Goal: Information Seeking & Learning: Learn about a topic

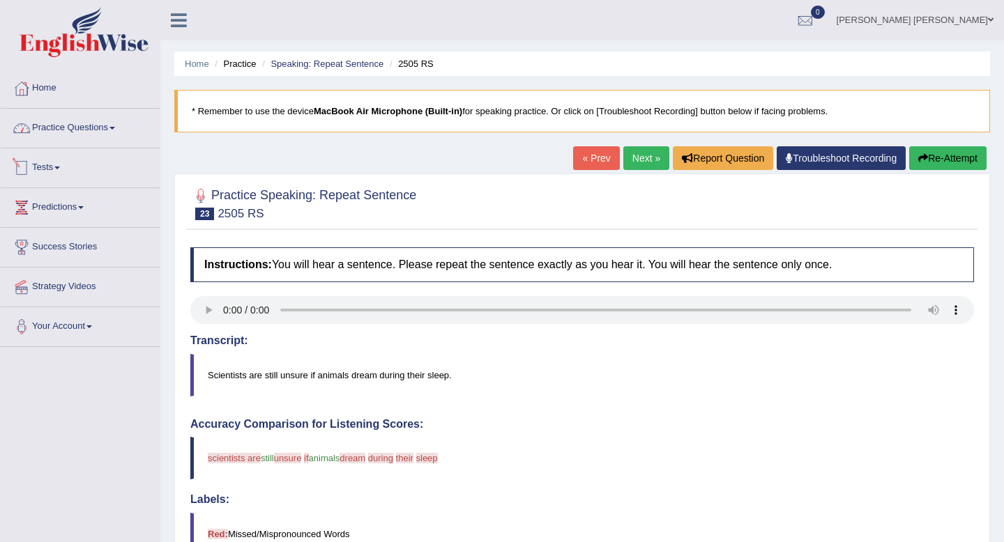
click at [82, 132] on link "Practice Questions" at bounding box center [80, 126] width 159 height 35
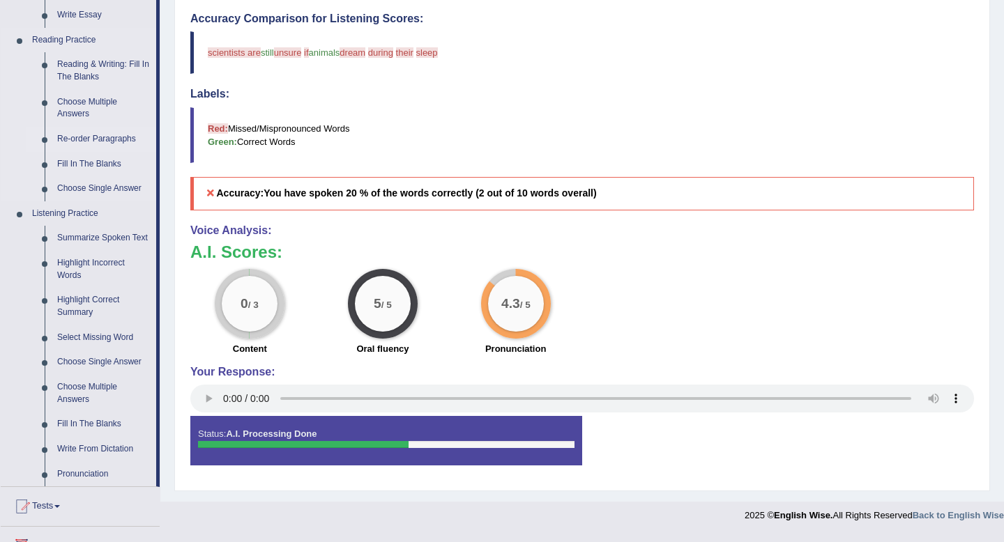
scroll to position [407, 0]
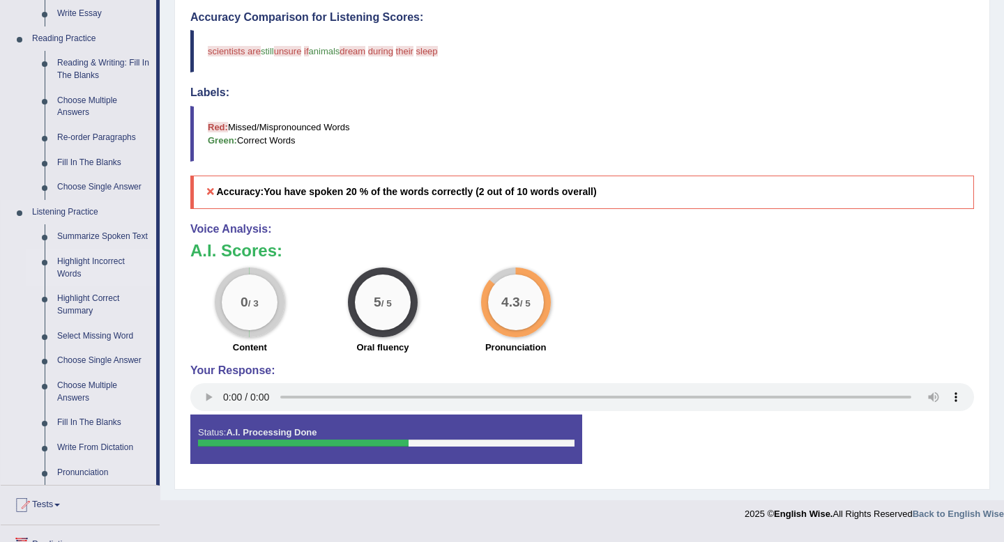
click at [90, 275] on link "Highlight Incorrect Words" at bounding box center [103, 268] width 105 height 37
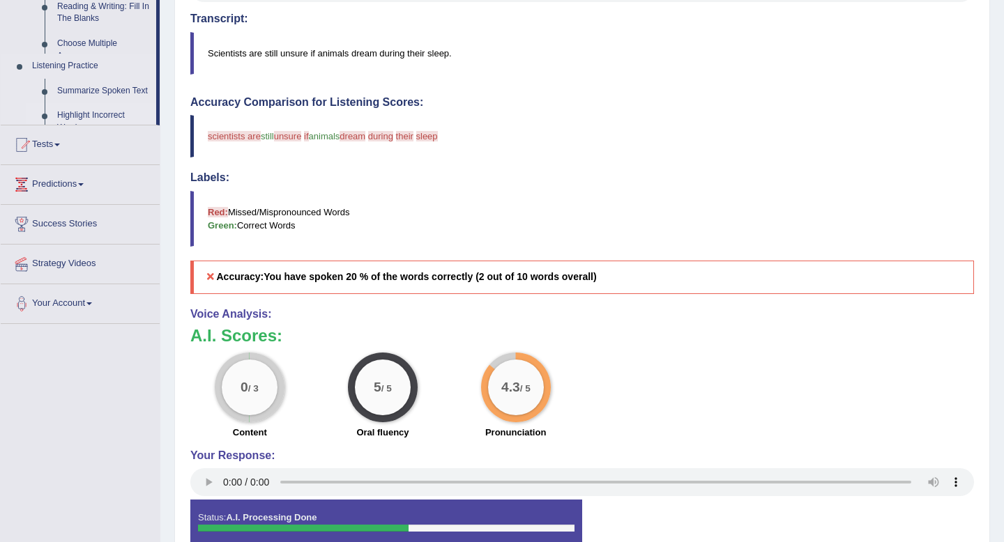
scroll to position [200, 0]
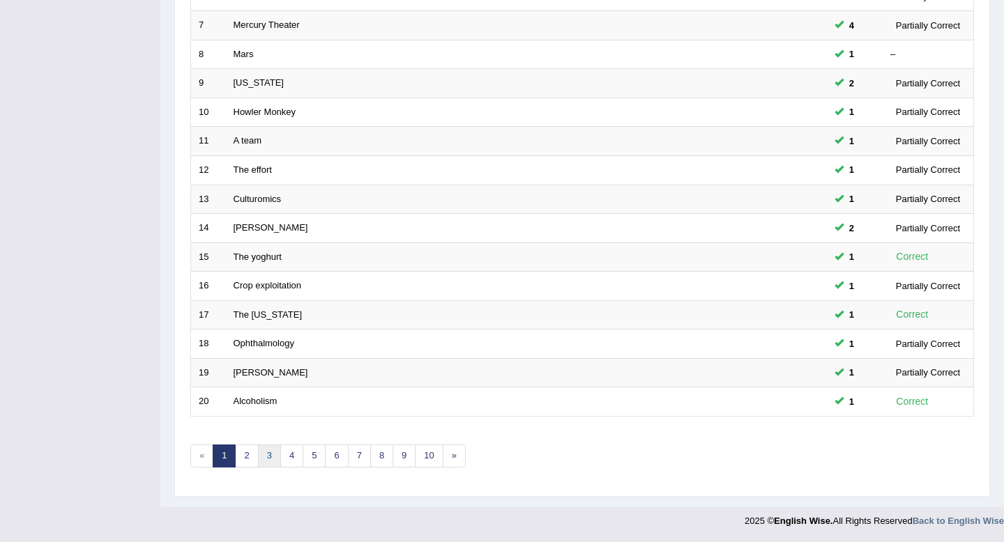
click at [270, 455] on link "3" at bounding box center [269, 456] width 23 height 23
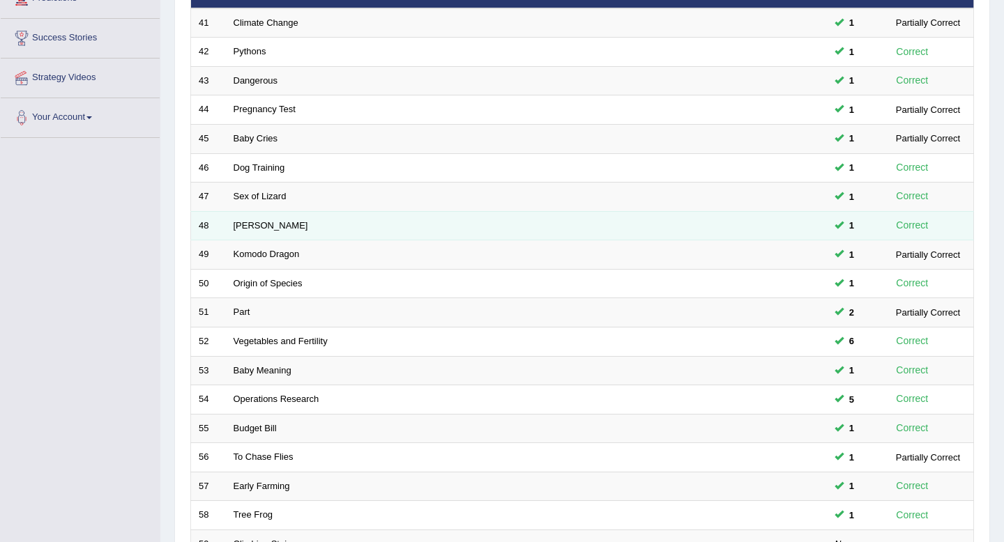
scroll to position [381, 0]
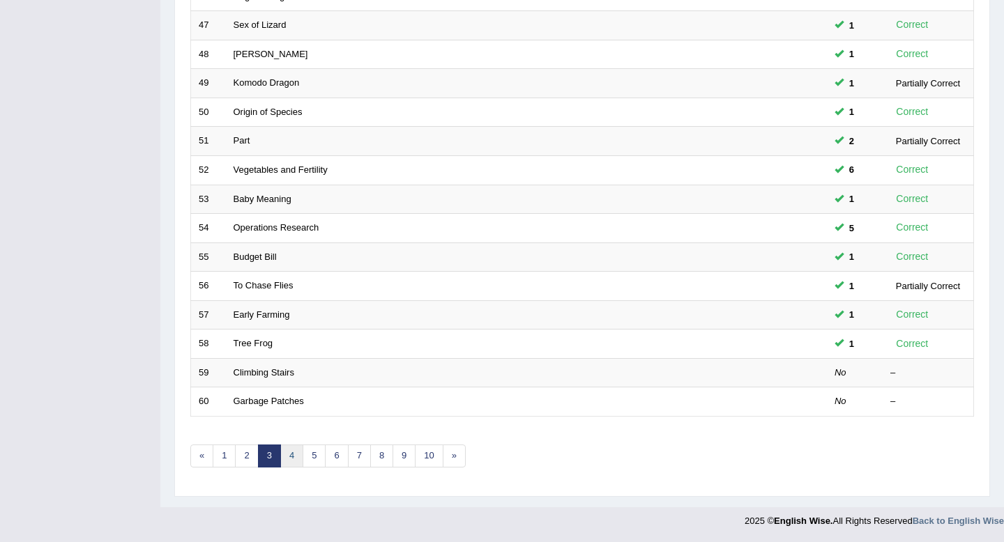
click at [296, 461] on link "4" at bounding box center [291, 456] width 23 height 23
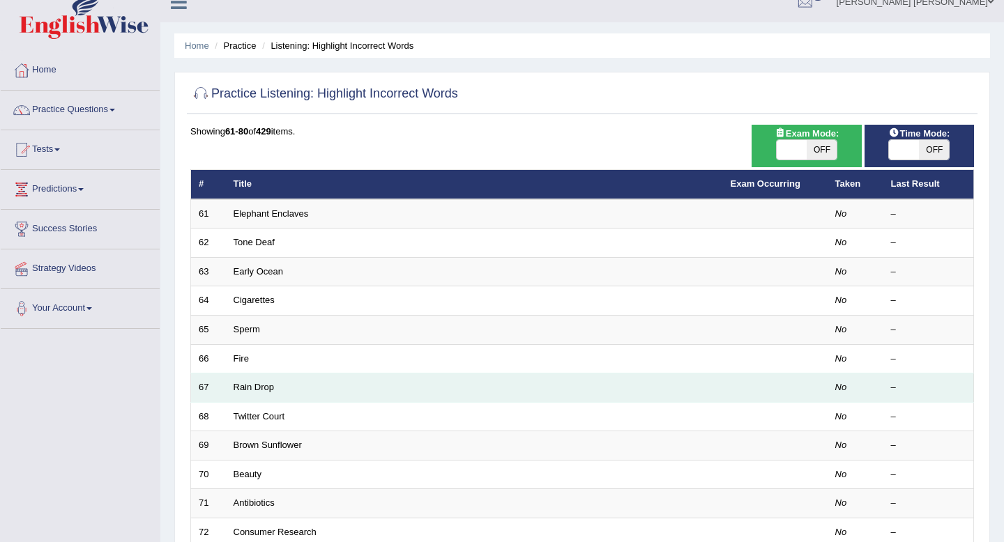
scroll to position [19, 0]
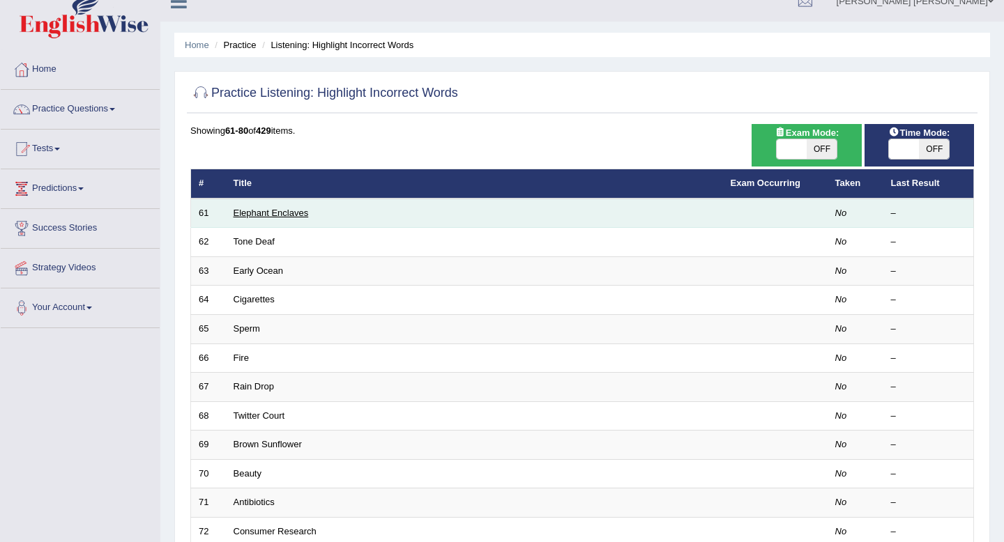
click at [259, 213] on link "Elephant Enclaves" at bounding box center [271, 213] width 75 height 10
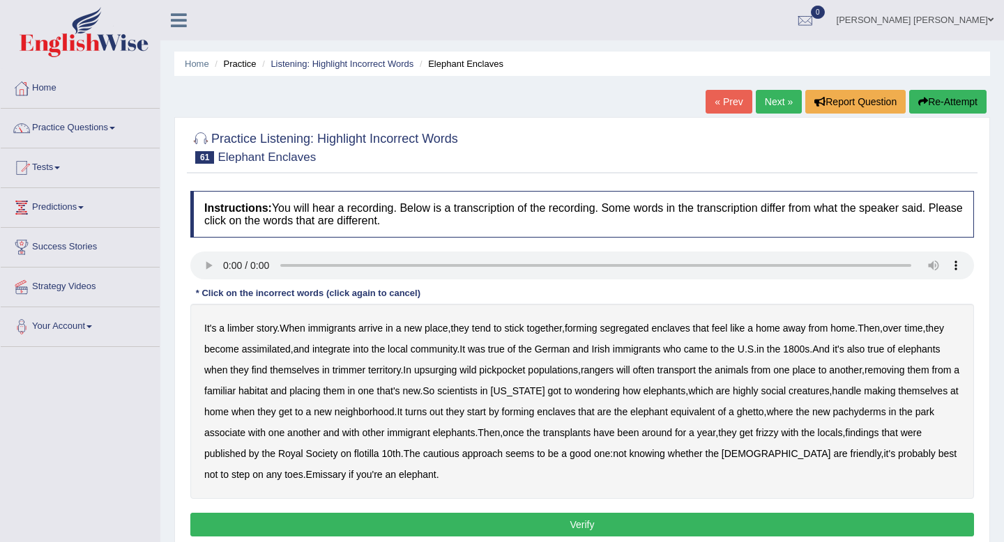
click at [236, 330] on b "limber" at bounding box center [240, 328] width 26 height 11
click at [365, 372] on b "trimmer" at bounding box center [349, 370] width 33 height 11
click at [457, 371] on b "upsurging" at bounding box center [435, 370] width 43 height 11
click at [525, 370] on b "pickpocket" at bounding box center [502, 370] width 46 height 11
click at [779, 432] on b "frizzy" at bounding box center [767, 432] width 23 height 11
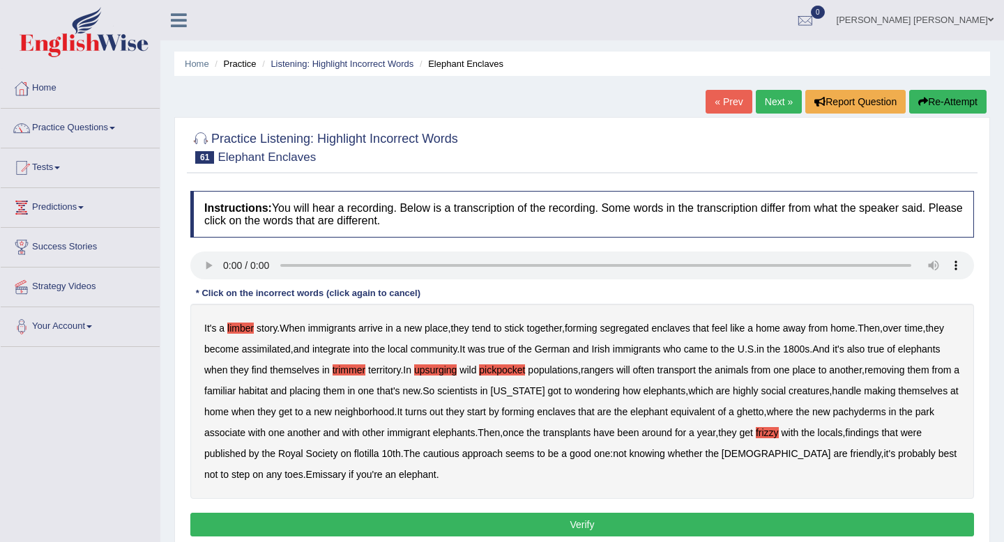
click at [379, 456] on b "flotilla" at bounding box center [366, 453] width 25 height 11
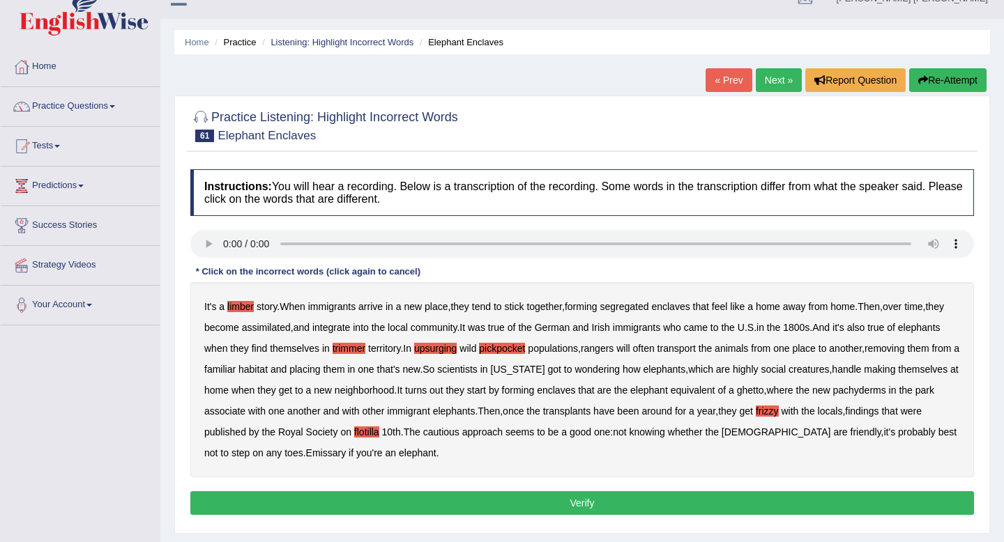
scroll to position [24, 0]
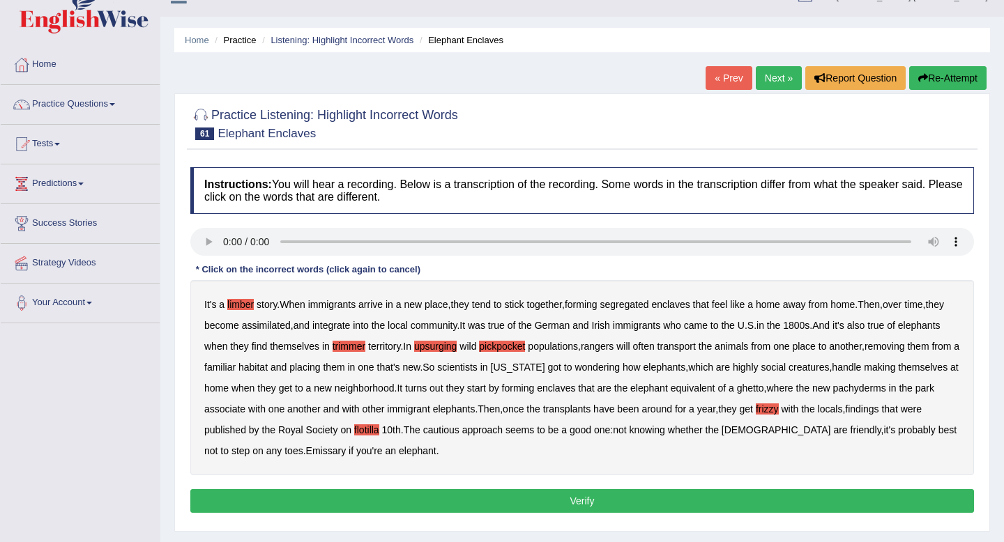
click at [346, 456] on b "Emissary" at bounding box center [326, 450] width 40 height 11
click at [542, 501] on button "Verify" at bounding box center [582, 501] width 784 height 24
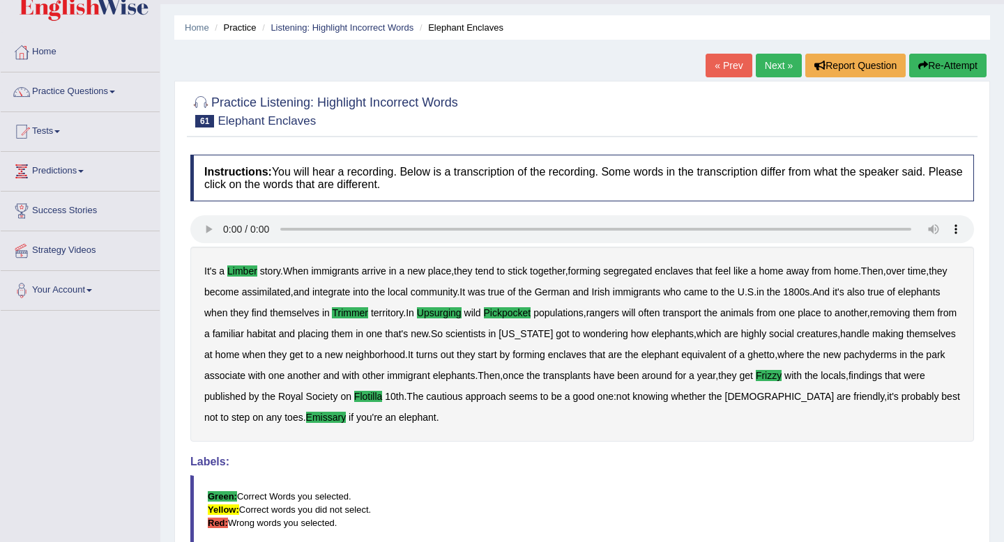
scroll to position [33, 0]
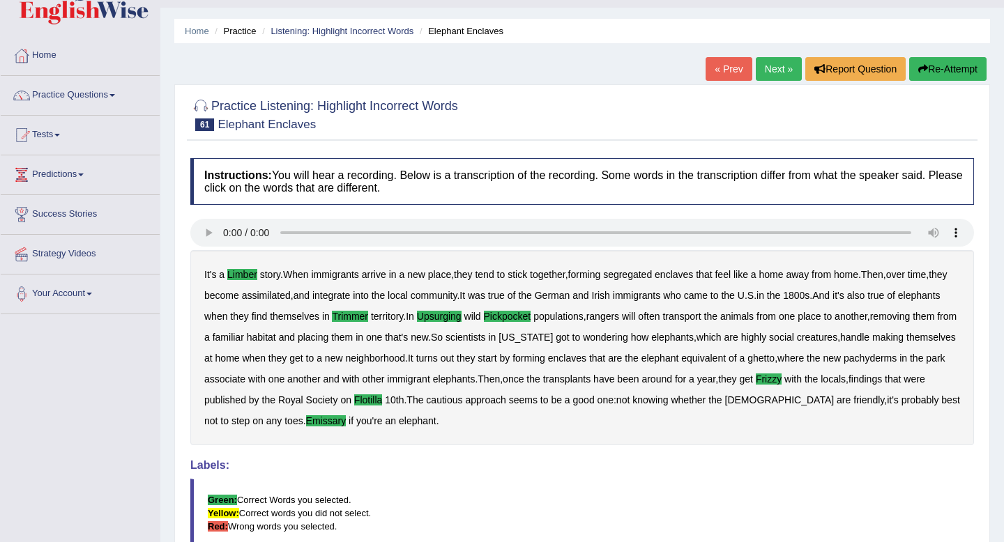
click at [770, 73] on link "Next »" at bounding box center [779, 69] width 46 height 24
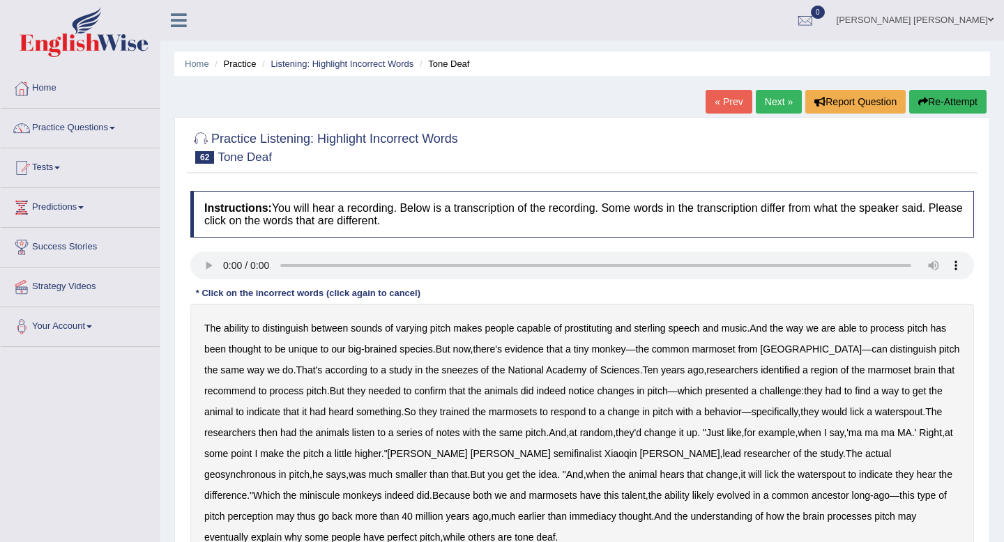
click at [600, 327] on b "prostituting" at bounding box center [588, 328] width 47 height 11
click at [651, 327] on b "sterling" at bounding box center [649, 328] width 31 height 11
click at [442, 374] on b "sneezes" at bounding box center [460, 370] width 36 height 11
click at [215, 388] on b "recommend" at bounding box center [230, 391] width 52 height 11
click at [554, 457] on b "semifinalist" at bounding box center [578, 453] width 48 height 11
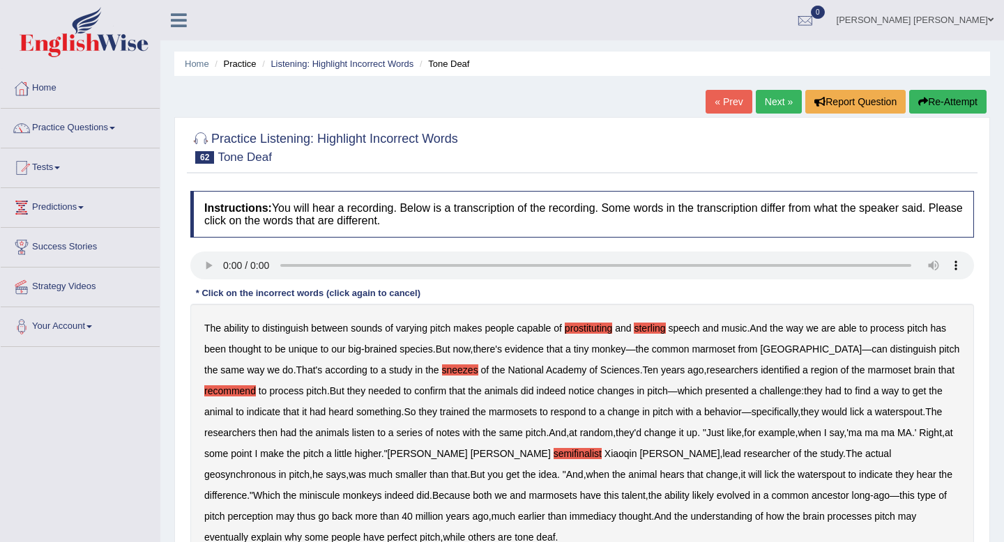
click at [276, 469] on b "geosynchronous" at bounding box center [240, 474] width 72 height 11
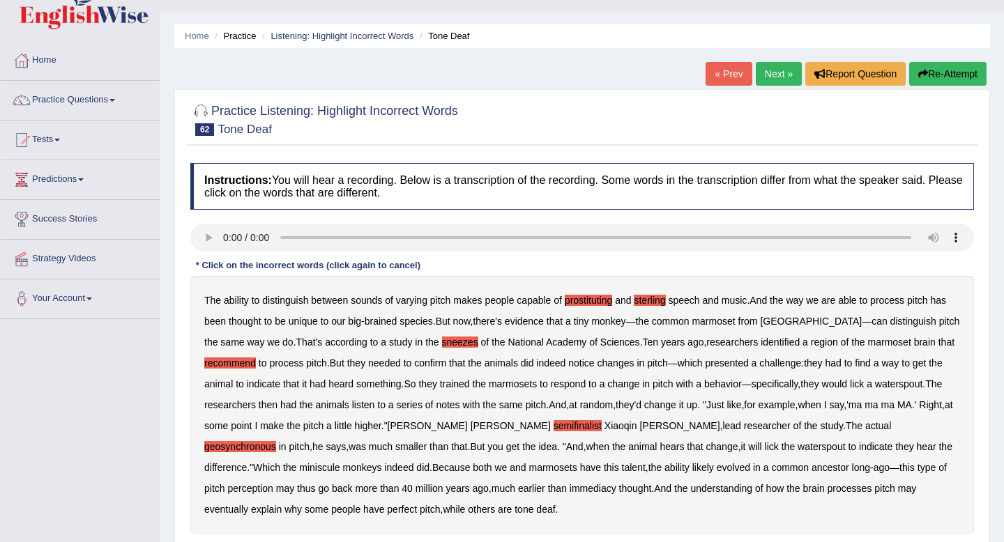
scroll to position [31, 0]
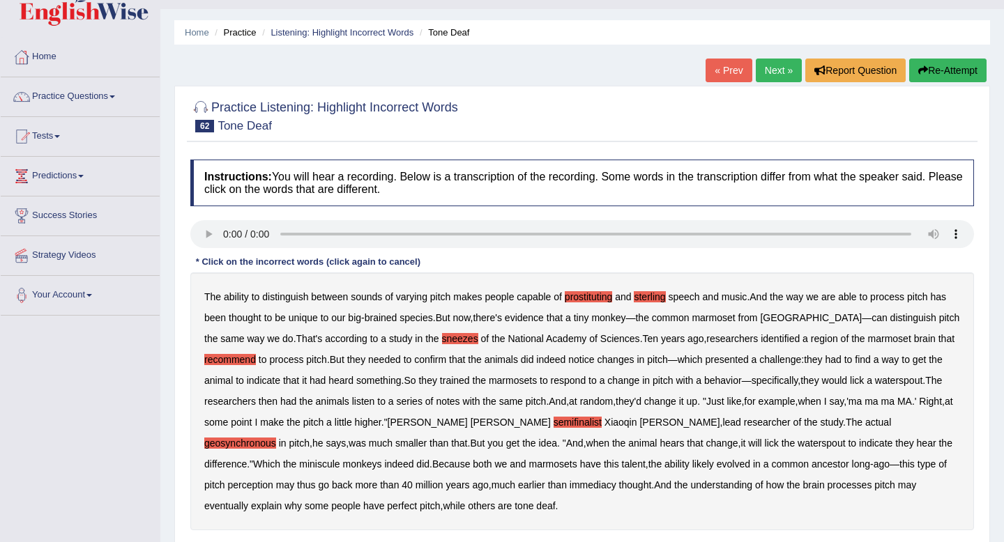
click at [570, 487] on b "immediacy" at bounding box center [593, 485] width 47 height 11
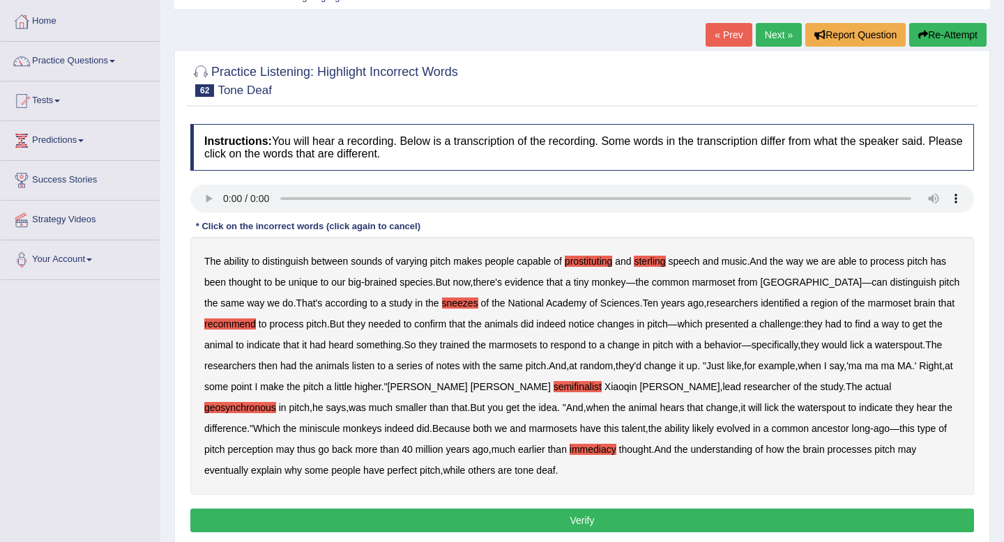
scroll to position [74, 0]
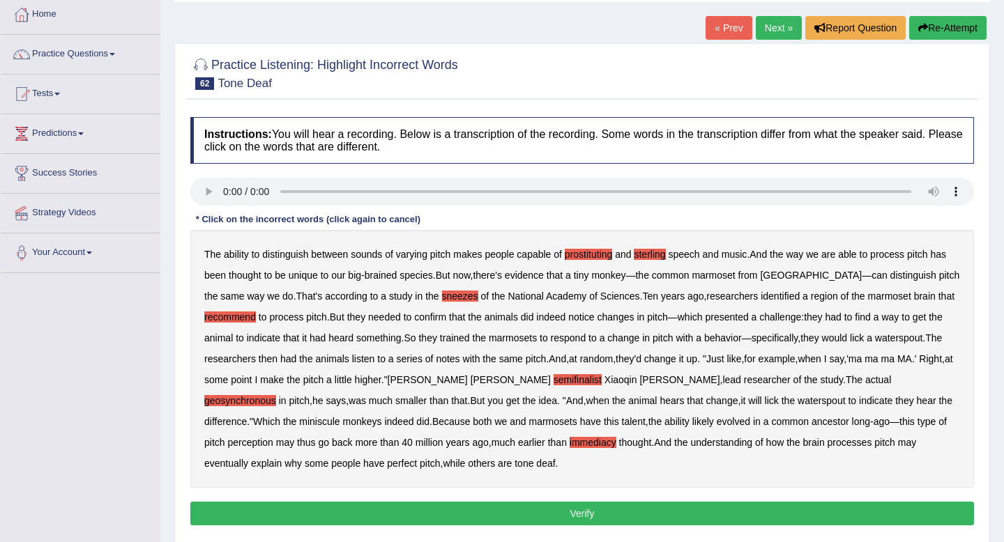
click at [546, 511] on button "Verify" at bounding box center [582, 514] width 784 height 24
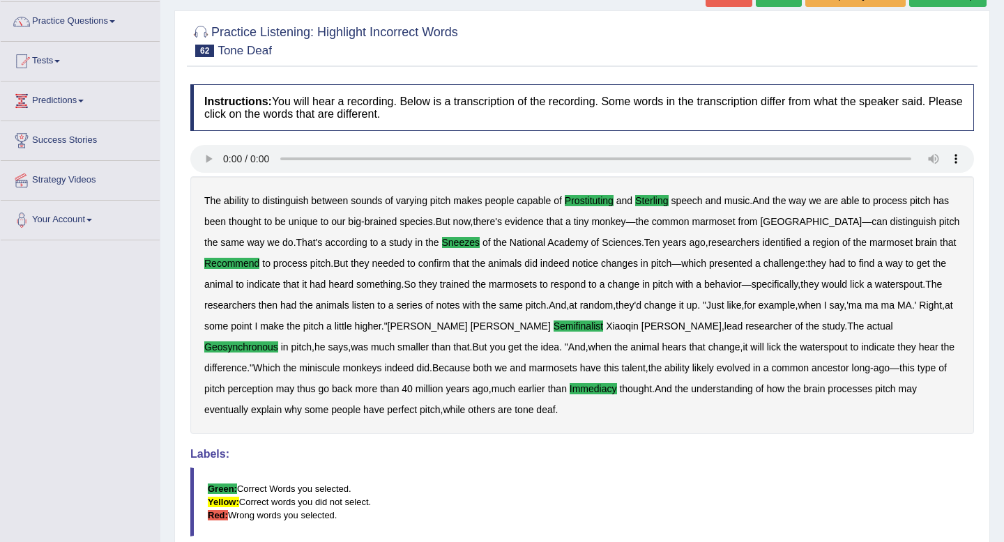
scroll to position [0, 0]
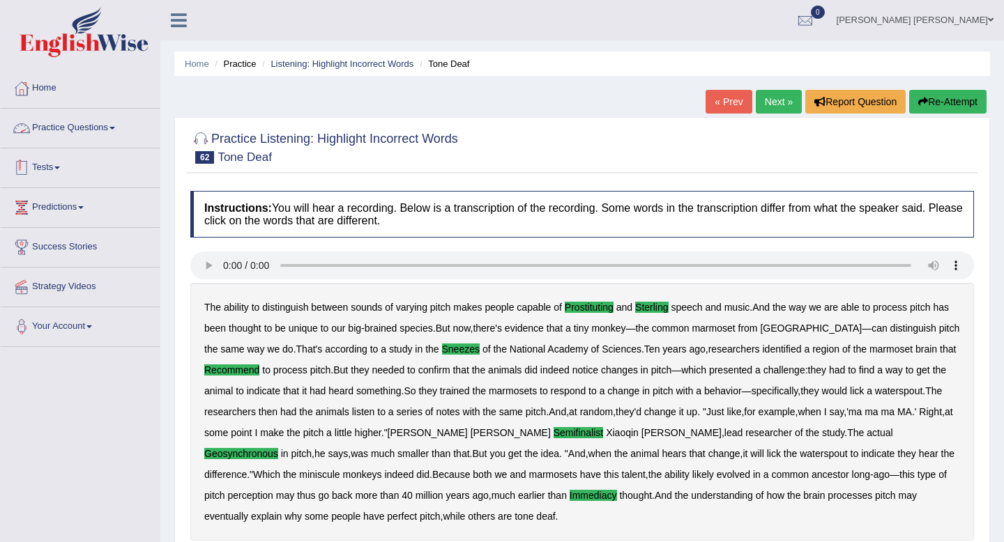
click at [91, 126] on link "Practice Questions" at bounding box center [80, 126] width 159 height 35
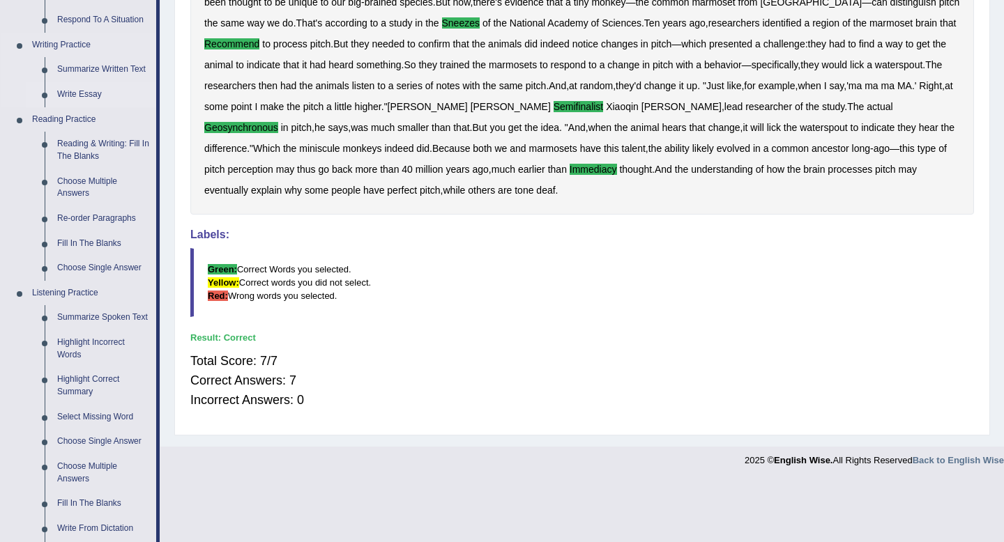
scroll to position [563, 0]
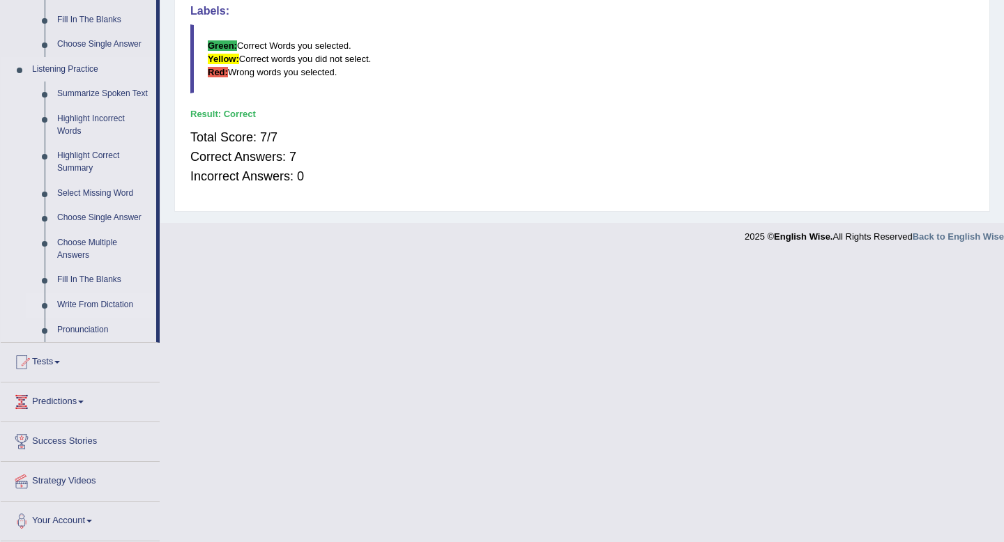
click at [91, 308] on link "Write From Dictation" at bounding box center [103, 305] width 105 height 25
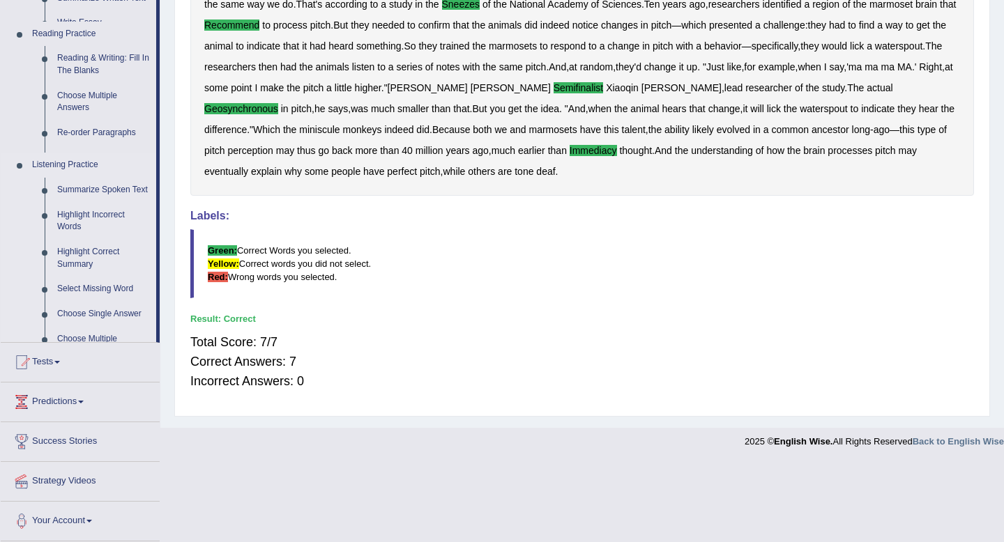
scroll to position [266, 0]
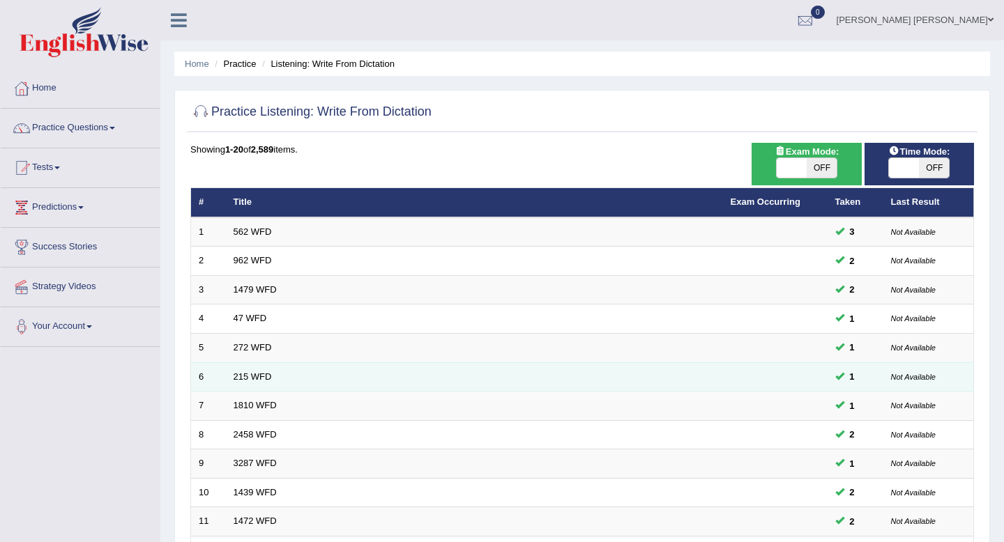
scroll to position [381, 0]
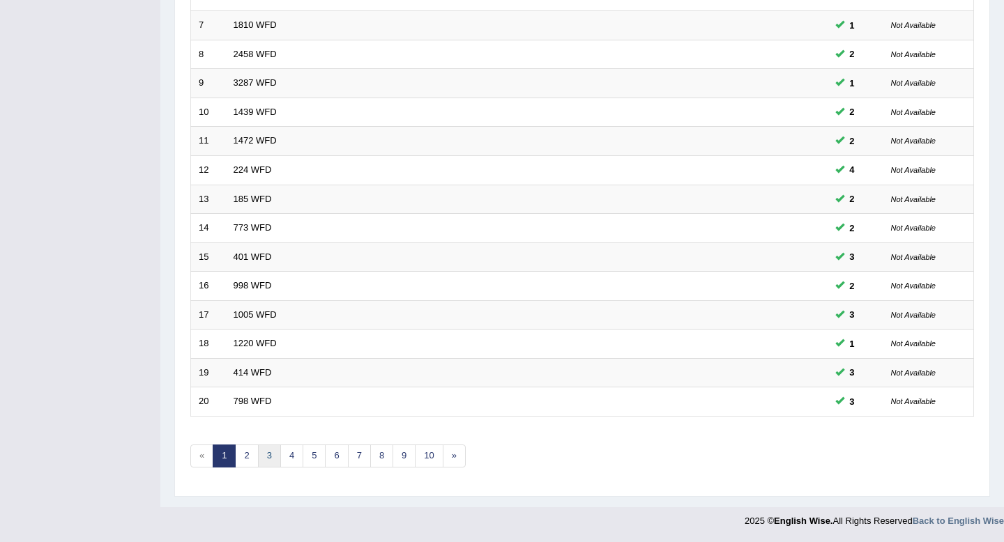
click at [263, 458] on link "3" at bounding box center [269, 456] width 23 height 23
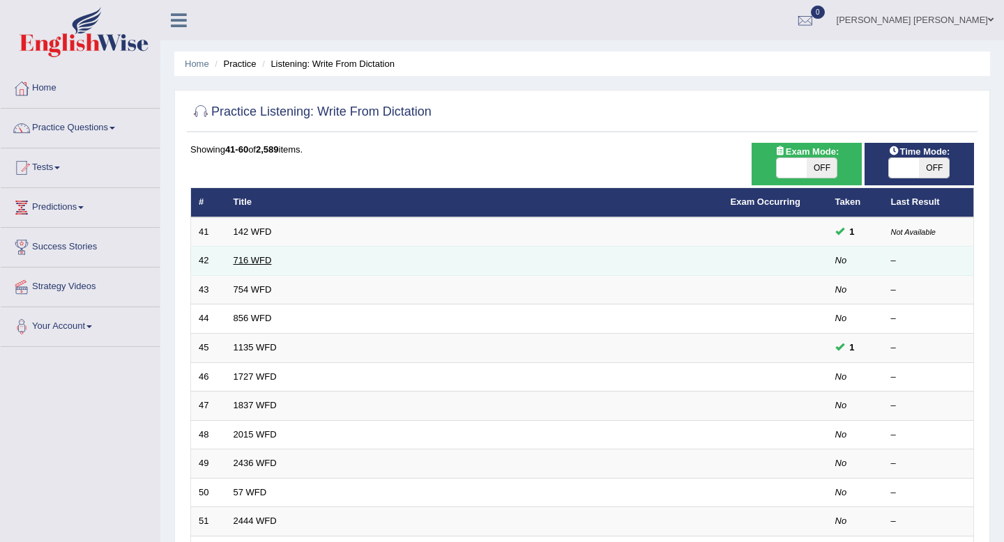
click at [254, 263] on link "716 WFD" at bounding box center [253, 260] width 38 height 10
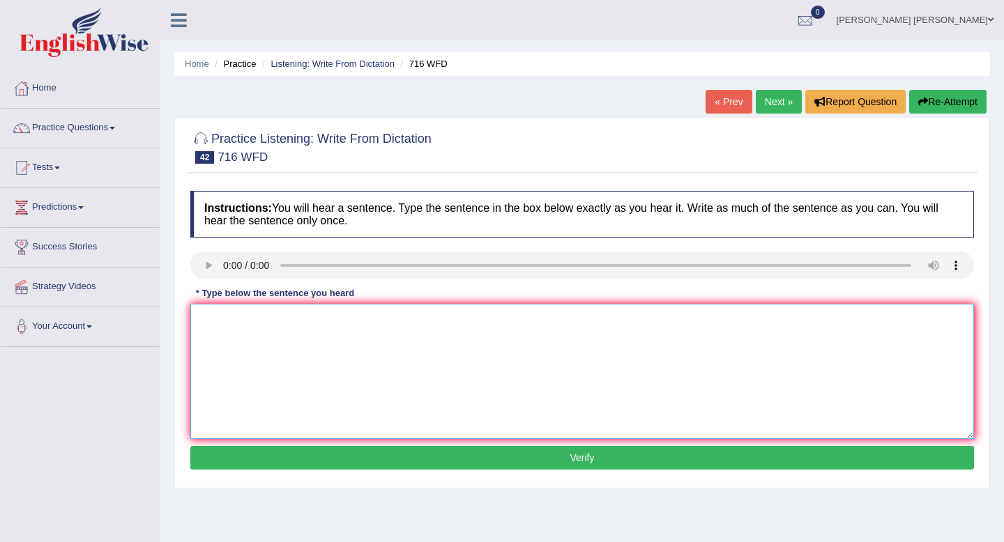
click at [259, 358] on textarea at bounding box center [582, 371] width 784 height 135
click at [206, 321] on textarea "st need syb i both the asssign in the same day" at bounding box center [582, 371] width 784 height 135
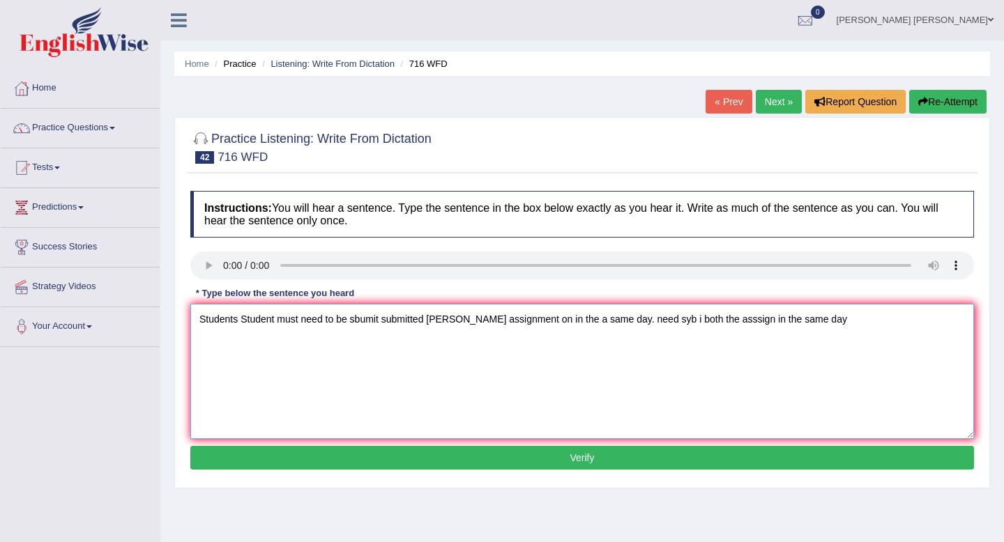
drag, startPoint x: 818, startPoint y: 319, endPoint x: 609, endPoint y: 319, distance: 209.1
click at [609, 319] on textarea "Students Student must need to be sbumit submitted bothe assignment on in the a …" at bounding box center [582, 371] width 784 height 135
click at [454, 320] on textarea "Students Student must need to be sbumit submitted bothe assignment on in the a …" at bounding box center [582, 371] width 784 height 135
click at [431, 319] on textarea "Students Student must need to be sbumit submitted both assignment on in the a s…" at bounding box center [582, 371] width 784 height 135
type textarea "Students Student must need to be sbumit submitted the both assignment on in the…"
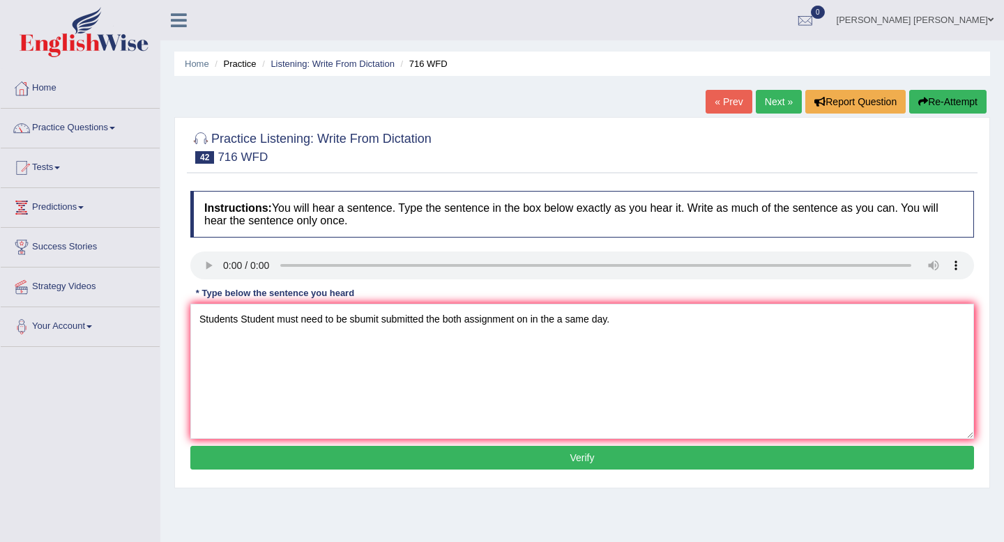
click at [595, 459] on button "Verify" at bounding box center [582, 458] width 784 height 24
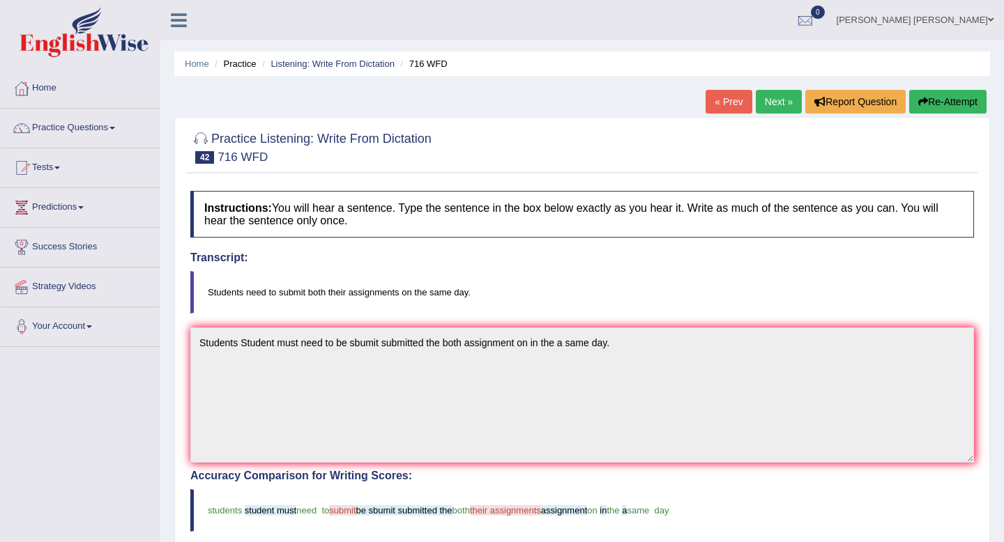
click at [777, 94] on link "Next »" at bounding box center [779, 102] width 46 height 24
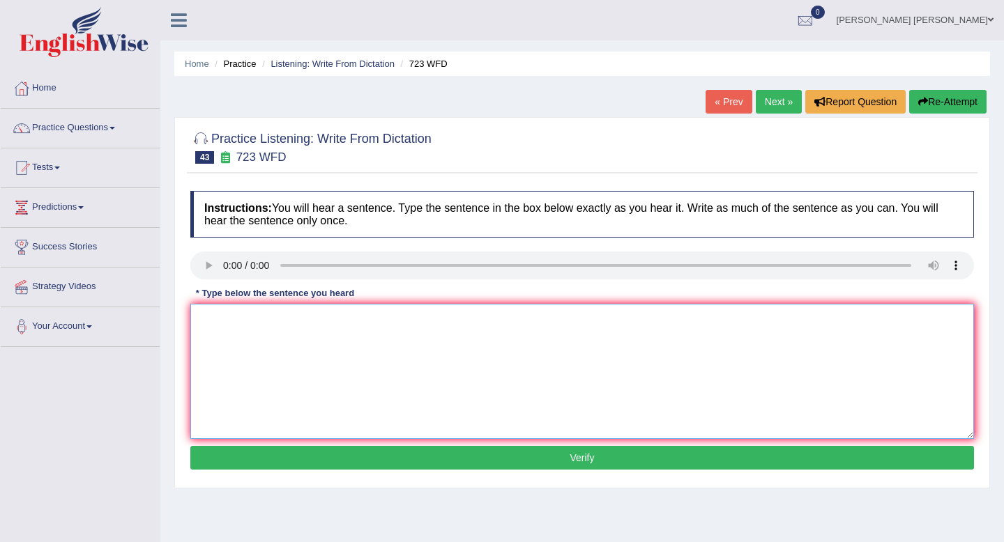
click at [234, 334] on textarea at bounding box center [582, 371] width 784 height 135
click at [213, 323] on textarea "glo ha been overmli phenomenon" at bounding box center [582, 371] width 784 height 135
type textarea "Globalisation Globalization has been overhelming phenomenon ha been overmli phe…"
click at [313, 445] on div "Instructions: You will hear a sentence. Type the sentence in the box below exac…" at bounding box center [582, 332] width 791 height 297
click at [325, 464] on button "Verify" at bounding box center [582, 458] width 784 height 24
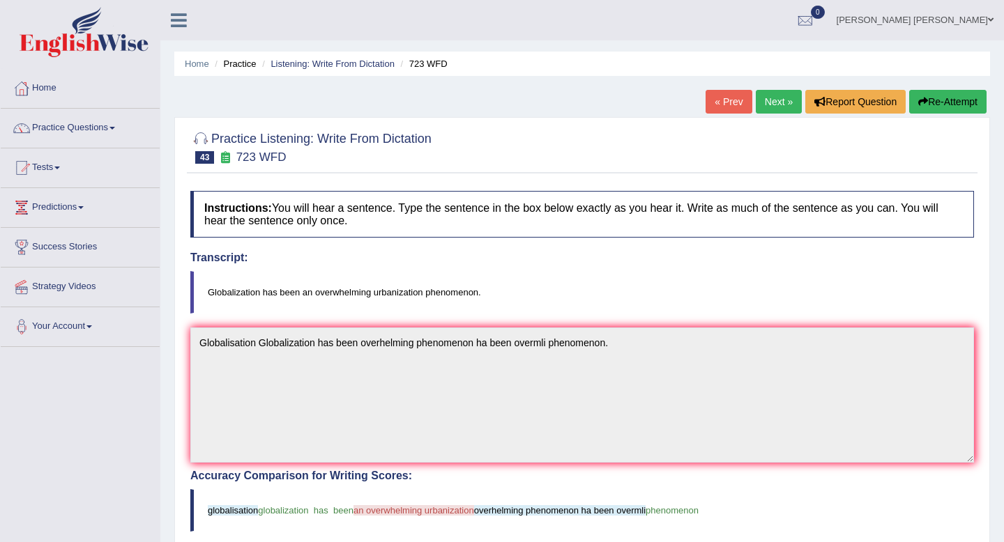
click at [768, 99] on link "Next »" at bounding box center [779, 102] width 46 height 24
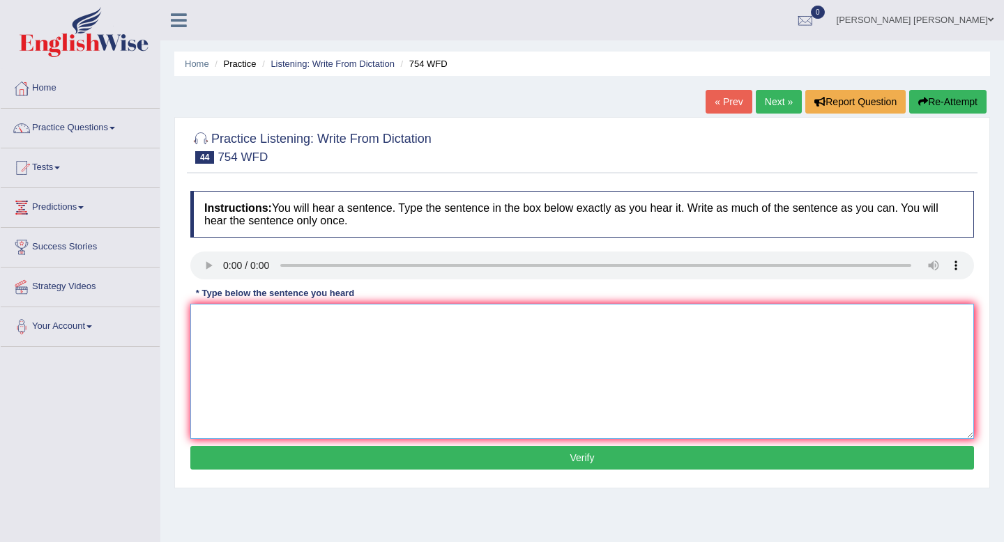
click at [236, 323] on textarea at bounding box center [582, 371] width 784 height 135
click at [206, 325] on textarea "le val possesto uaemm in public places is risky" at bounding box center [582, 371] width 784 height 135
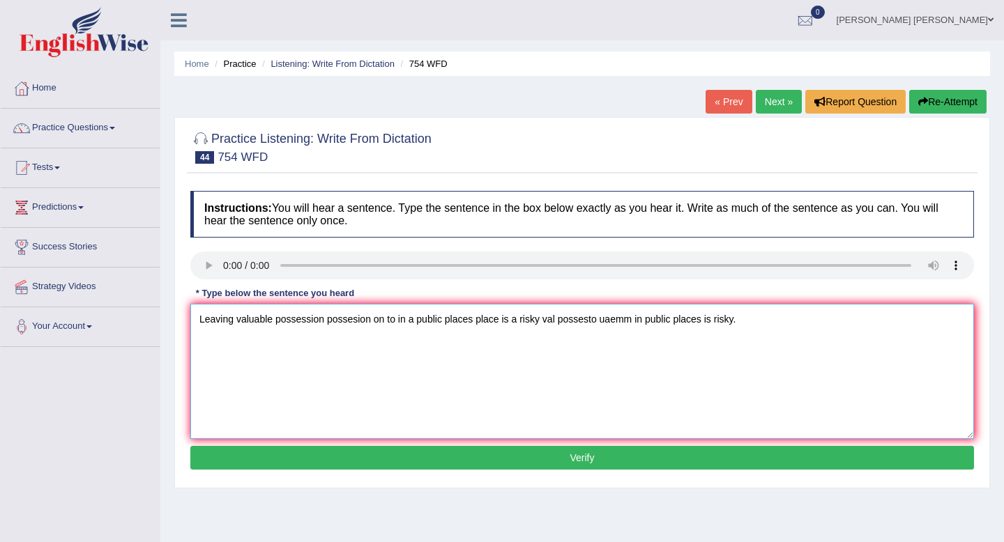
click at [408, 324] on textarea "Leaving valuable possession possesion on to in a public places place is a risky…" at bounding box center [582, 371] width 784 height 135
click at [494, 322] on textarea "Leaving valuable possession possesion on to in the a public places place is a r…" at bounding box center [582, 371] width 784 height 135
type textarea "Leaving valuable possession possesion on to in the a public places area place i…"
click at [595, 456] on button "Verify" at bounding box center [582, 458] width 784 height 24
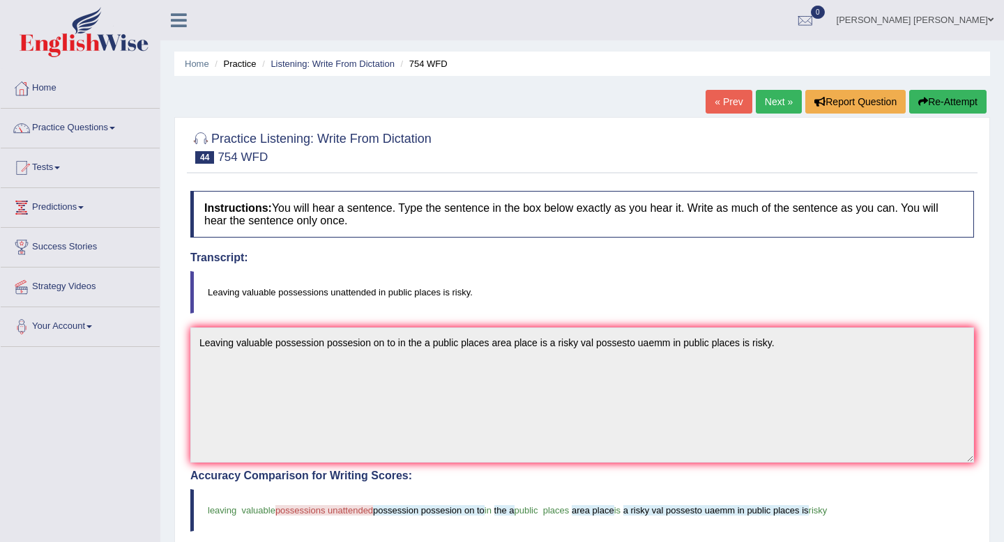
scroll to position [23, 0]
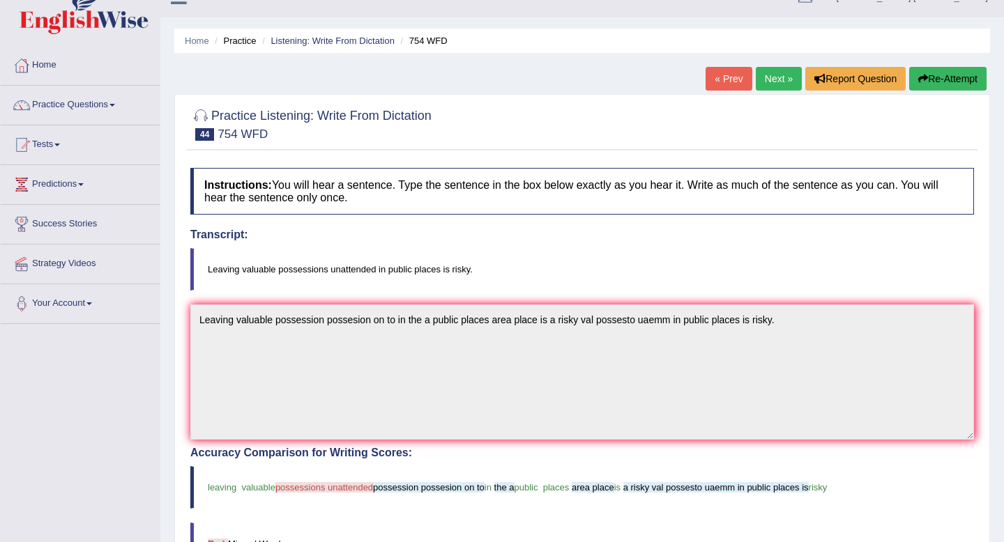
click at [758, 81] on link "Next »" at bounding box center [779, 79] width 46 height 24
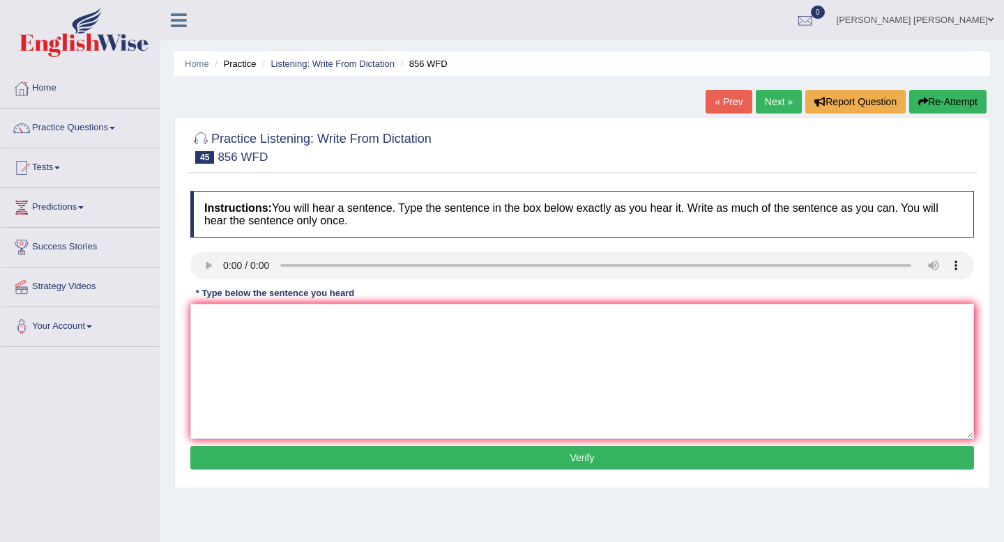
click at [223, 302] on div "Instructions: You will hear a sentence. Type the sentence in the box below exac…" at bounding box center [582, 332] width 791 height 297
click at [220, 334] on textarea at bounding box center [582, 371] width 784 height 135
type textarea "the arch were unexpetce overlok pervois"
click at [372, 441] on div "Instructions: You will hear a sentence. Type the sentence in the box below exac…" at bounding box center [582, 332] width 791 height 297
click at [384, 475] on div "Instructions: You will hear a sentence. Type the sentence in the box below exac…" at bounding box center [582, 332] width 791 height 297
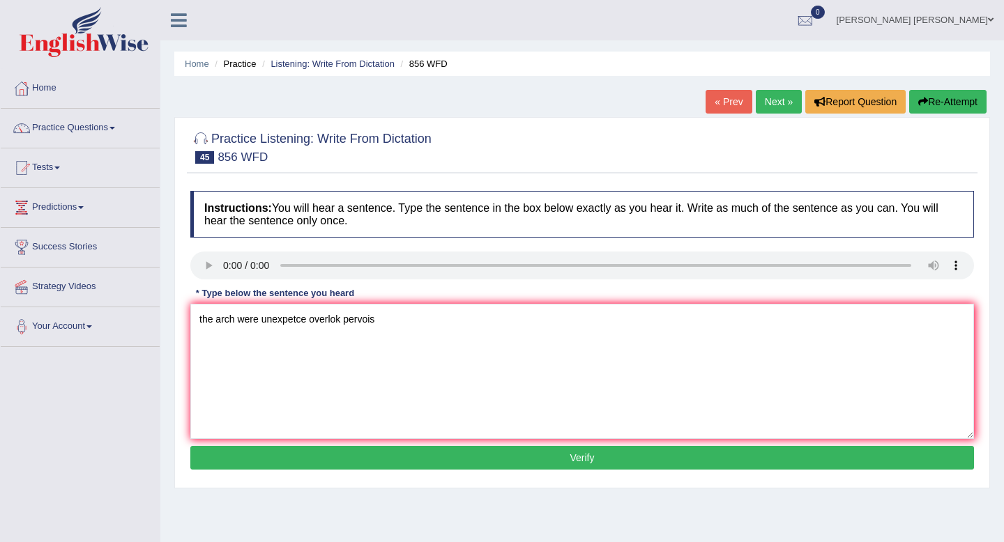
click at [401, 462] on button "Verify" at bounding box center [582, 458] width 784 height 24
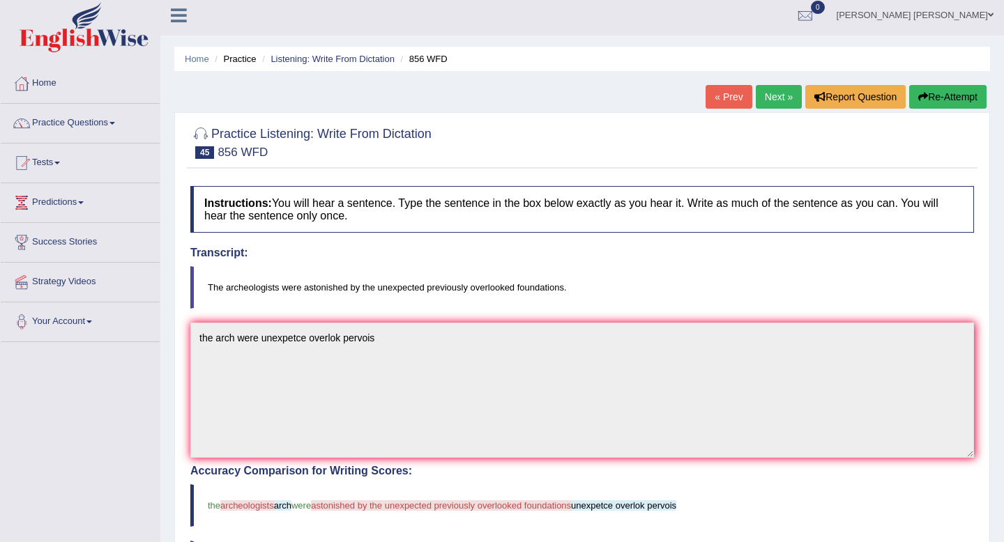
scroll to position [17, 0]
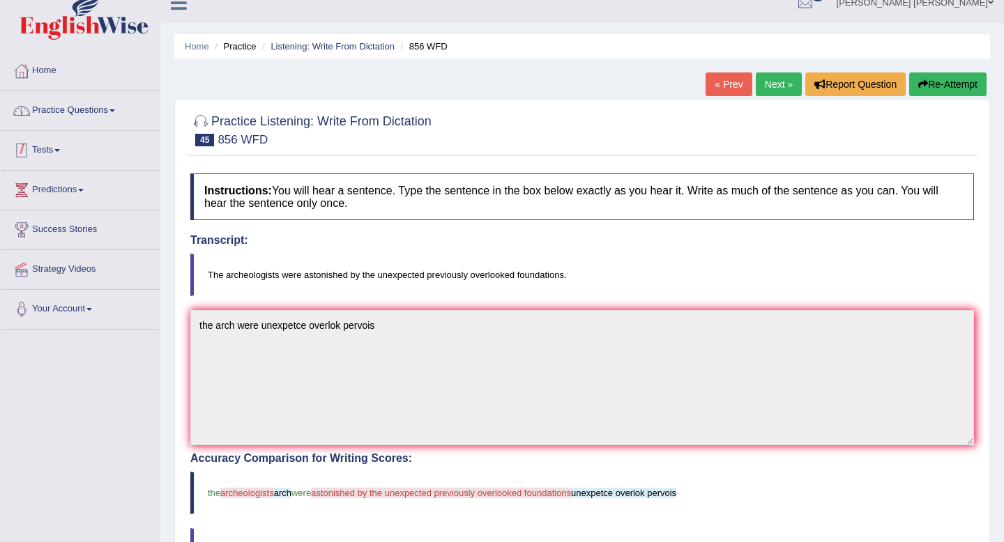
click at [106, 116] on link "Practice Questions" at bounding box center [80, 108] width 159 height 35
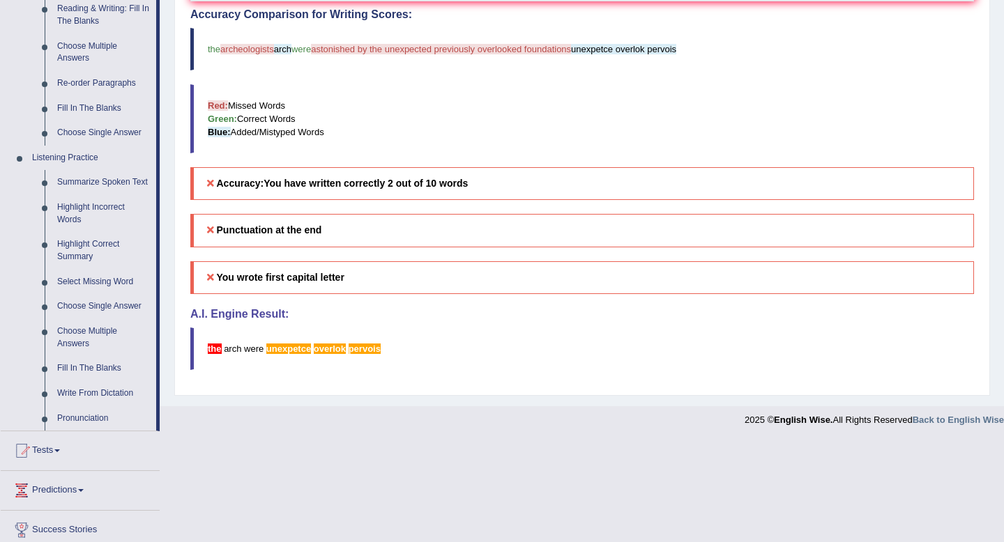
scroll to position [464, 0]
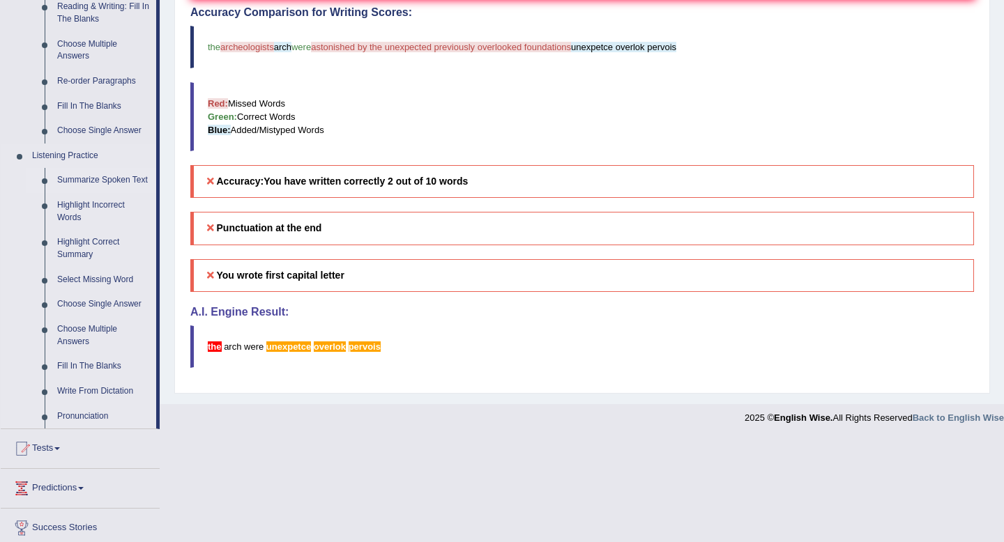
click at [87, 181] on link "Summarize Spoken Text" at bounding box center [103, 180] width 105 height 25
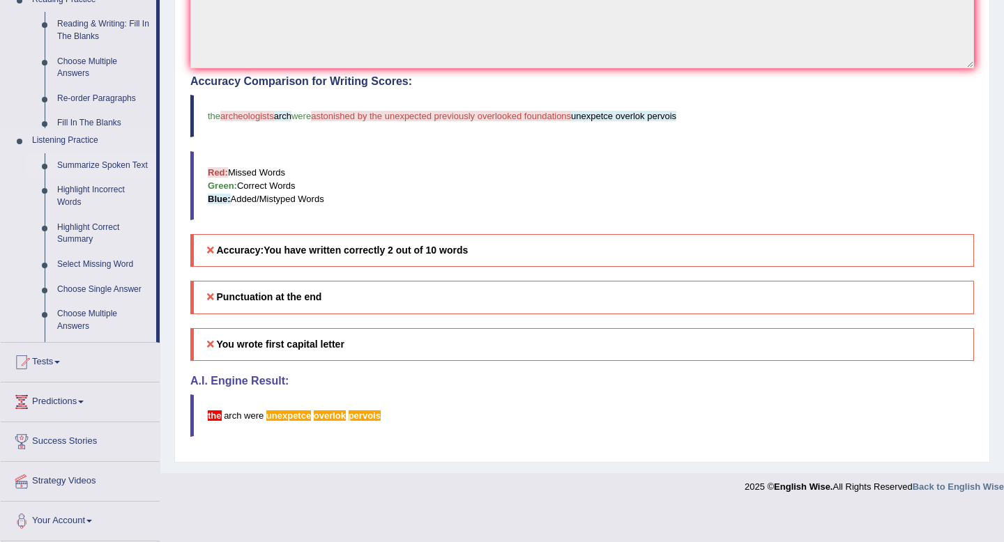
scroll to position [360, 0]
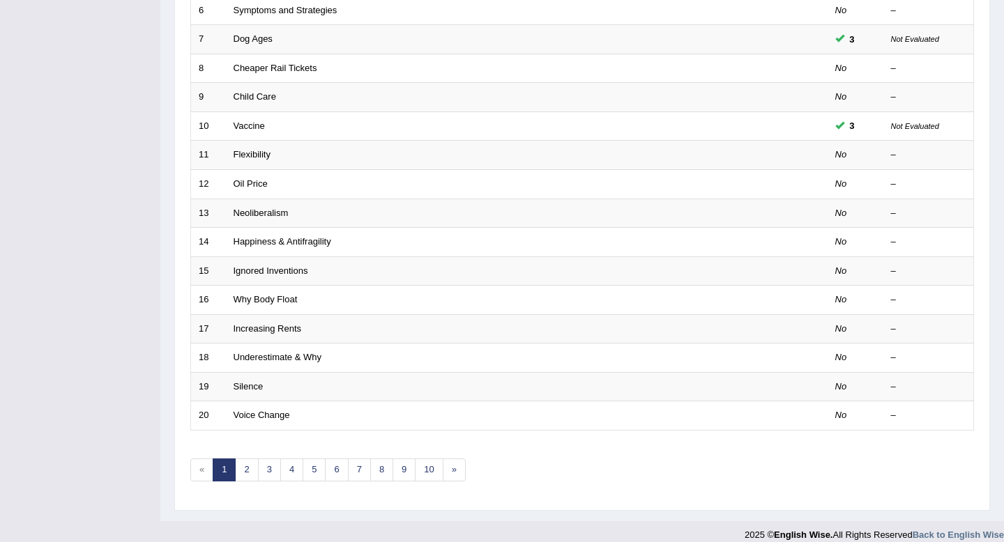
scroll to position [381, 0]
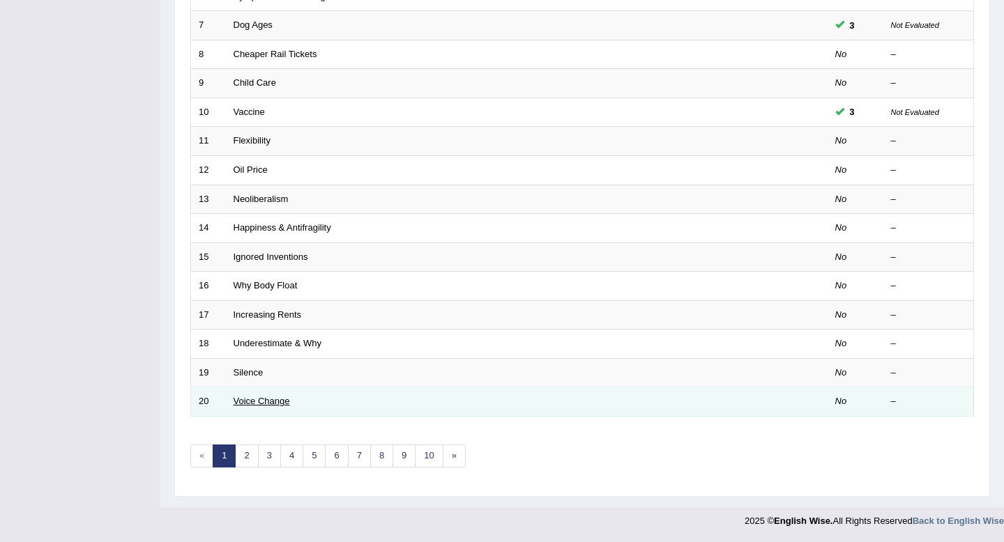
click at [259, 398] on link "Voice Change" at bounding box center [262, 401] width 56 height 10
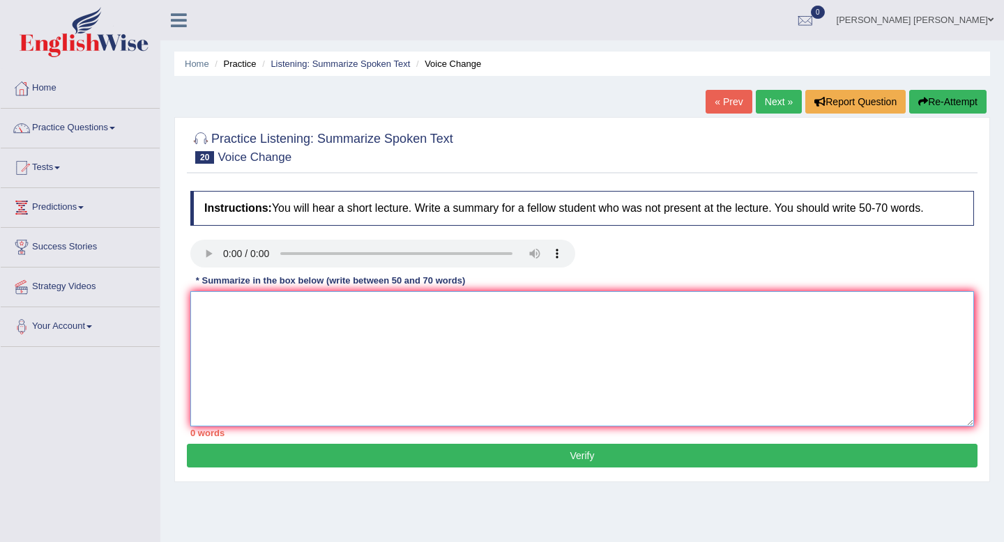
click at [232, 319] on textarea at bounding box center [582, 358] width 784 height 135
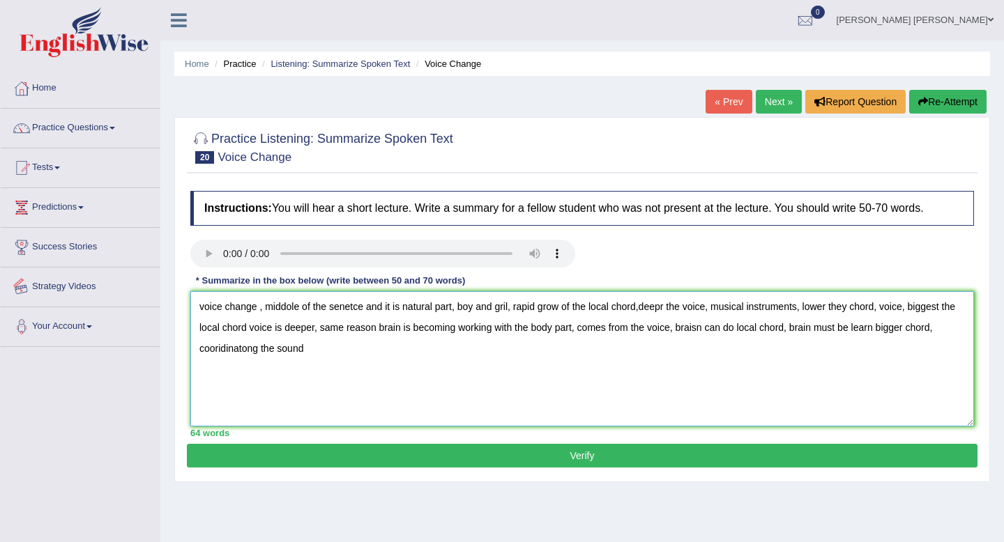
click at [222, 314] on textarea "voice change , middole of the senetce and it is natural part, boy and gril, rap…" at bounding box center [582, 358] width 784 height 135
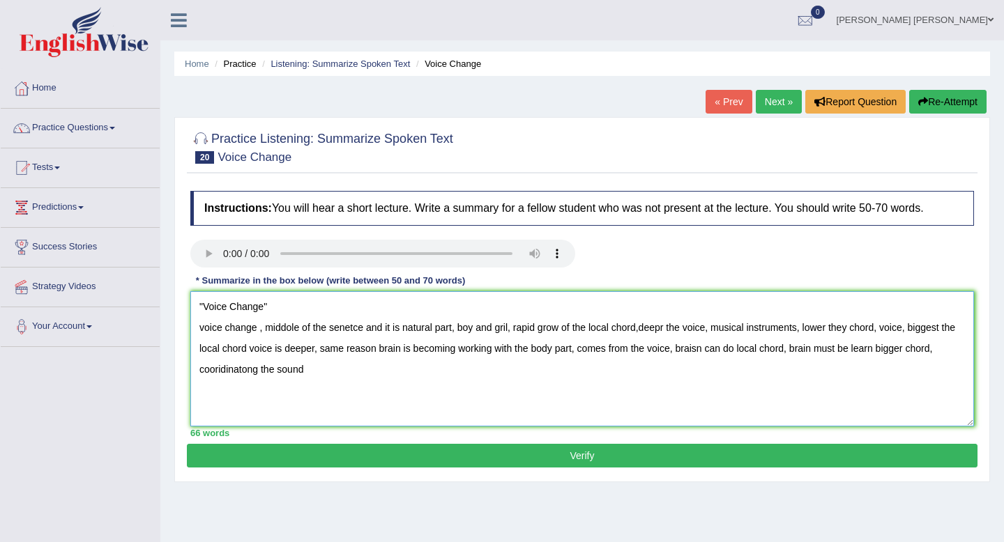
click at [272, 308] on textarea ""Voice Change" voice change , middole of the senetce and it is natural part, bo…" at bounding box center [582, 358] width 784 height 135
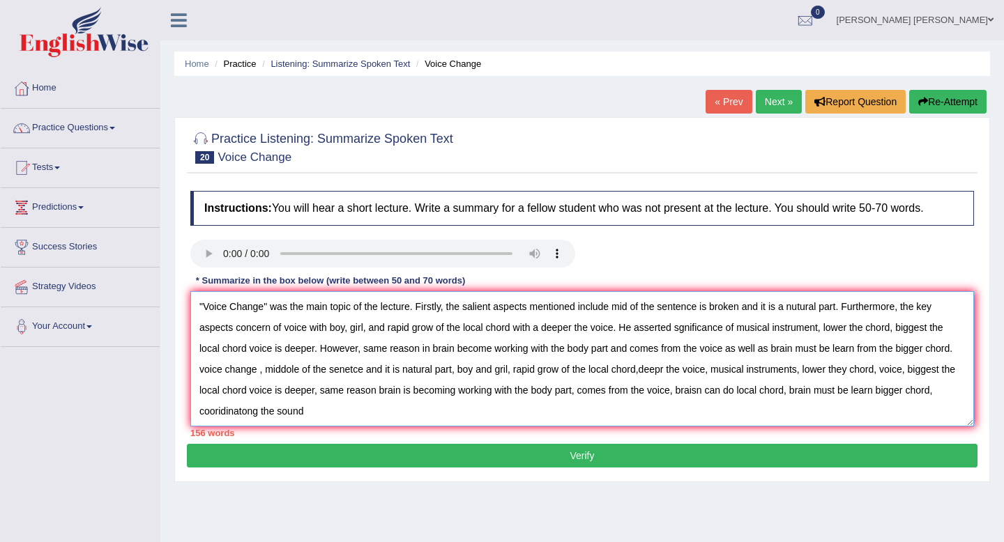
drag, startPoint x: 314, startPoint y: 413, endPoint x: 199, endPoint y: 369, distance: 123.8
click at [199, 369] on textarea ""Voice Change" was the main topic of the lecture. Firstly, the salient aspects …" at bounding box center [582, 358] width 784 height 135
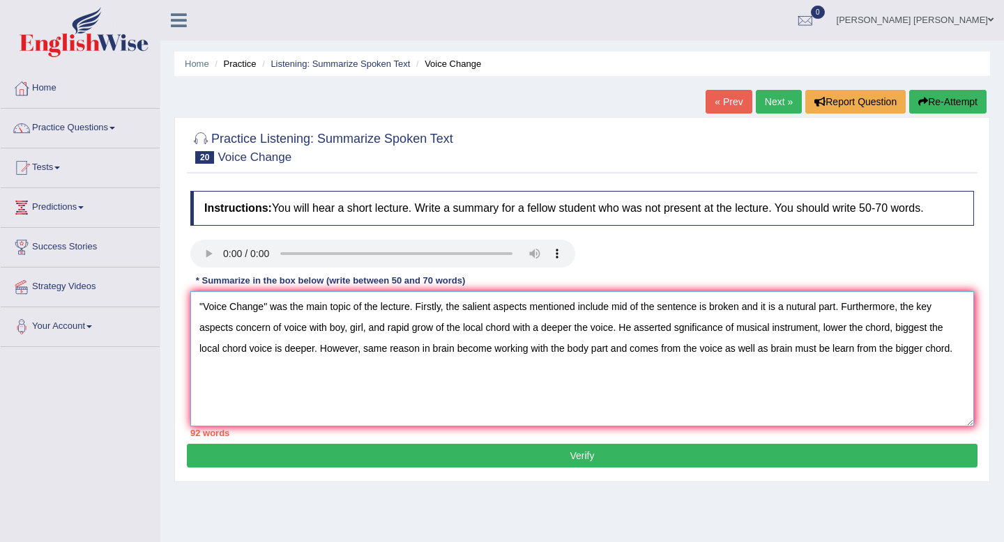
drag, startPoint x: 627, startPoint y: 327, endPoint x: 318, endPoint y: 353, distance: 310.0
click at [318, 353] on textarea ""Voice Change" was the main topic of the lecture. Firstly, the salient aspects …" at bounding box center [582, 358] width 784 height 135
click at [872, 330] on textarea ""Voice Change" was the main topic of the lecture. Firstly, the salient aspects …" at bounding box center [582, 358] width 784 height 135
drag, startPoint x: 367, startPoint y: 331, endPoint x: 350, endPoint y: 330, distance: 17.4
click at [350, 330] on textarea ""Voice Change" was the main topic of the lecture. Firstly, the salient aspects …" at bounding box center [582, 358] width 784 height 135
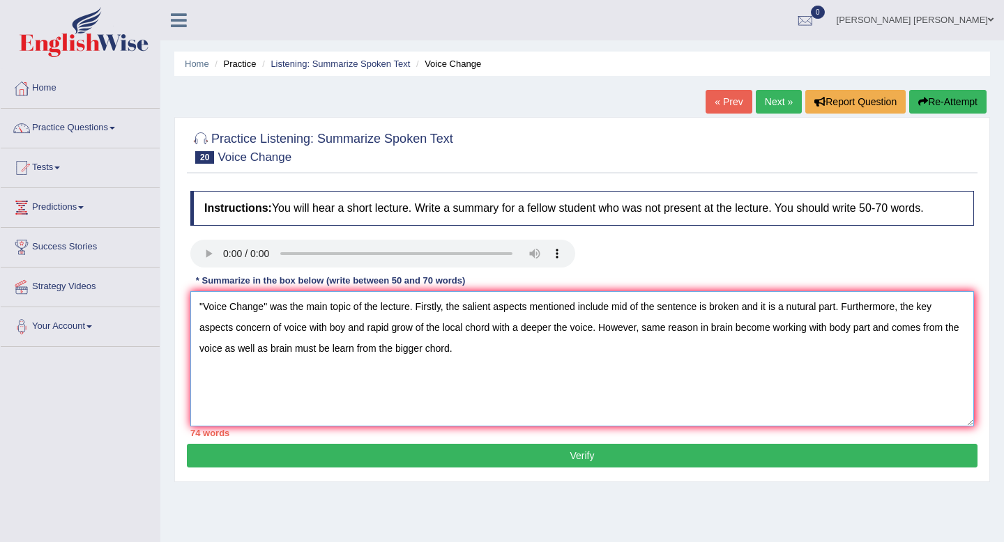
drag, startPoint x: 599, startPoint y: 331, endPoint x: 498, endPoint y: 332, distance: 101.1
click at [498, 332] on textarea ""Voice Change" was the main topic of the lecture. Firstly, the salient aspects …" at bounding box center [582, 358] width 784 height 135
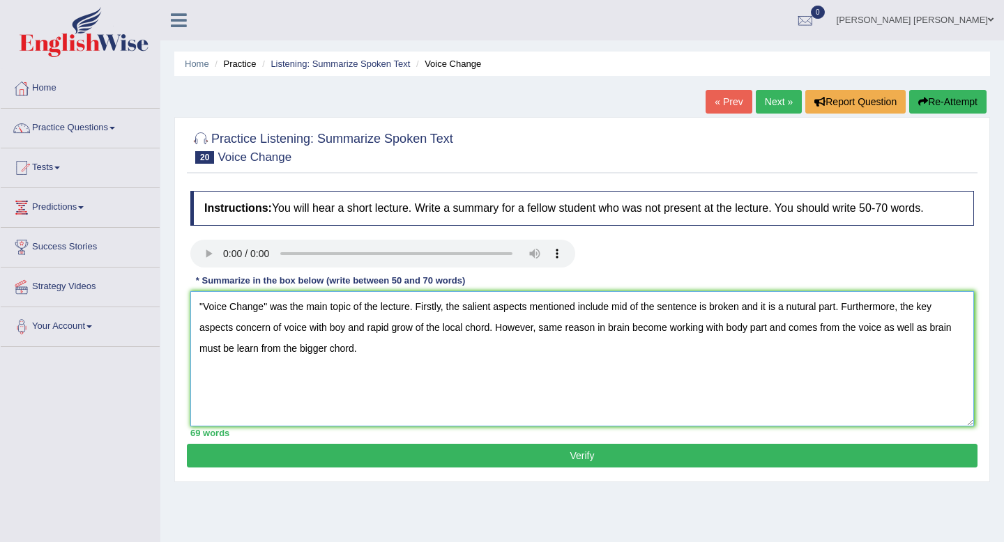
type textarea ""Voice Change" was the main topic of the lecture. Firstly, the salient aspects …"
click at [565, 451] on button "Verify" at bounding box center [582, 456] width 791 height 24
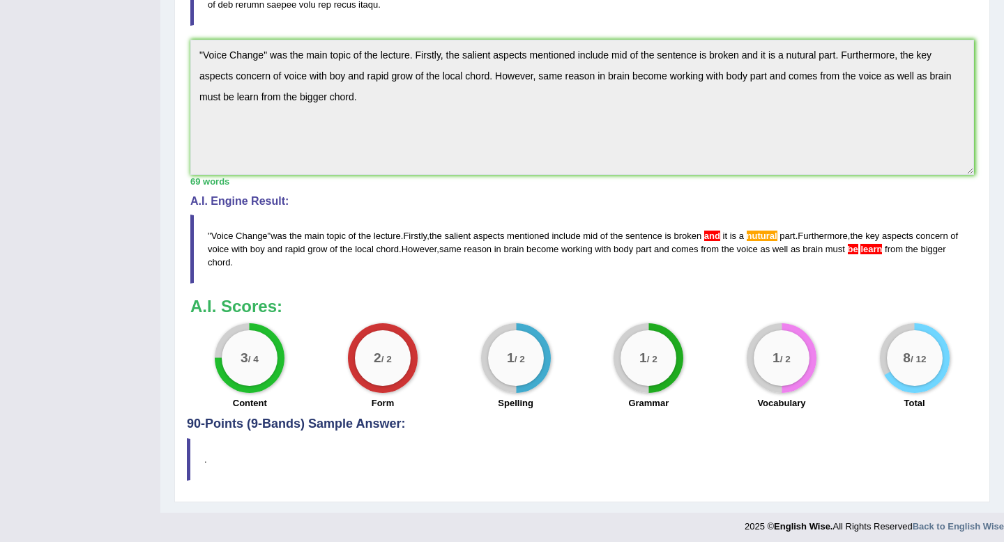
scroll to position [395, 0]
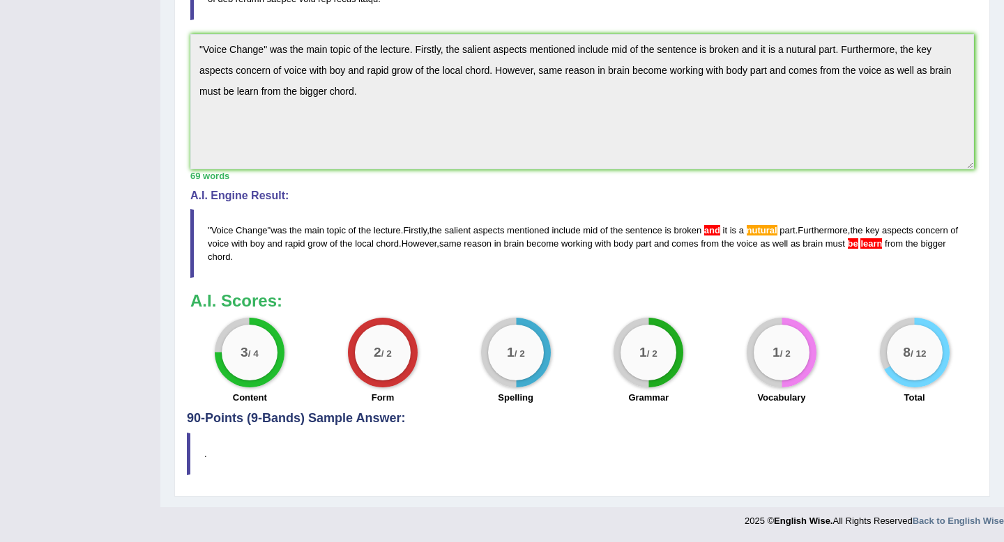
click at [711, 263] on blockquote "" Voice Change " was the main topic of the lecture . Firstly , the salient aspe…" at bounding box center [582, 243] width 784 height 69
drag, startPoint x: 309, startPoint y: 257, endPoint x: 201, endPoint y: 238, distance: 109.1
click at [201, 238] on blockquote "" Voice Change " was the main topic of the lecture . Firstly , the salient aspe…" at bounding box center [582, 243] width 784 height 69
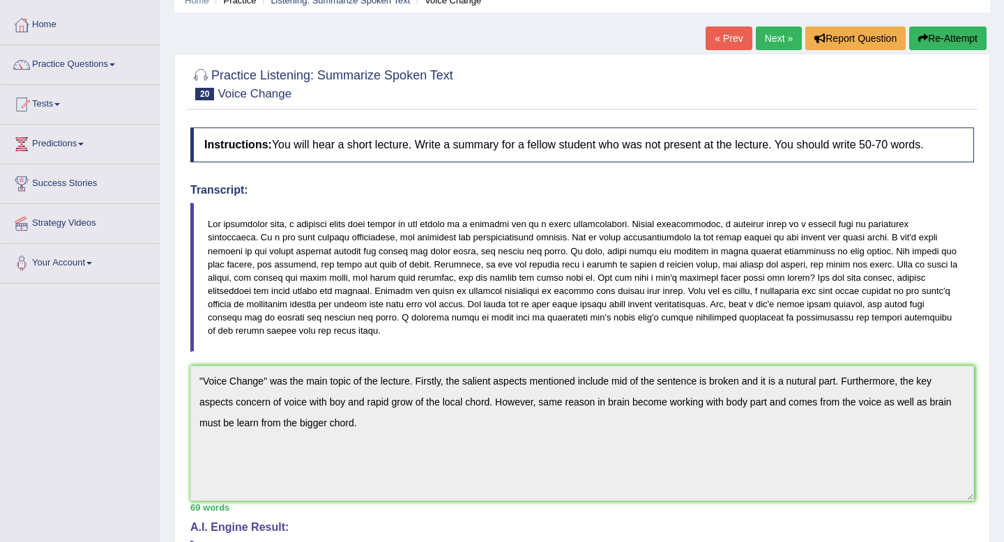
scroll to position [0, 0]
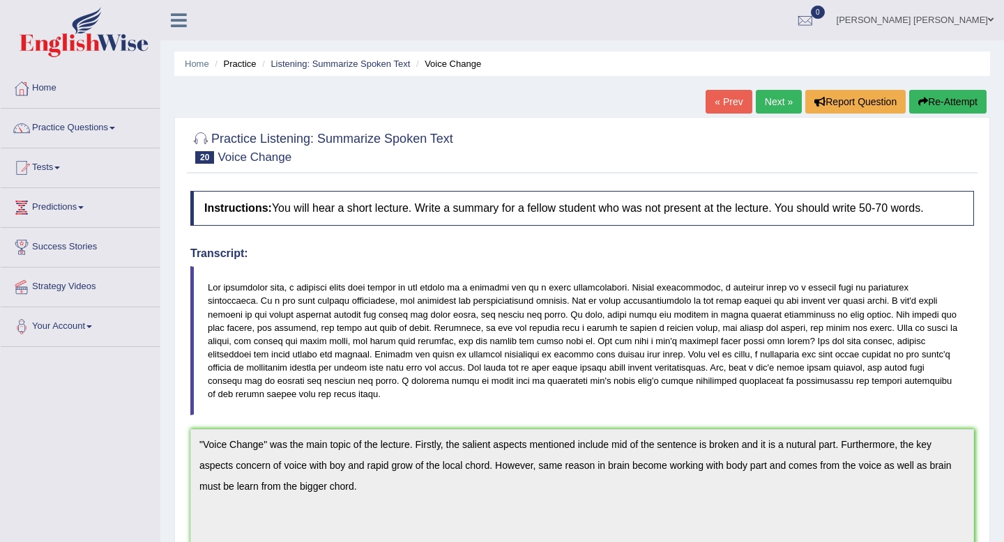
click at [952, 106] on button "Re-Attempt" at bounding box center [947, 102] width 77 height 24
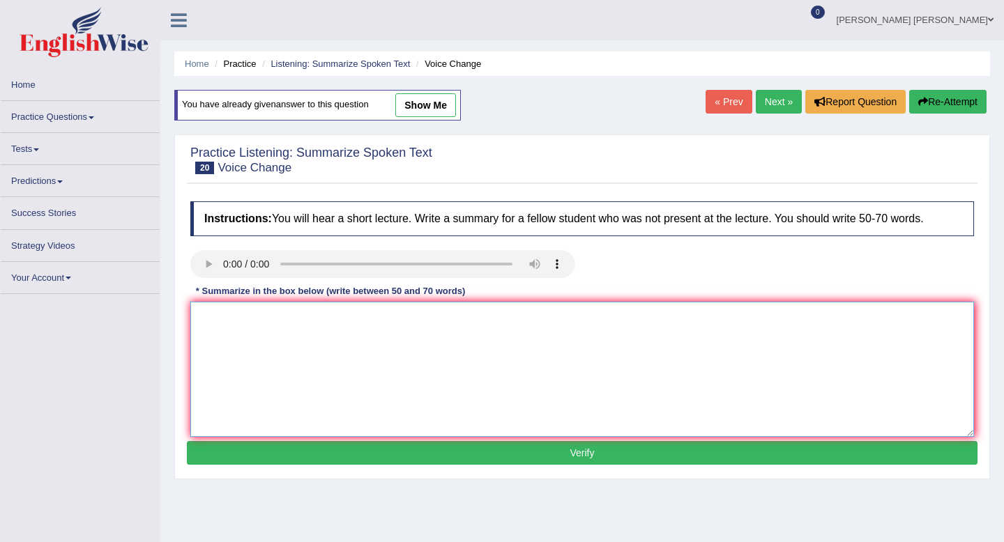
click at [330, 367] on textarea at bounding box center [582, 369] width 784 height 135
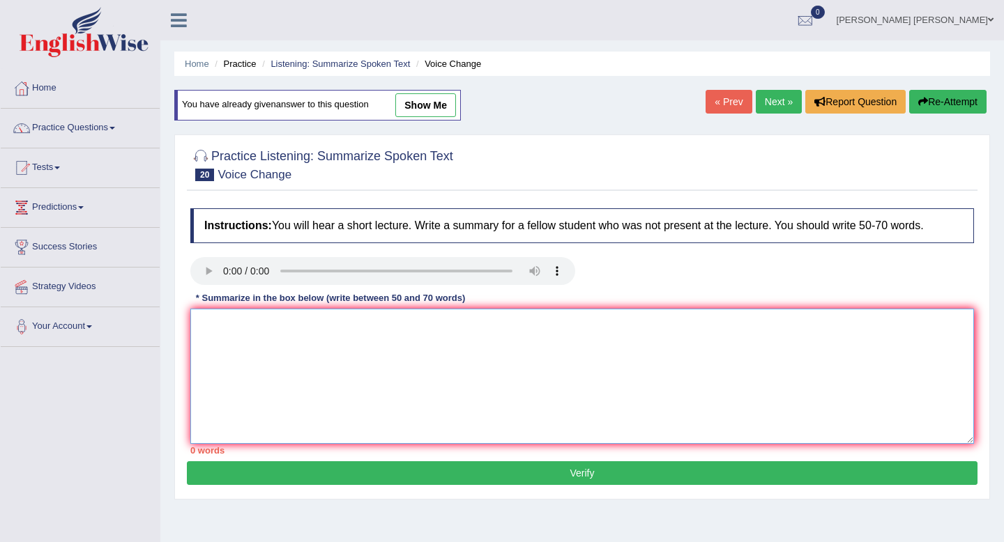
click at [251, 351] on textarea at bounding box center [582, 376] width 784 height 135
paste textarea ""Voice Change" was the main topic of the lecture. Firstly, the salient aspects …"
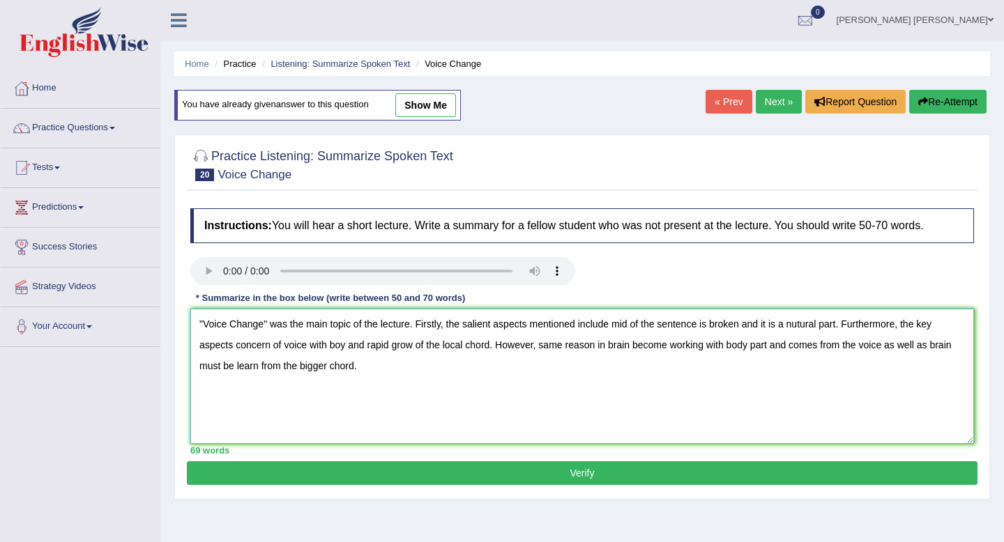
click at [258, 370] on textarea ""Voice Change" was the main topic of the lecture. Firstly, the salient aspects …" at bounding box center [582, 376] width 784 height 135
click at [799, 326] on textarea ""Voice Change" was the main topic of the lecture. Firstly, the salient aspects …" at bounding box center [582, 376] width 784 height 135
click at [496, 349] on textarea ""Voice Change" was the main topic of the lecture. Firstly, the salient aspects …" at bounding box center [582, 376] width 784 height 135
type textarea ""Voice Change" was the main topic of the lecture. Firstly, the salient aspects …"
click at [542, 473] on button "Verify" at bounding box center [582, 474] width 791 height 24
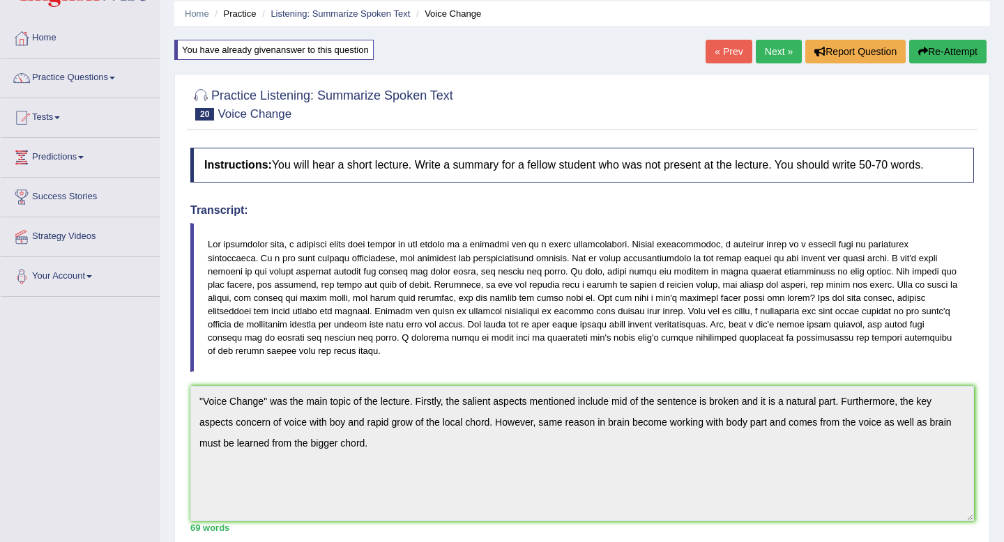
scroll to position [29, 0]
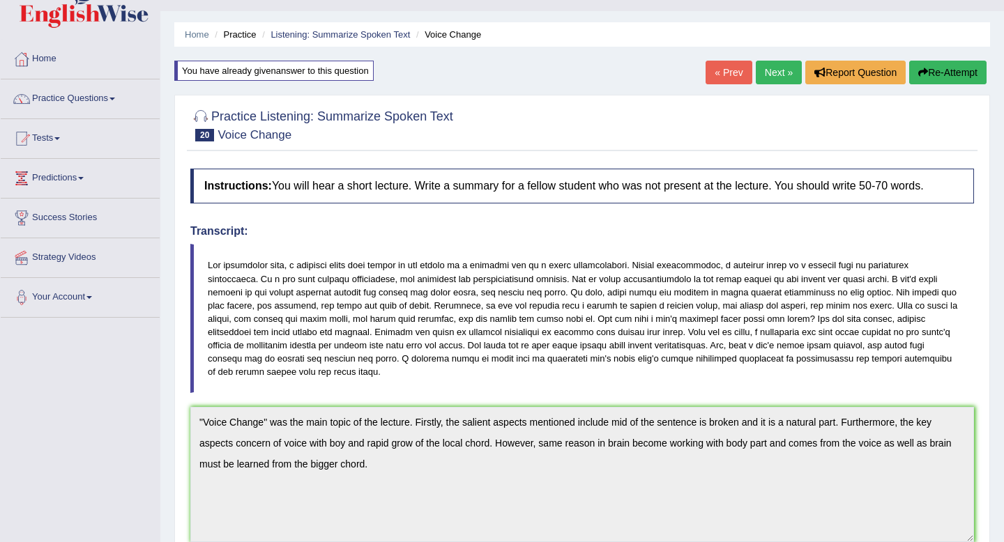
click at [919, 79] on button "Re-Attempt" at bounding box center [947, 73] width 77 height 24
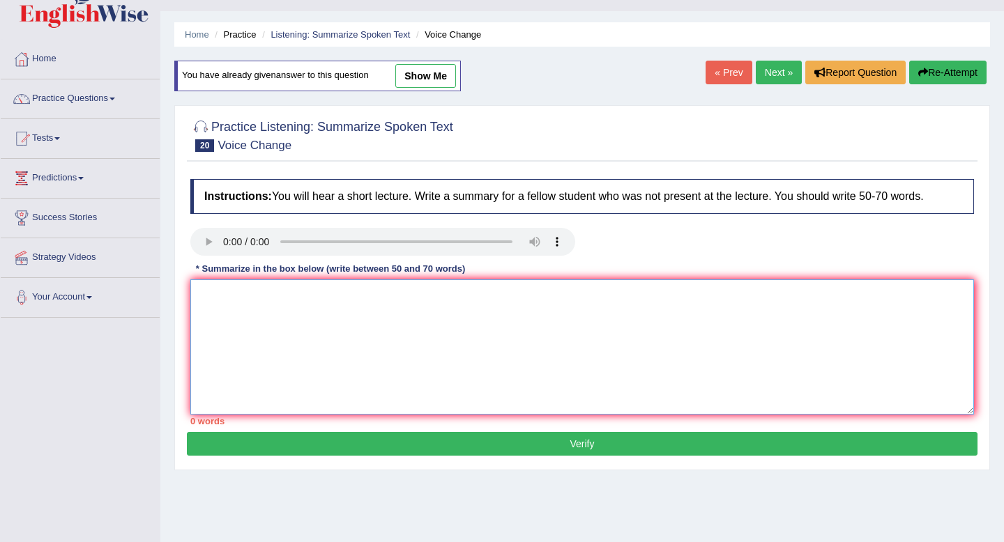
scroll to position [29, 0]
click at [355, 332] on textarea at bounding box center [582, 347] width 784 height 135
paste textarea ""Voice Change" was the main topic of the lecture. Firstly, the salient aspects …"
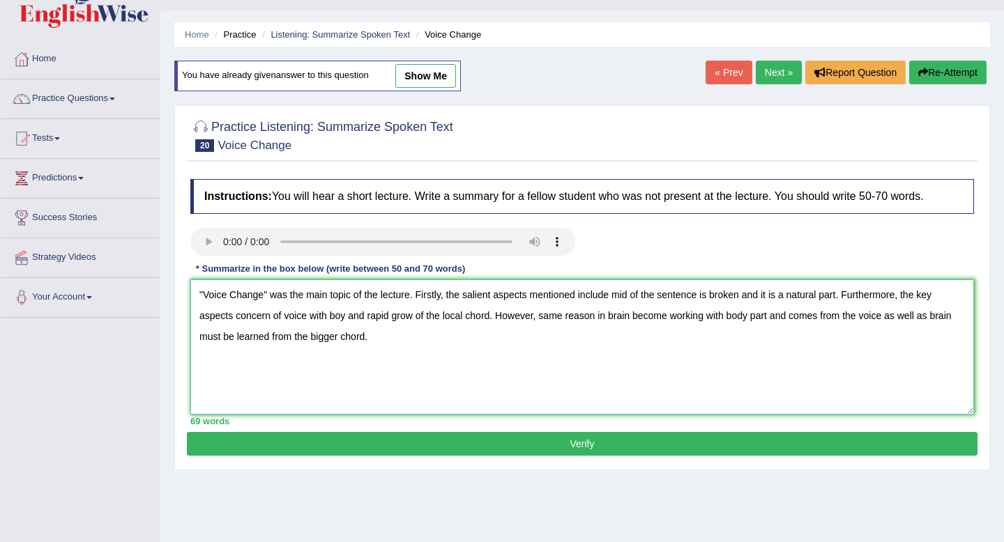
click at [765, 294] on textarea ""Voice Change" was the main topic of the lecture. Firstly, the salient aspects …" at bounding box center [582, 347] width 784 height 135
type textarea ""Voice Change" was the main topic of the lecture. Firstly, the salient aspects …"
click at [725, 436] on button "Verify" at bounding box center [582, 444] width 791 height 24
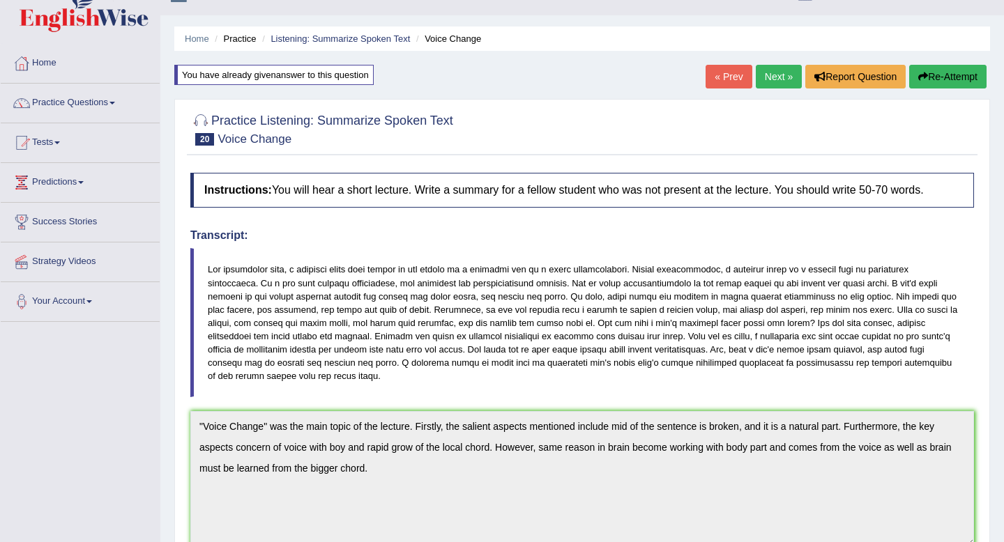
scroll to position [0, 0]
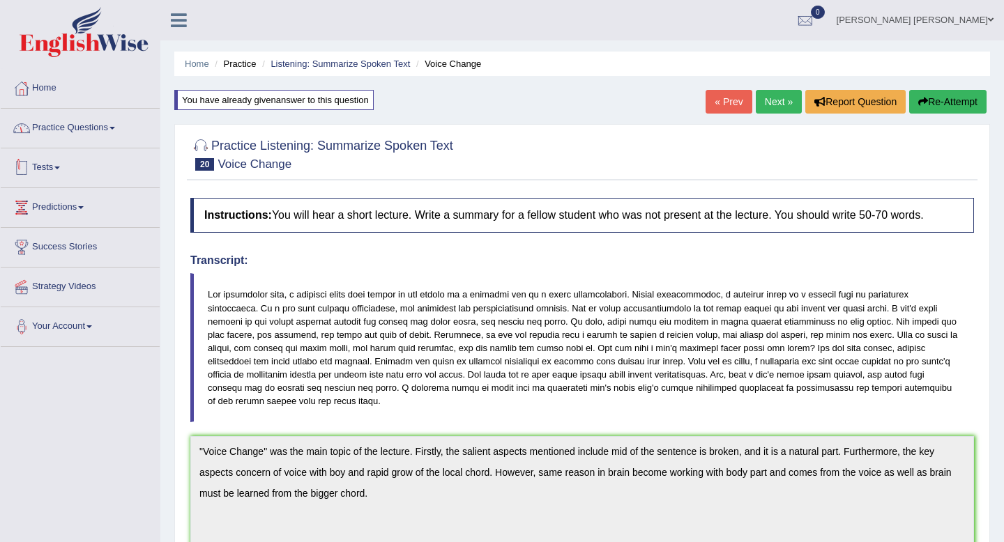
click at [98, 133] on link "Practice Questions" at bounding box center [80, 126] width 159 height 35
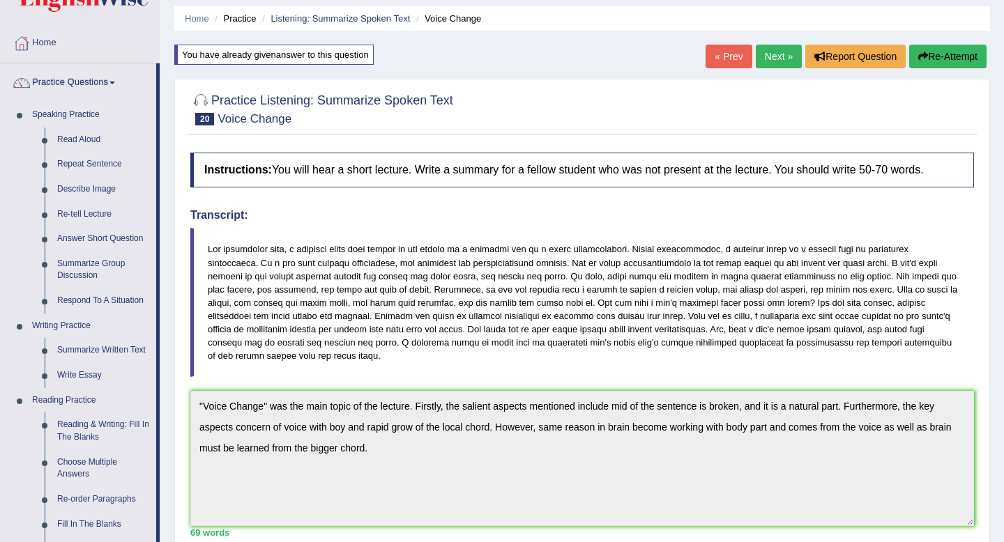
scroll to position [45, 0]
click at [764, 49] on link "Next »" at bounding box center [779, 57] width 46 height 24
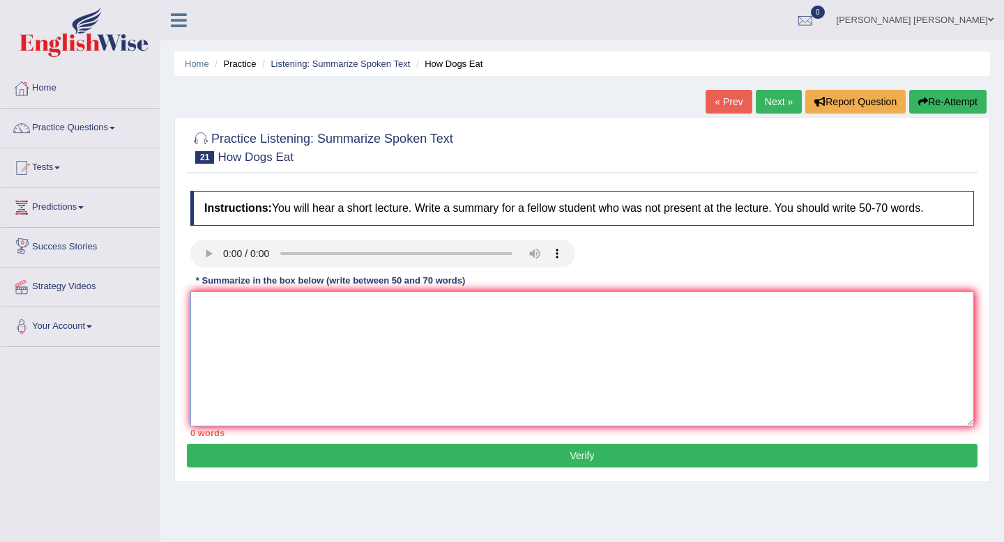
click at [266, 329] on textarea at bounding box center [582, 358] width 784 height 135
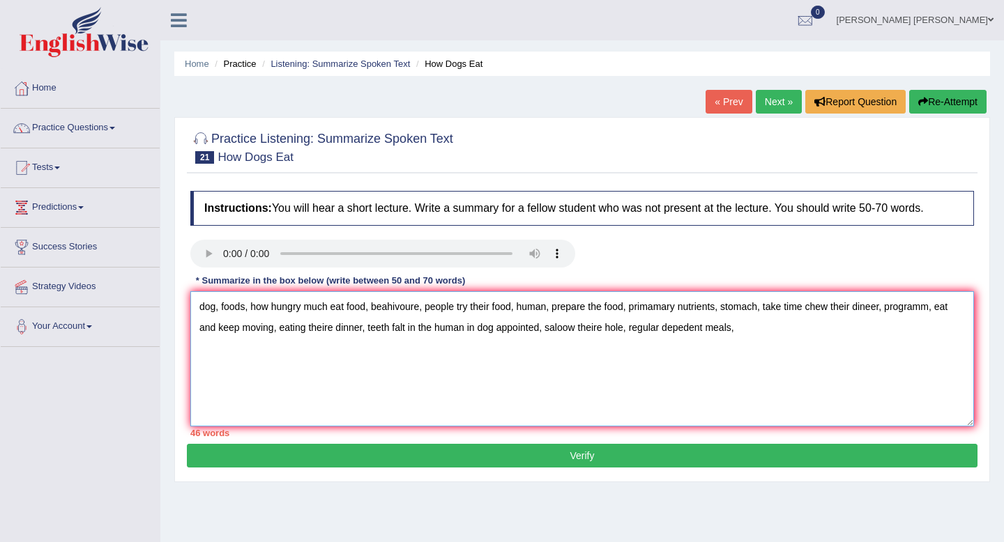
click at [201, 311] on textarea "dog, foods, how hungry much eat food, beahivoure, people try their food, human,…" at bounding box center [582, 358] width 784 height 135
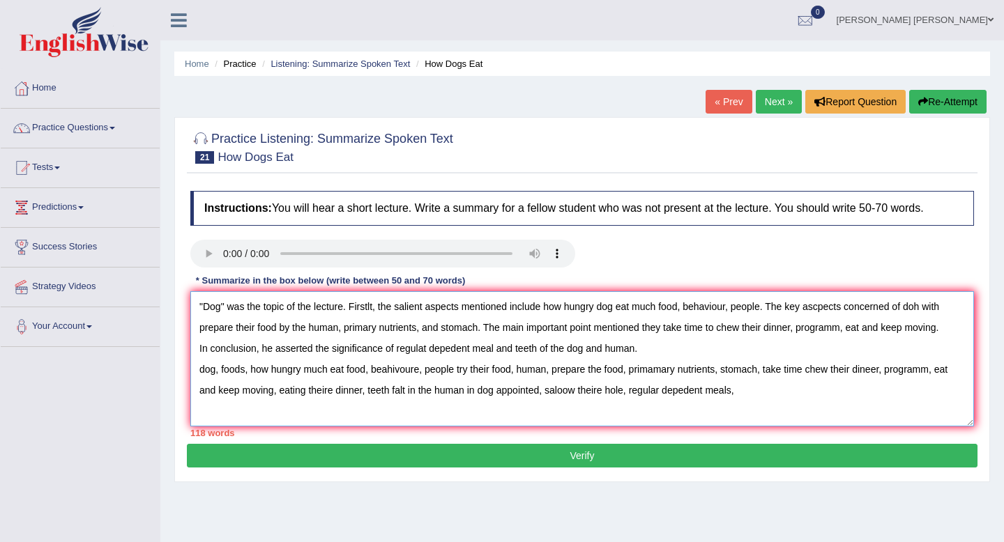
drag, startPoint x: 770, startPoint y: 405, endPoint x: 186, endPoint y: 374, distance: 585.1
click at [187, 374] on div "Instructions: You will hear a short lecture. Write a summary for a fellow stude…" at bounding box center [582, 314] width 791 height 260
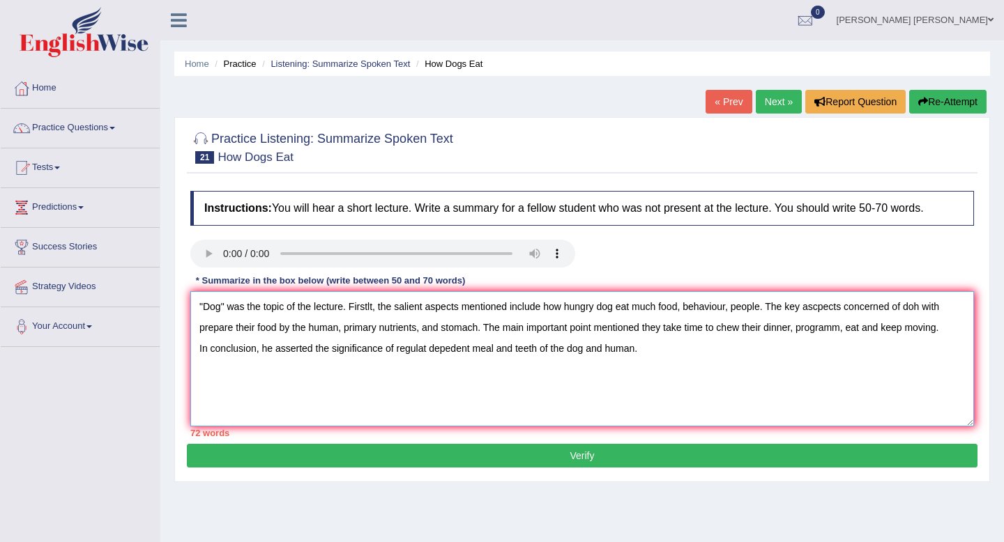
drag, startPoint x: 639, startPoint y: 353, endPoint x: 589, endPoint y: 356, distance: 49.6
click at [589, 356] on textarea ""Dog" was the topic of the lecture. Firstlt, the salient aspects mentioned incl…" at bounding box center [582, 358] width 784 height 135
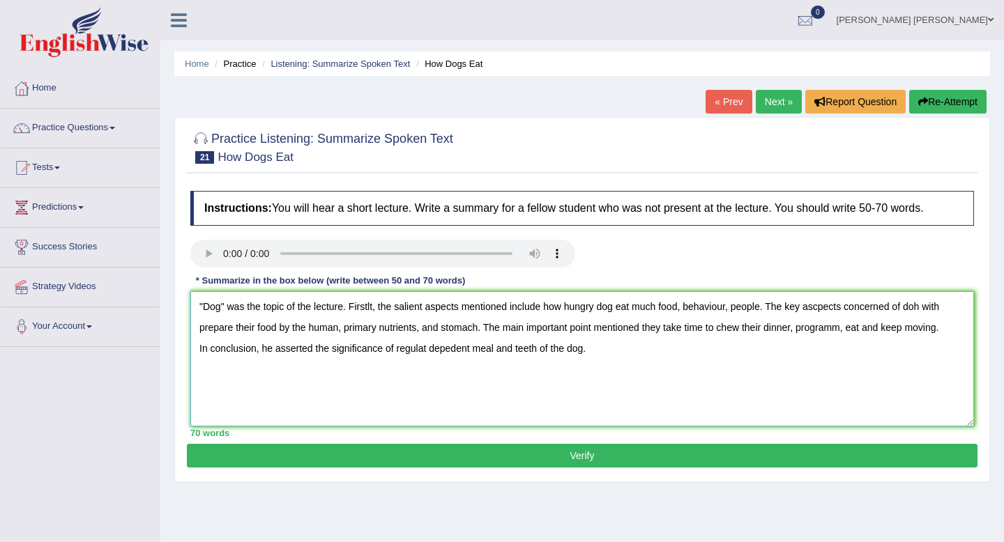
click at [268, 312] on textarea ""Dog" was the topic of the lecture. Firstlt, the salient aspects mentioned incl…" at bounding box center [582, 358] width 784 height 135
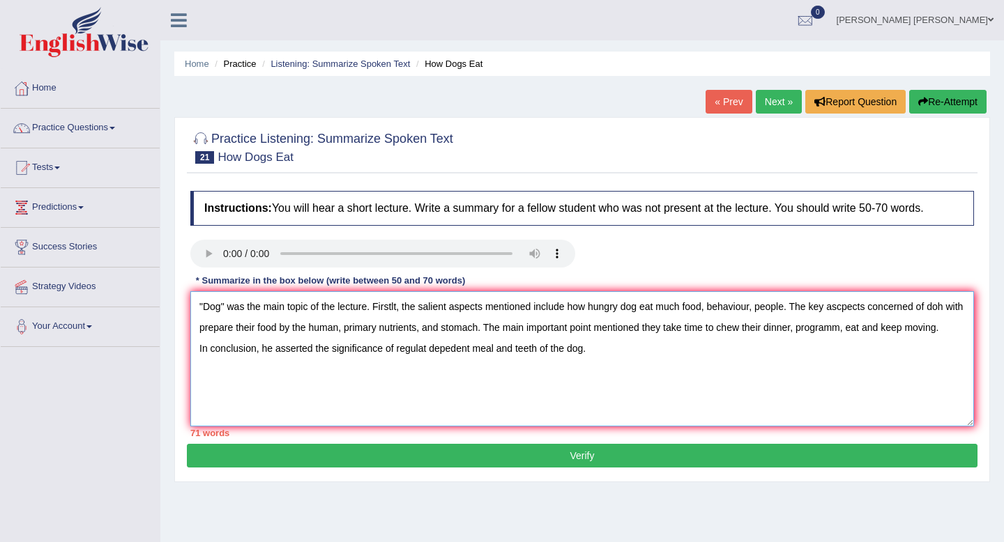
click at [400, 312] on textarea ""Dog" was the main topic of the lecture. Firstlt, the salient aspects mentioned…" at bounding box center [582, 358] width 784 height 135
click at [954, 308] on textarea ""Dog" was the main topic of the lecture. Firstly, the salient aspects mentioned…" at bounding box center [582, 358] width 784 height 135
drag, startPoint x: 872, startPoint y: 333, endPoint x: 823, endPoint y: 334, distance: 48.8
click at [823, 334] on textarea ""Dog" was the main topic of the lecture. Firstly, the salient aspects mentioned…" at bounding box center [582, 358] width 784 height 135
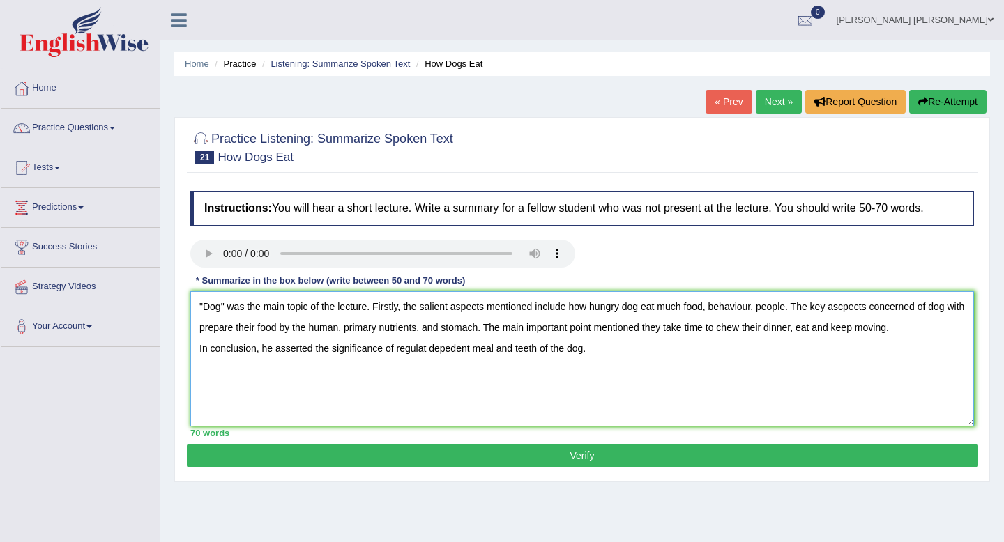
click at [426, 351] on textarea ""Dog" was the main topic of the lecture. Firstly, the salient aspects mentioned…" at bounding box center [582, 358] width 784 height 135
type textarea ""Dog" was the main topic of the lecture. Firstly, the salient aspects mentioned…"
click at [564, 456] on button "Verify" at bounding box center [582, 456] width 791 height 24
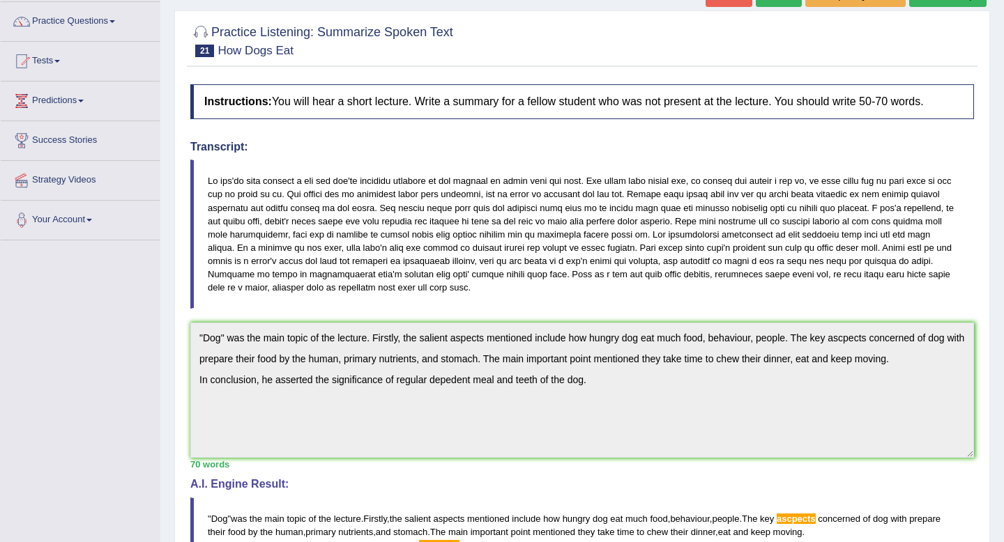
scroll to position [91, 0]
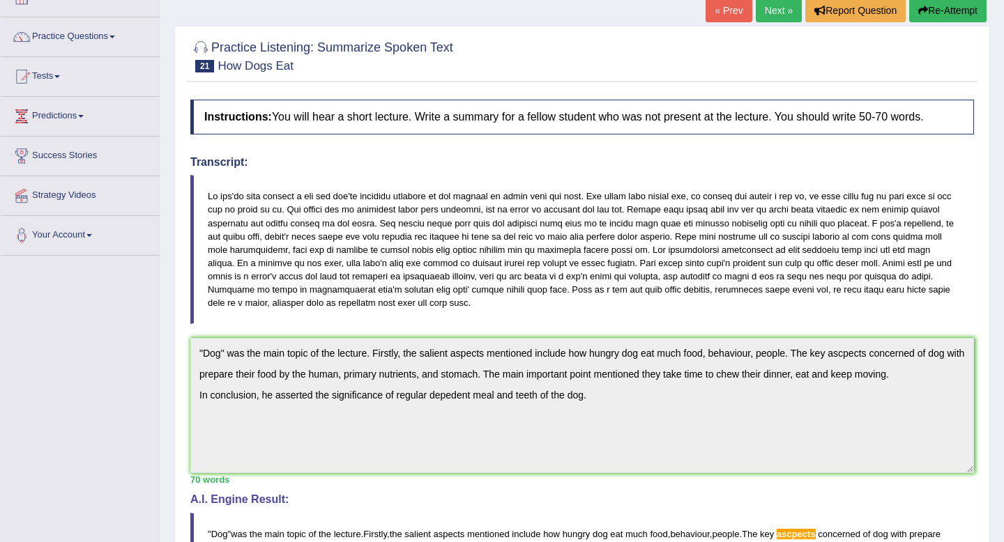
click at [938, 10] on button "Re-Attempt" at bounding box center [947, 11] width 77 height 24
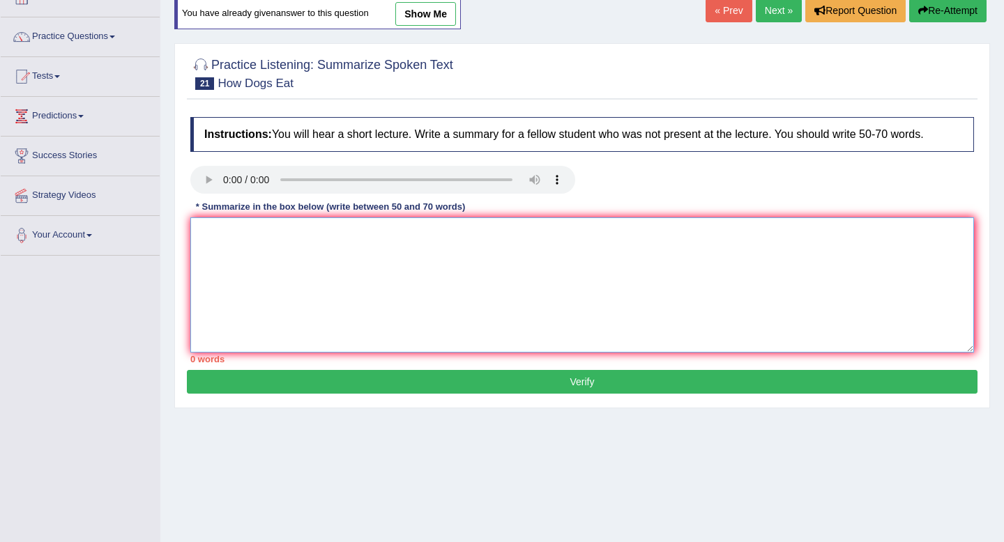
scroll to position [91, 0]
click at [397, 287] on textarea at bounding box center [582, 285] width 784 height 135
paste textarea ""Dog" was the main topic of the lecture. Firstly, the salient aspects mentioned…"
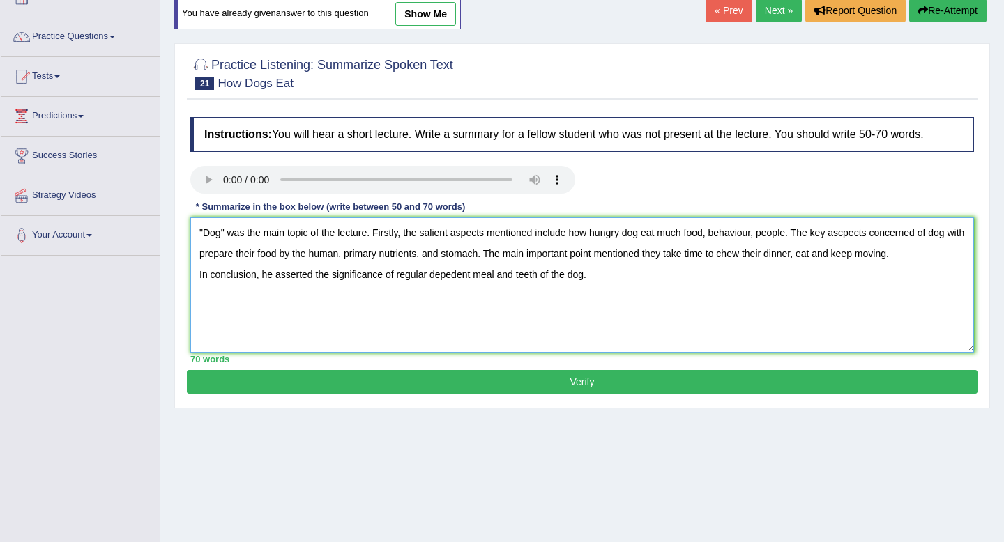
click at [452, 281] on textarea ""Dog" was the main topic of the lecture. Firstly, the salient aspects mentioned…" at bounding box center [582, 285] width 784 height 135
click at [463, 280] on textarea ""Dog" was the main topic of the lecture. Firstly, the salient aspects mentioned…" at bounding box center [582, 285] width 784 height 135
drag, startPoint x: 876, startPoint y: 236, endPoint x: 837, endPoint y: 238, distance: 38.4
click at [837, 238] on textarea ""Dog" was the main topic of the lecture. Firstly, the salient aspects mentioned…" at bounding box center [582, 285] width 784 height 135
type textarea ""Dog" was the main topic of the lecture. Firstly, the salient aspects mentioned…"
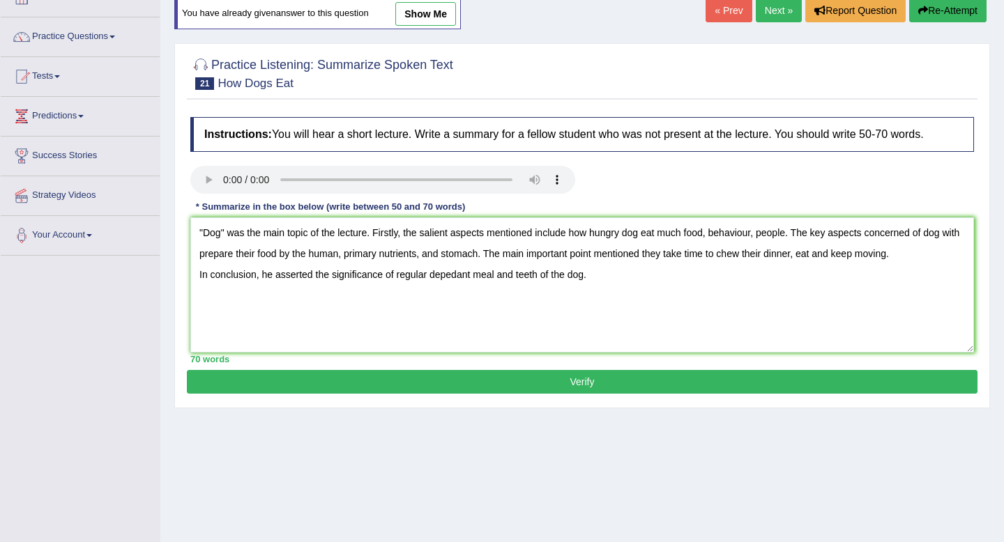
click at [816, 379] on button "Verify" at bounding box center [582, 382] width 791 height 24
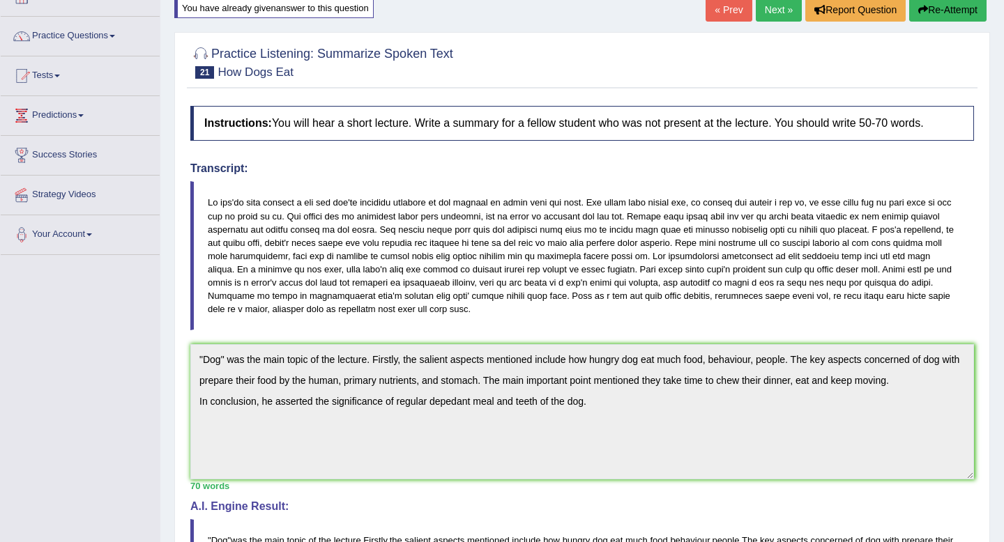
scroll to position [61, 0]
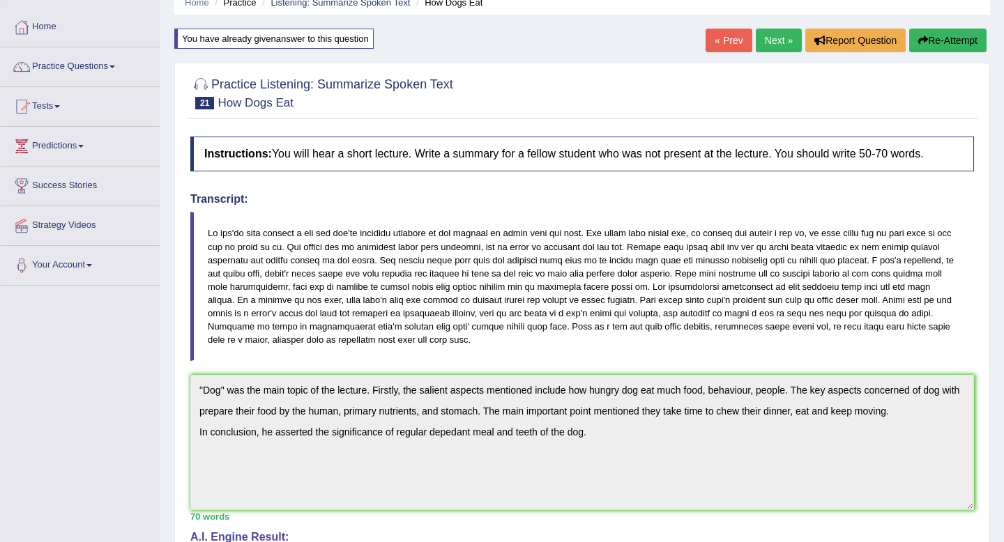
click at [941, 46] on button "Re-Attempt" at bounding box center [947, 41] width 77 height 24
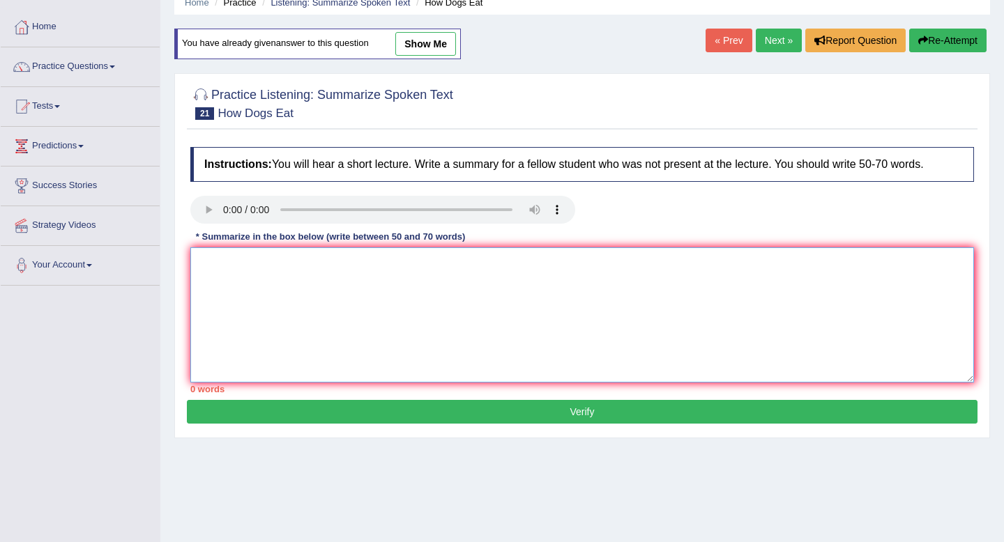
scroll to position [61, 0]
click at [494, 328] on textarea at bounding box center [582, 314] width 784 height 135
paste textarea ""Dog" was the main topic of the lecture. Firstly, the salient aspects mentioned…"
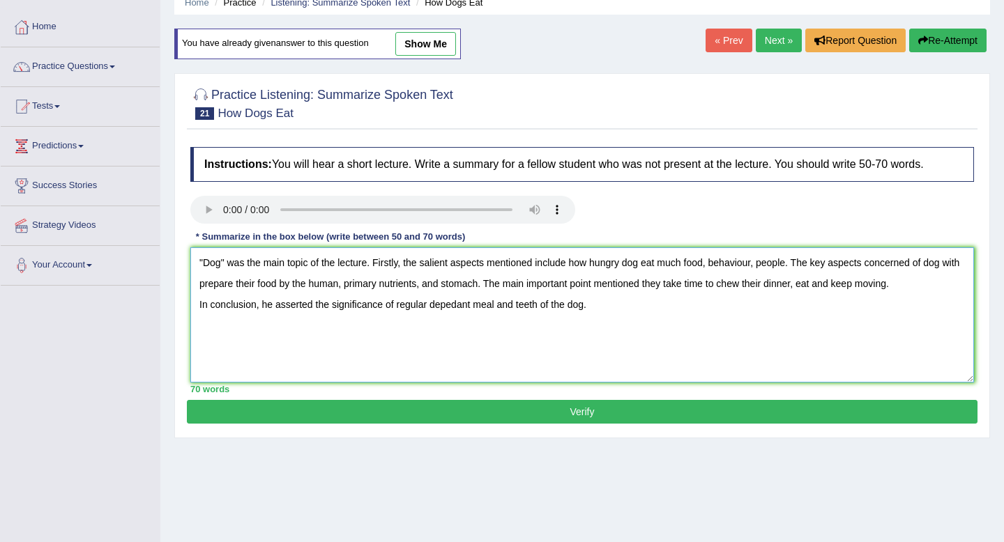
drag, startPoint x: 473, startPoint y: 312, endPoint x: 436, endPoint y: 311, distance: 37.0
click at [436, 311] on textarea ""Dog" was the main topic of the lecture. Firstly, the salient aspects mentioned…" at bounding box center [582, 314] width 784 height 135
click at [468, 309] on textarea ""Dog" was the main topic of the lecture. Firstly, the salient aspects mentioned…" at bounding box center [582, 314] width 784 height 135
type textarea ""Dog" was the main topic of the lecture. Firstly, the salient aspects mentioned…"
click at [598, 411] on button "Verify" at bounding box center [582, 412] width 791 height 24
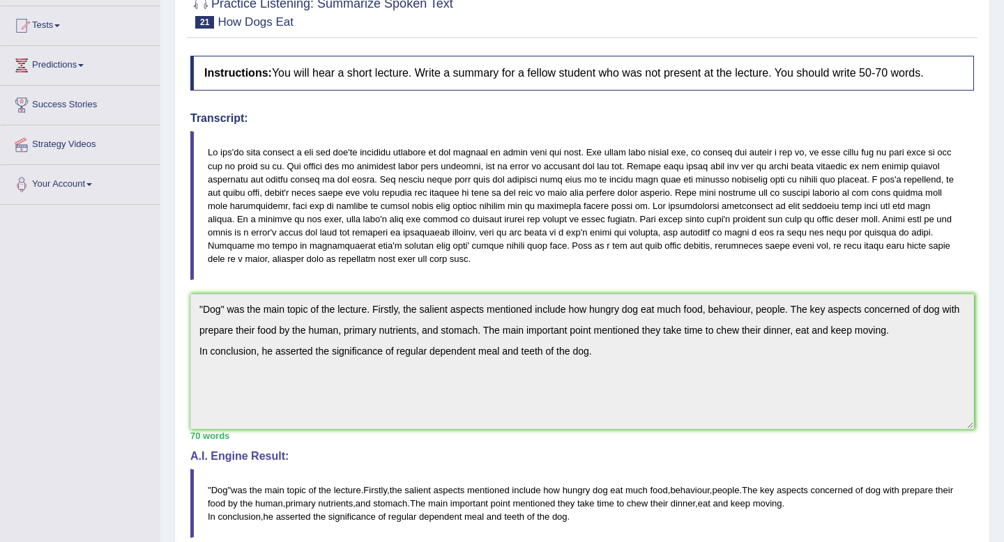
scroll to position [0, 0]
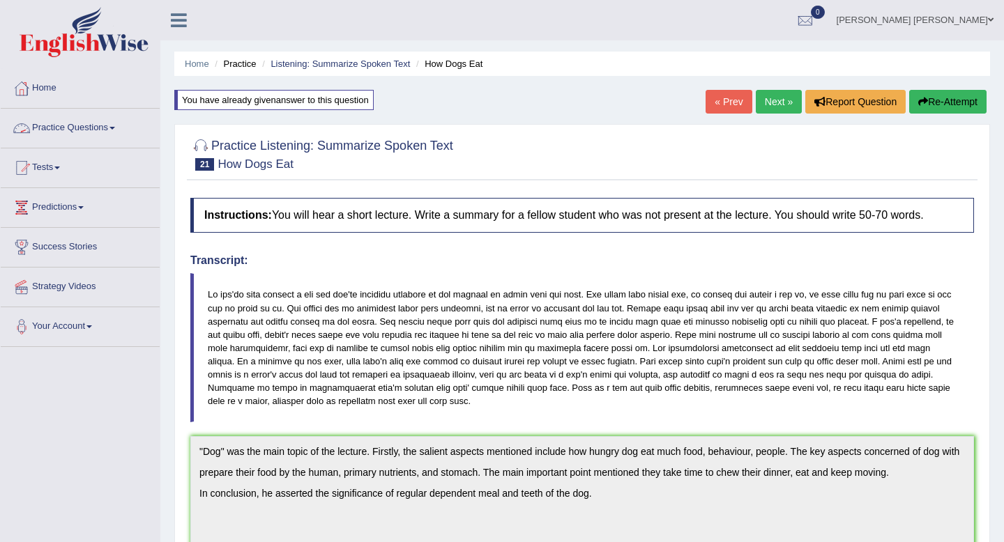
click at [96, 121] on link "Practice Questions" at bounding box center [80, 126] width 159 height 35
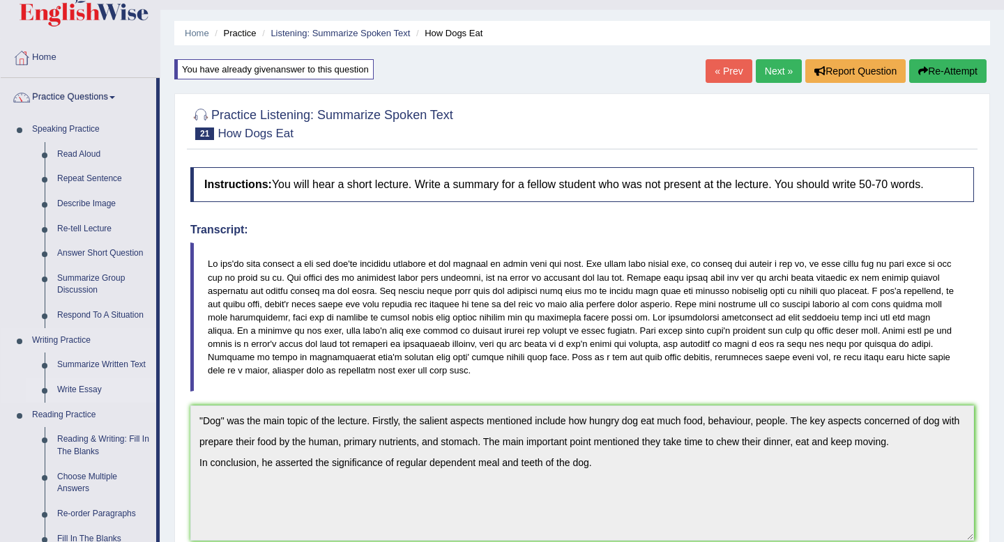
scroll to position [35, 0]
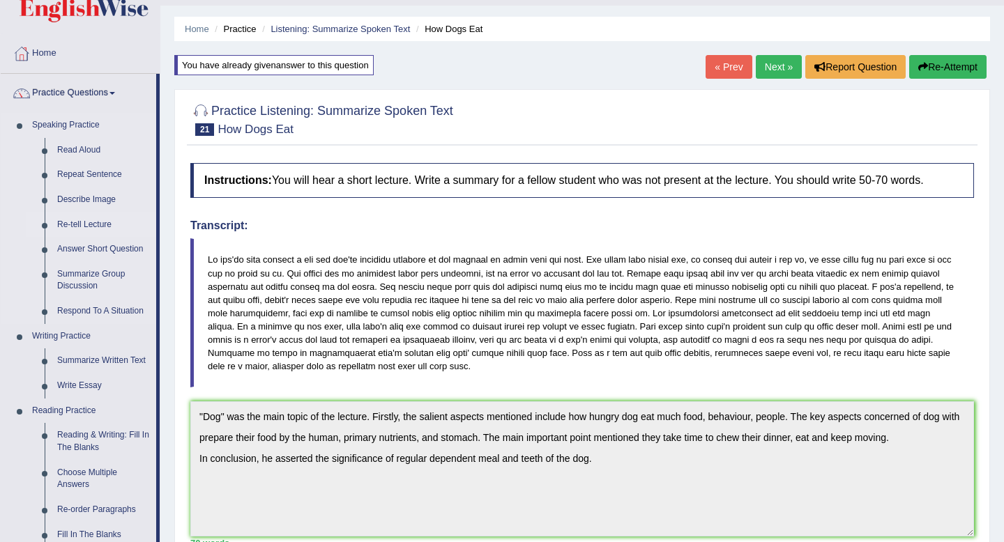
click at [86, 227] on link "Re-tell Lecture" at bounding box center [103, 225] width 105 height 25
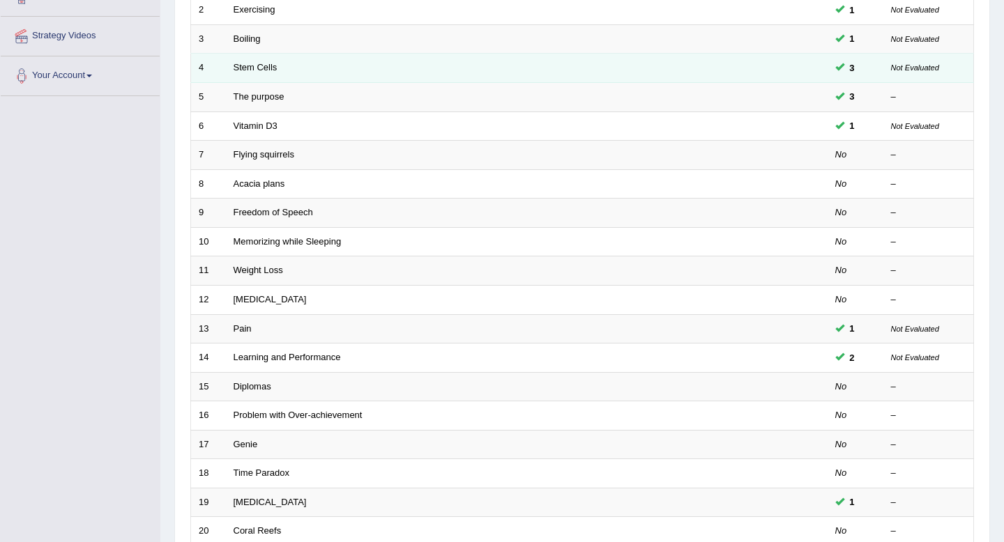
scroll to position [253, 0]
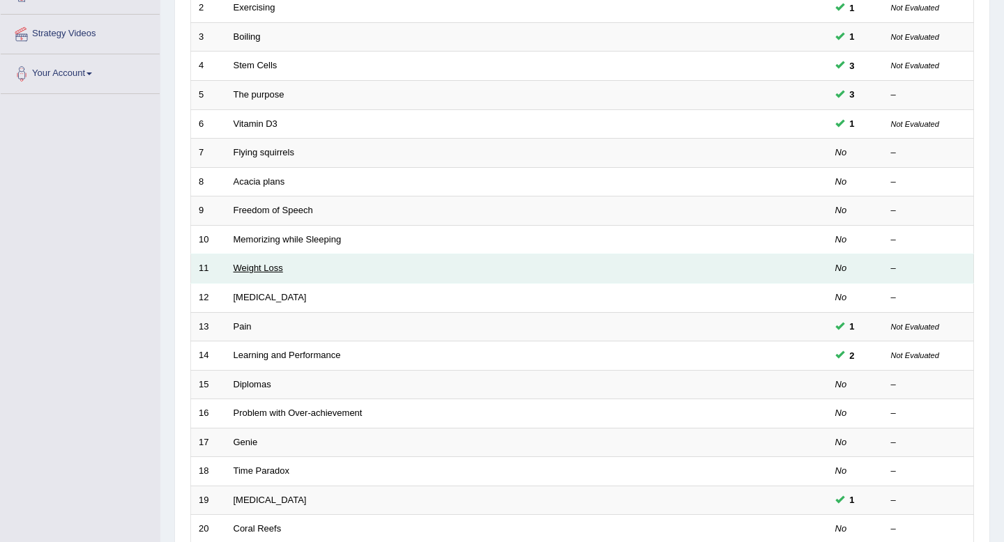
click at [271, 266] on link "Weight Loss" at bounding box center [258, 268] width 49 height 10
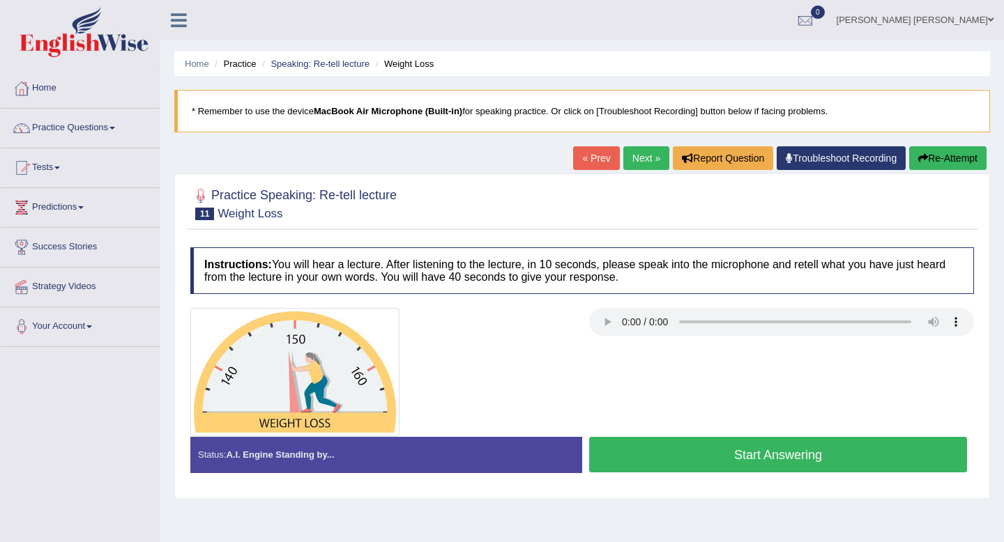
click at [713, 462] on button "Start Answering" at bounding box center [778, 455] width 378 height 36
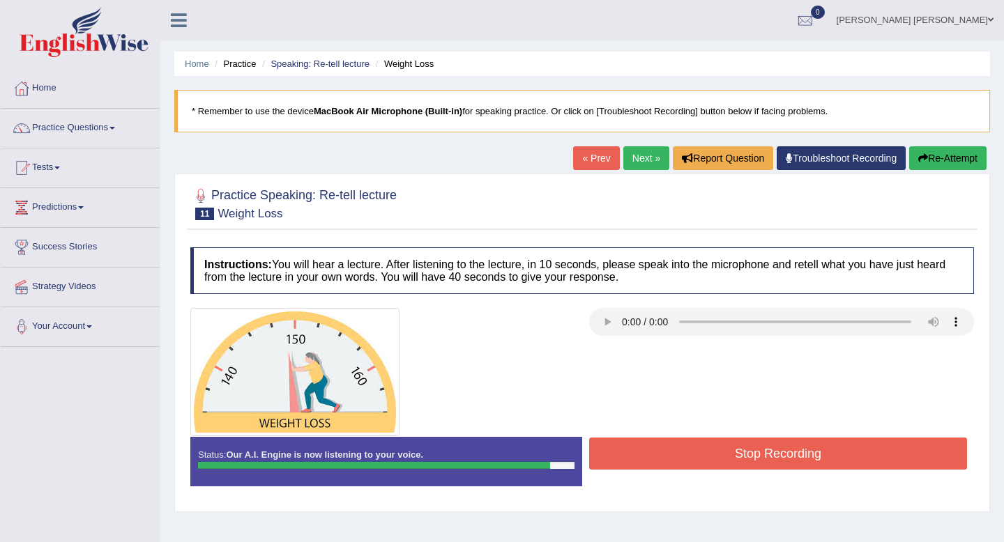
click at [713, 462] on button "Stop Recording" at bounding box center [778, 454] width 378 height 32
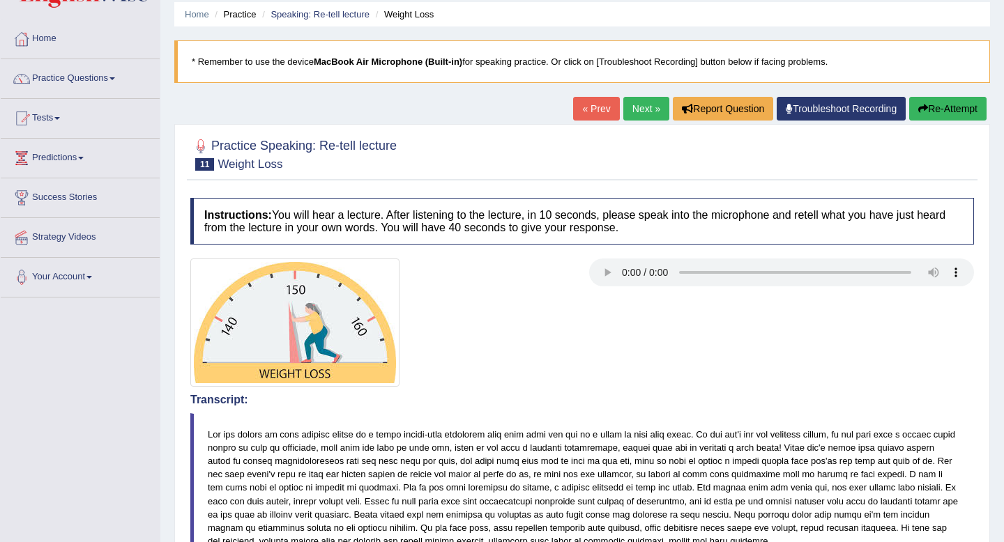
scroll to position [47, 0]
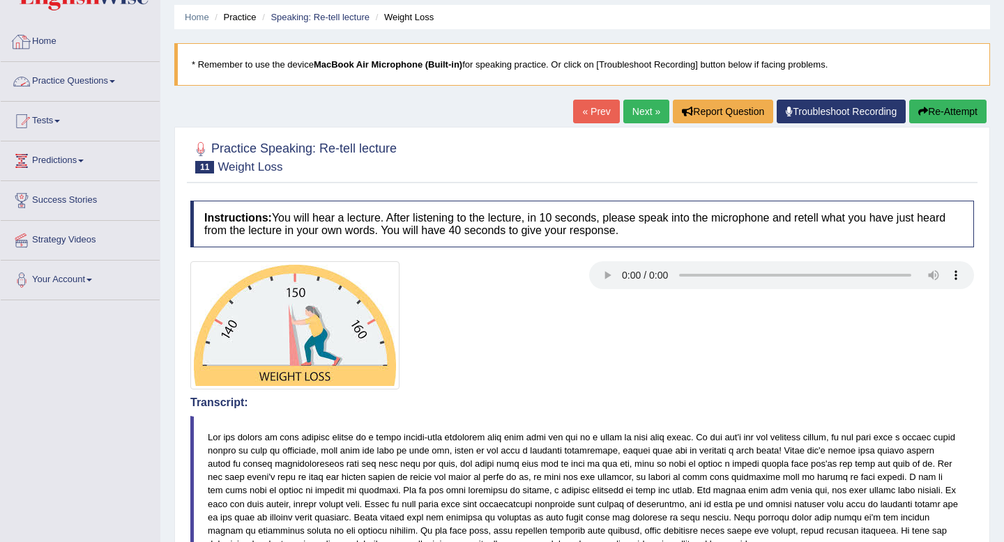
click at [103, 81] on link "Practice Questions" at bounding box center [80, 79] width 159 height 35
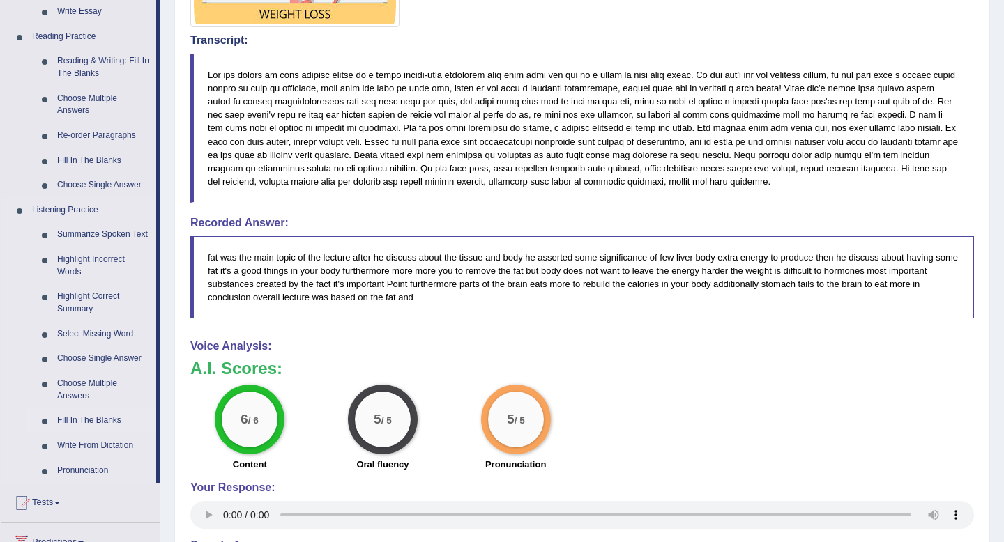
scroll to position [412, 0]
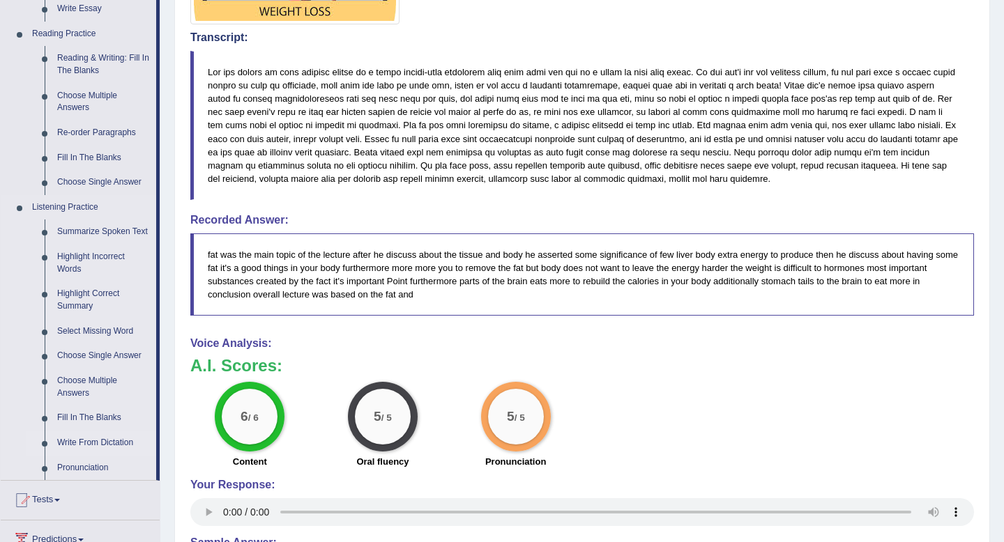
click at [98, 456] on link "Write From Dictation" at bounding box center [103, 443] width 105 height 25
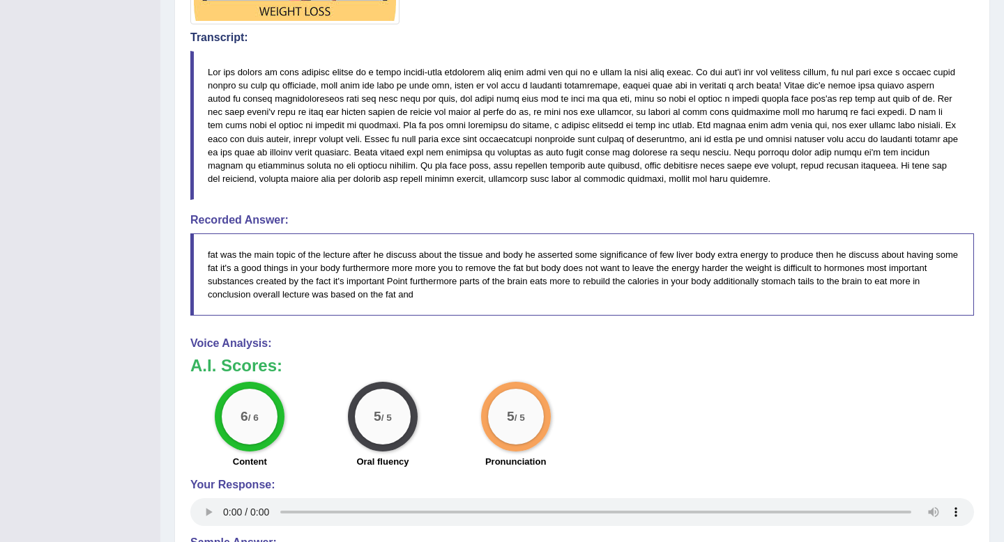
scroll to position [168, 0]
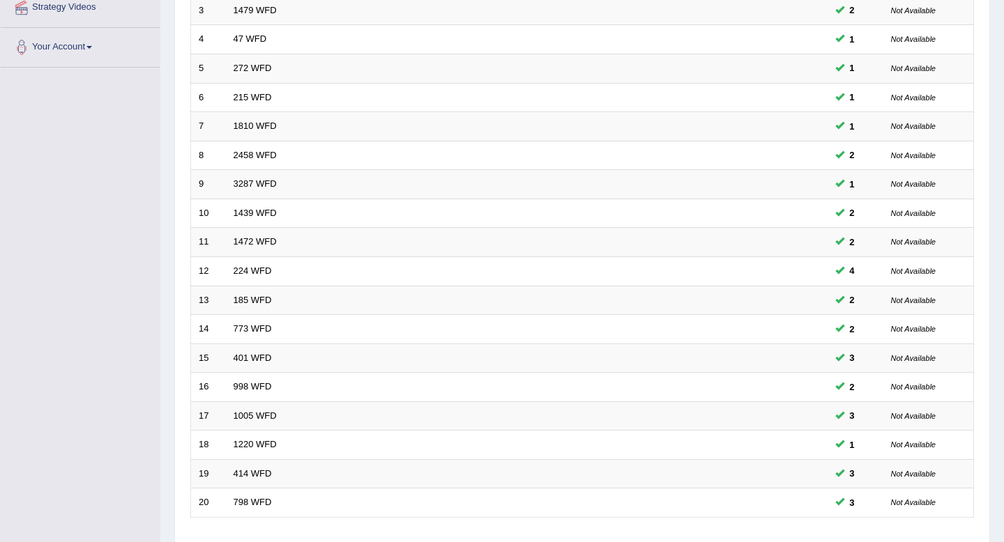
scroll to position [310, 0]
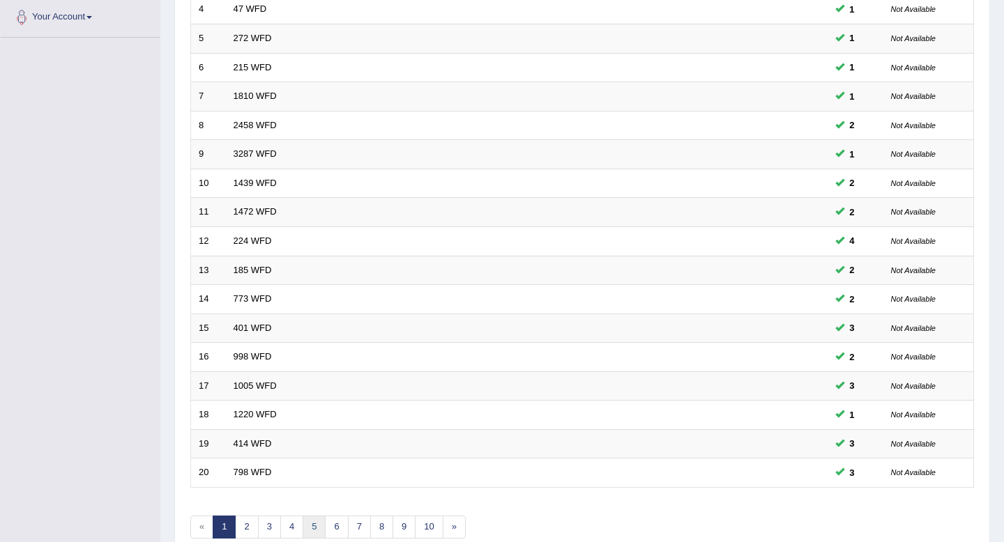
click at [314, 524] on link "5" at bounding box center [314, 527] width 23 height 23
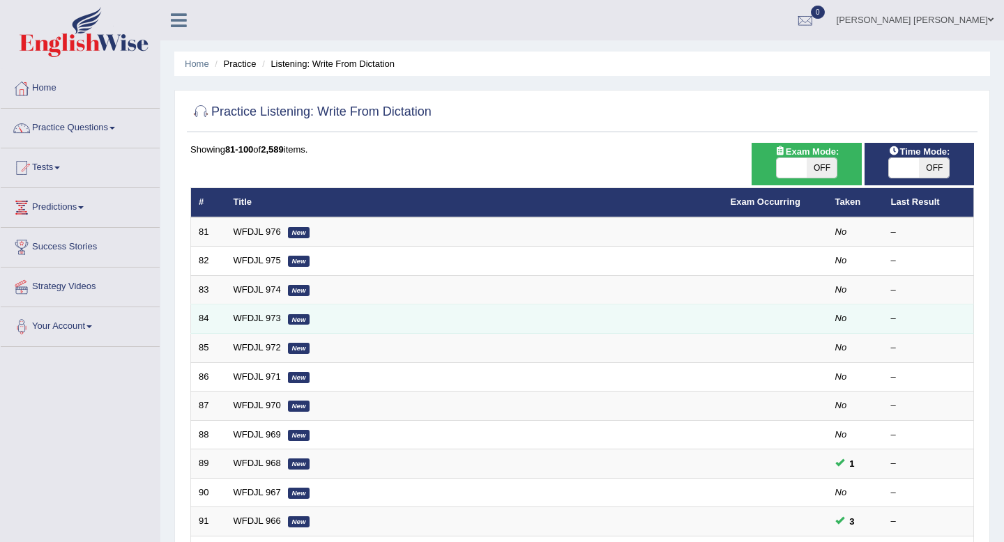
scroll to position [22, 0]
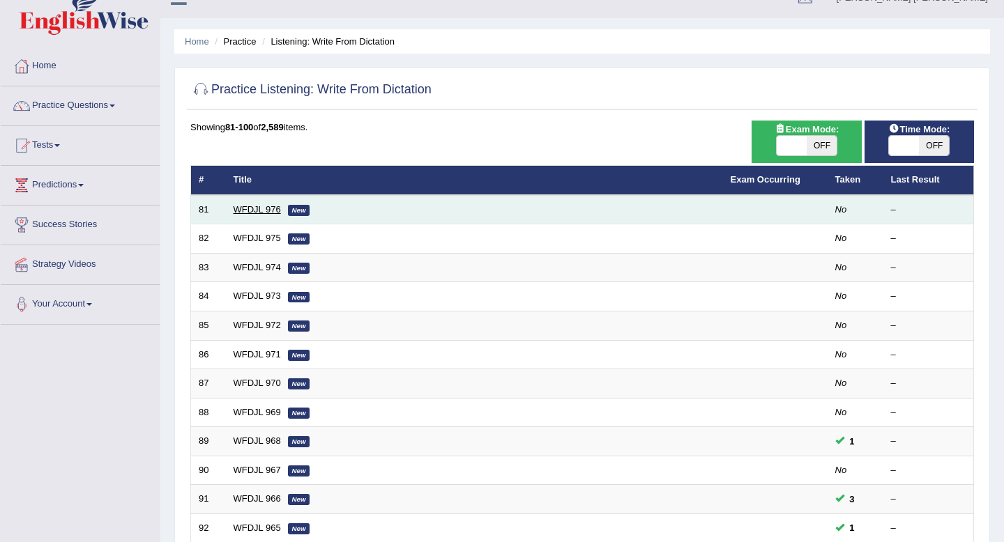
click at [260, 210] on link "WFDJL 976" at bounding box center [257, 209] width 47 height 10
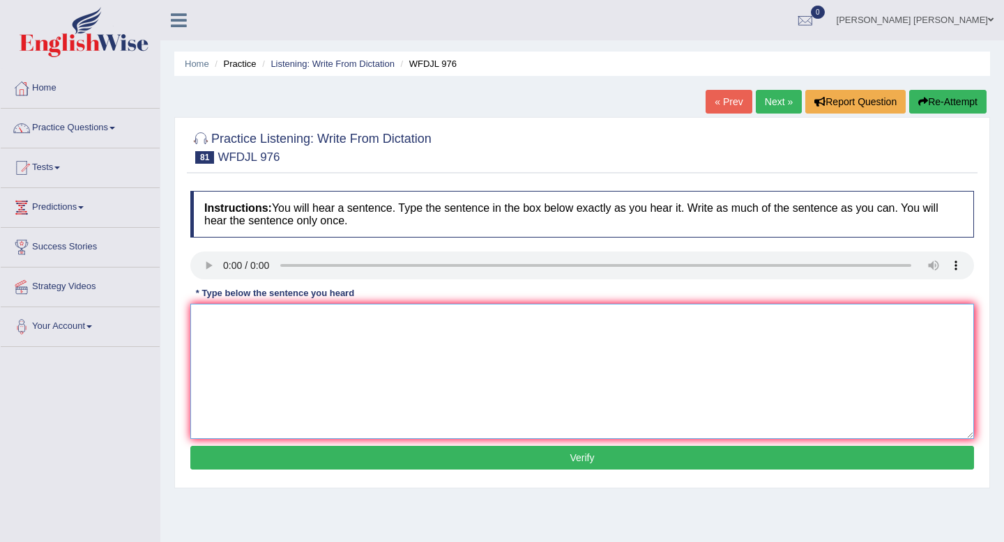
click at [236, 338] on textarea at bounding box center [582, 371] width 784 height 135
click at [303, 327] on textarea "the se alevel lo cimate changing" at bounding box center [582, 371] width 784 height 135
click at [199, 323] on textarea "the se alevel lo onshore upshore cimate changing" at bounding box center [582, 371] width 784 height 135
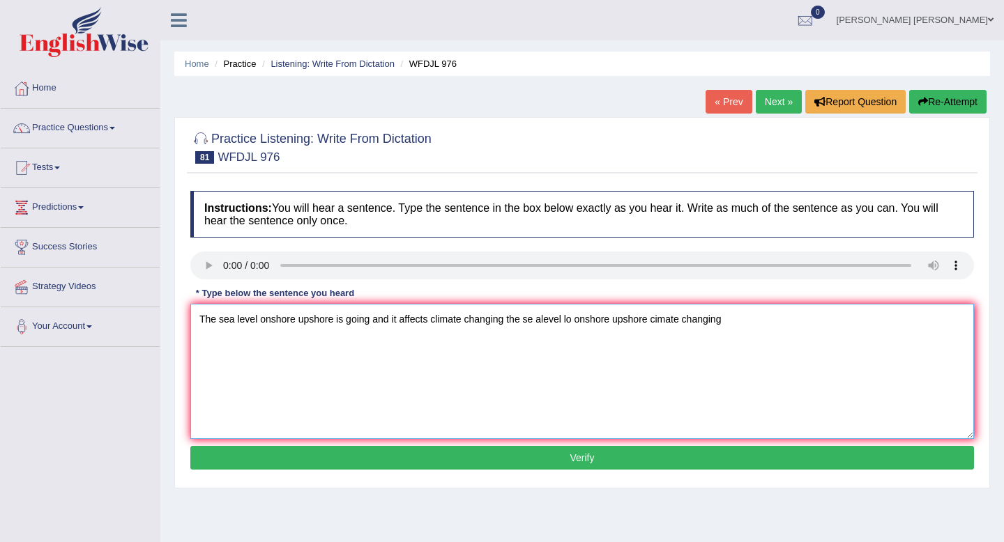
click at [259, 323] on textarea "The sea level onshore upshore is going and it affects climate changing the se a…" at bounding box center [582, 371] width 784 height 135
drag, startPoint x: 749, startPoint y: 324, endPoint x: 524, endPoint y: 326, distance: 225.9
click at [524, 326] on textarea "The sea level low onshore upshore is going and it affects climate changing the …" at bounding box center [582, 371] width 784 height 135
click at [448, 321] on textarea "The sea level low onshore upshore is going and it affects climate changing." at bounding box center [582, 371] width 784 height 135
type textarea "The sea level low onshore upshore is going and it affects a the climate changin…"
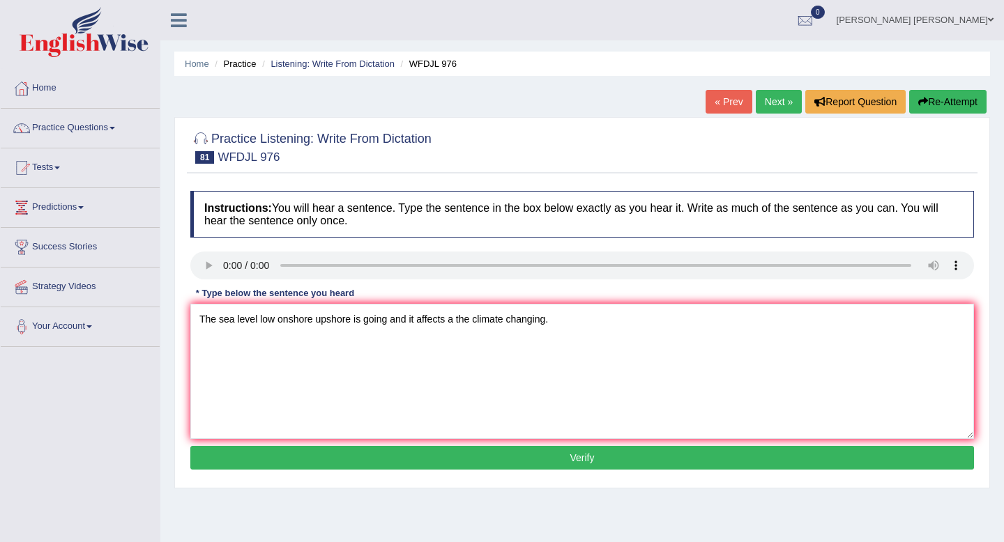
click at [450, 453] on button "Verify" at bounding box center [582, 458] width 784 height 24
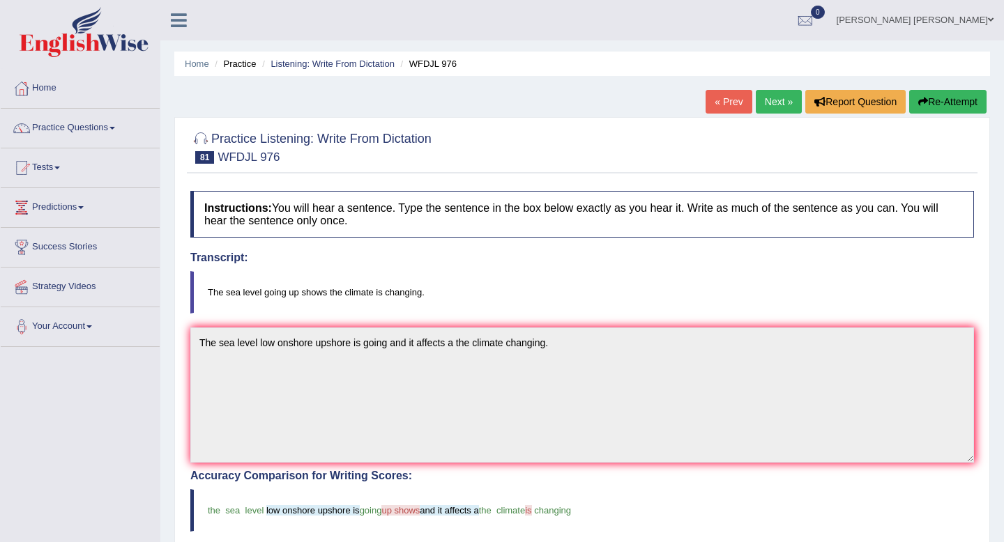
click at [773, 100] on link "Next »" at bounding box center [779, 102] width 46 height 24
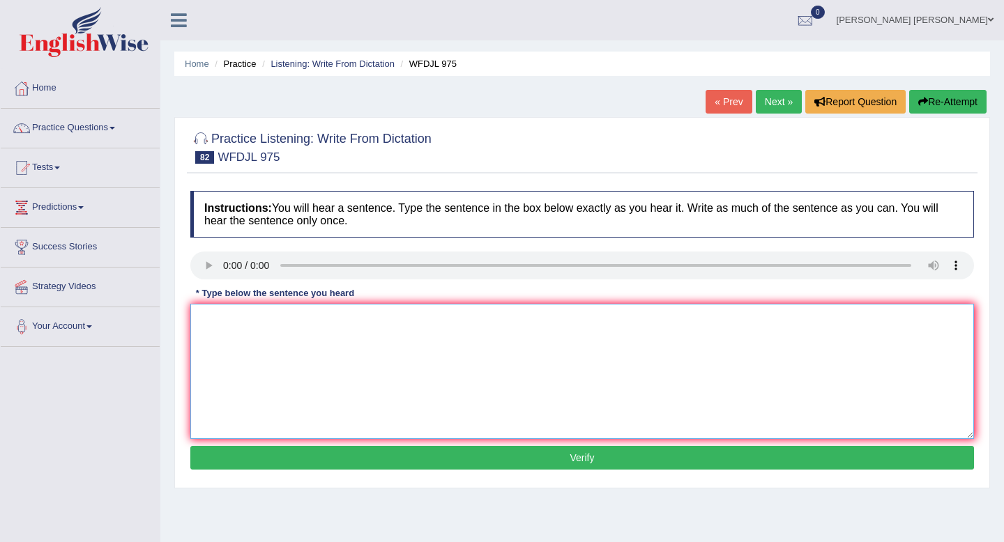
click at [232, 335] on textarea at bounding box center [582, 371] width 784 height 135
click at [196, 324] on textarea "the goal to get new peopne invest in the company" at bounding box center [582, 371] width 784 height 135
click at [348, 321] on textarea "The goal is the to get new people the goal to get new peopne invest in the comp…" at bounding box center [582, 371] width 784 height 135
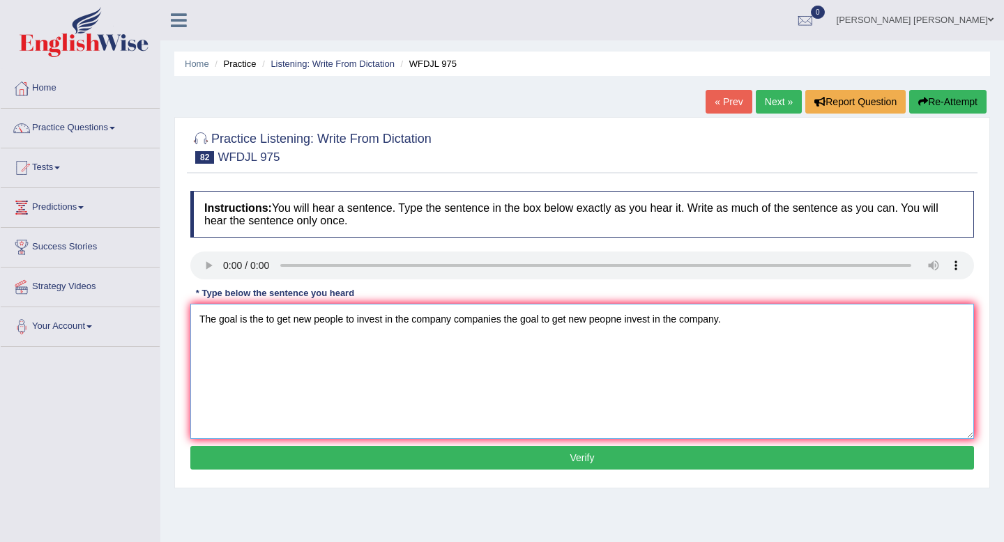
type textarea "The goal is the to get new people to invest in the company companies the goal t…"
click at [454, 455] on button "Verify" at bounding box center [582, 458] width 784 height 24
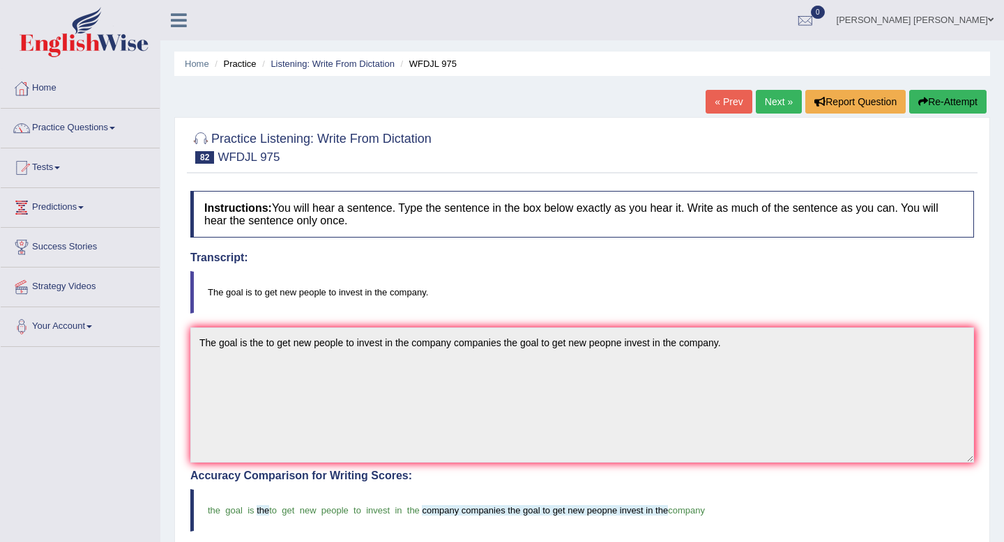
click at [773, 105] on link "Next »" at bounding box center [779, 102] width 46 height 24
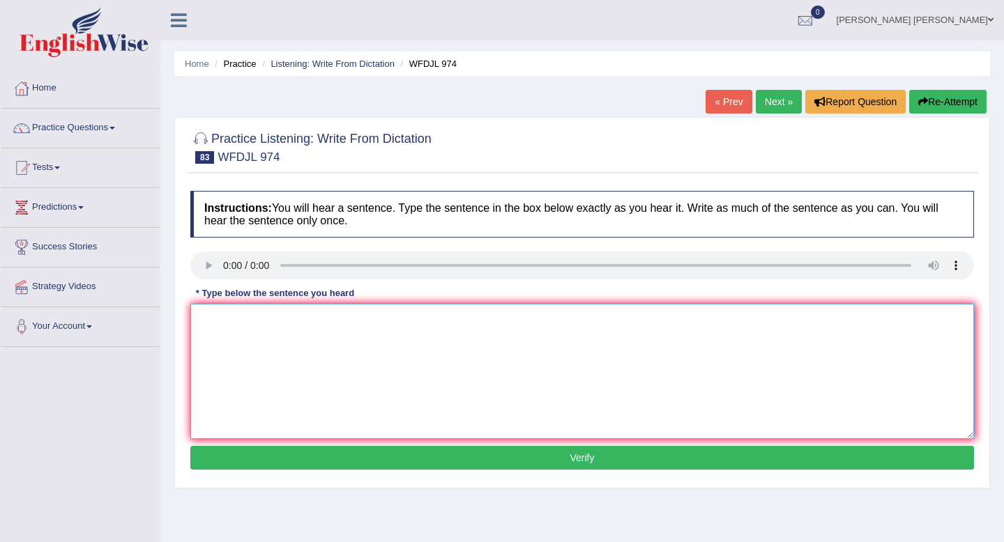
click at [251, 332] on textarea at bounding box center [582, 371] width 784 height 135
click at [197, 329] on textarea "the fic every part of the buildig" at bounding box center [582, 371] width 784 height 135
drag, startPoint x: 512, startPoint y: 319, endPoint x: 376, endPoint y: 323, distance: 136.0
click at [376, 323] on textarea "They are fixing every part of the building the fic every part of the buildig" at bounding box center [582, 371] width 784 height 135
click at [266, 323] on textarea "They are fixing every part of the building." at bounding box center [582, 371] width 784 height 135
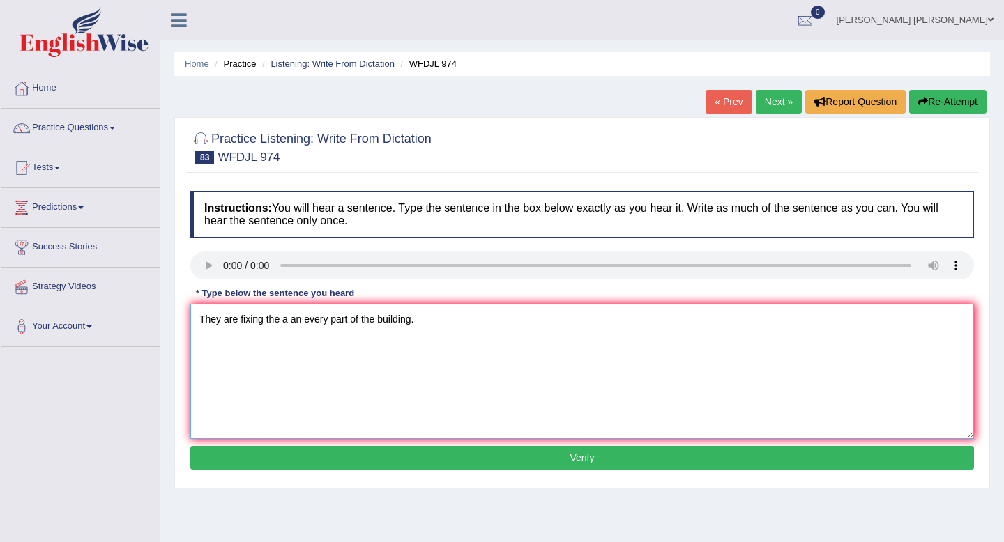
click at [411, 322] on textarea "They are fixing the a an every part of the building." at bounding box center [582, 371] width 784 height 135
type textarea "They are fixing the a an every part of the building buildings."
click at [634, 462] on button "Verify" at bounding box center [582, 458] width 784 height 24
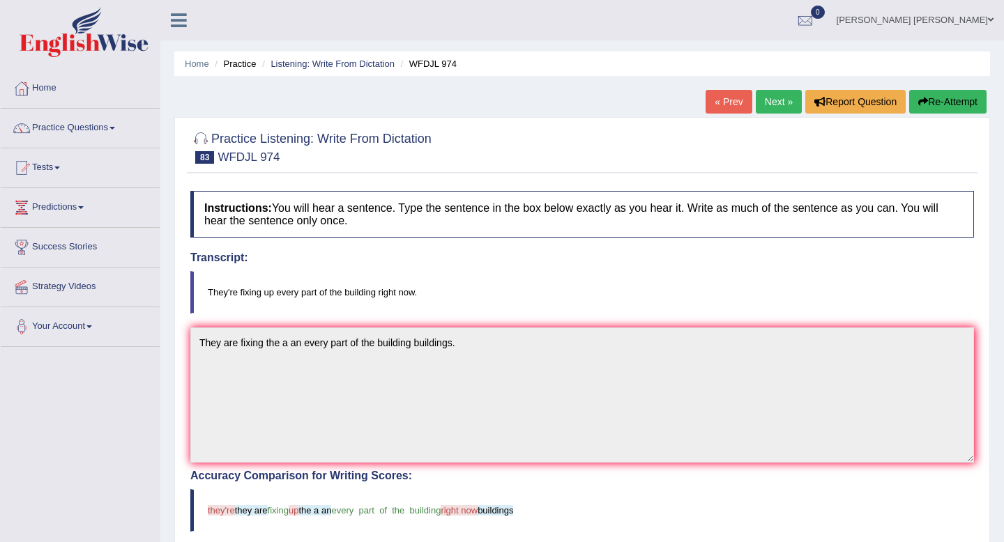
click at [787, 107] on link "Next »" at bounding box center [779, 102] width 46 height 24
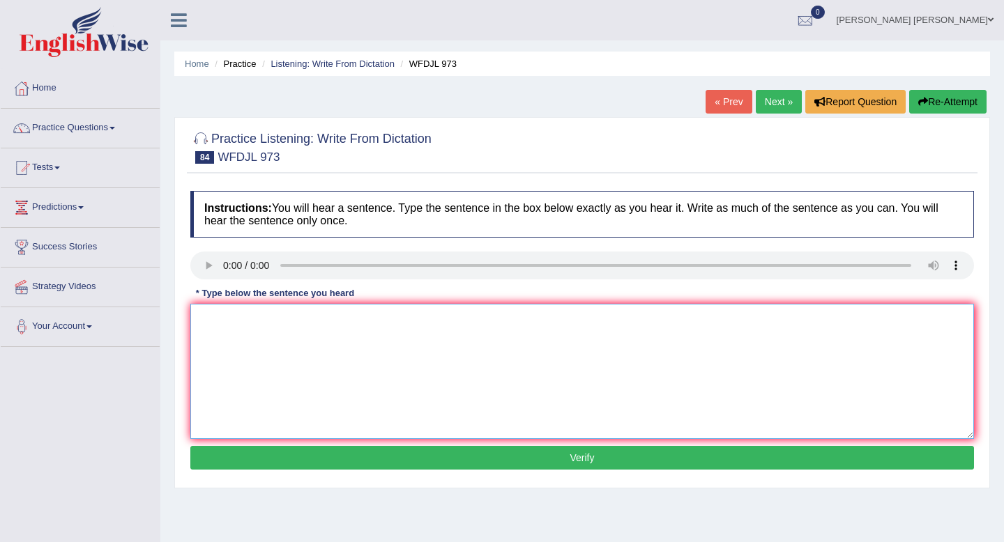
click at [256, 328] on textarea at bounding box center [582, 371] width 784 height 135
click at [265, 323] on textarea "u lea waht you in class outline" at bounding box center [582, 371] width 784 height 135
click at [195, 323] on textarea "u lea waht you ennd to be in an a the in class outline" at bounding box center [582, 371] width 784 height 135
drag, startPoint x: 336, startPoint y: 322, endPoint x: 300, endPoint y: 323, distance: 35.6
click at [302, 323] on textarea "You need to be learn u lea waht you ennd to be in an a the in class outline" at bounding box center [582, 371] width 784 height 135
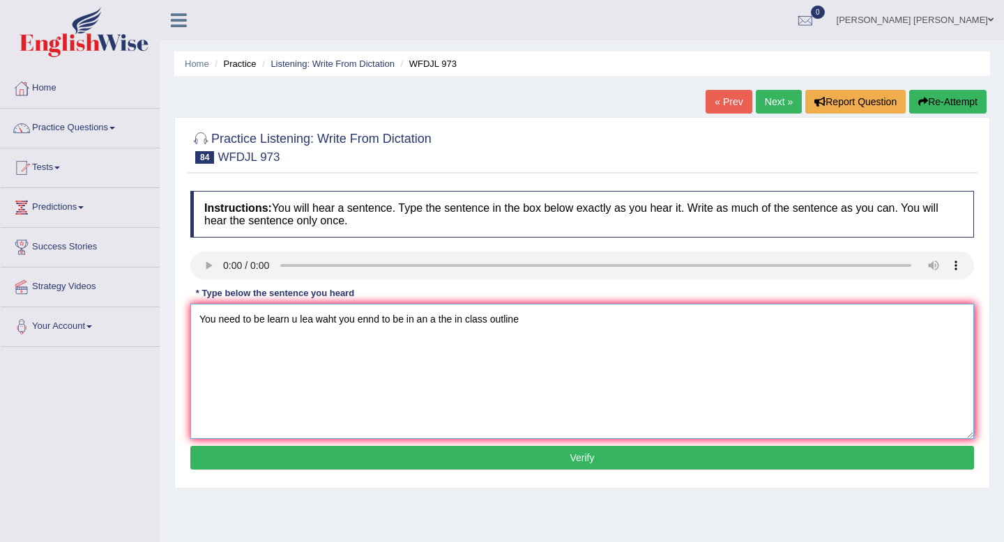
click at [300, 323] on textarea "You need to be learn u lea waht you ennd to be in an a the in class outline" at bounding box center [582, 371] width 784 height 135
drag, startPoint x: 334, startPoint y: 319, endPoint x: 310, endPoint y: 320, distance: 24.4
click at [310, 320] on textarea "You need to be learn u lea waht you ennd to be in an a the in class outline" at bounding box center [582, 371] width 784 height 135
click at [507, 319] on textarea "You need to be learn what at you ennd to be in an a the in class outline" at bounding box center [582, 371] width 784 height 135
type textarea "You need to be learn what at you ennd to be in an a the in class outline."
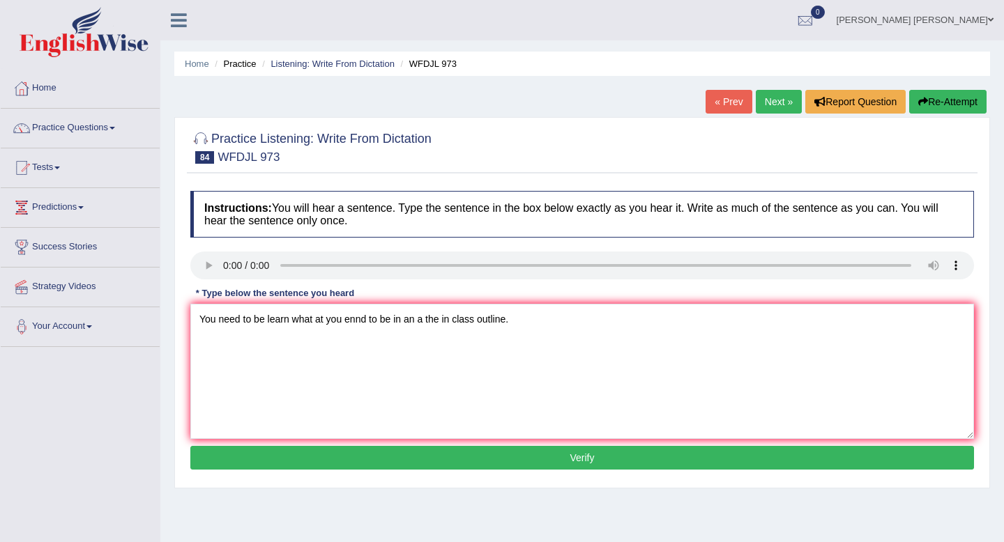
click at [578, 458] on button "Verify" at bounding box center [582, 458] width 784 height 24
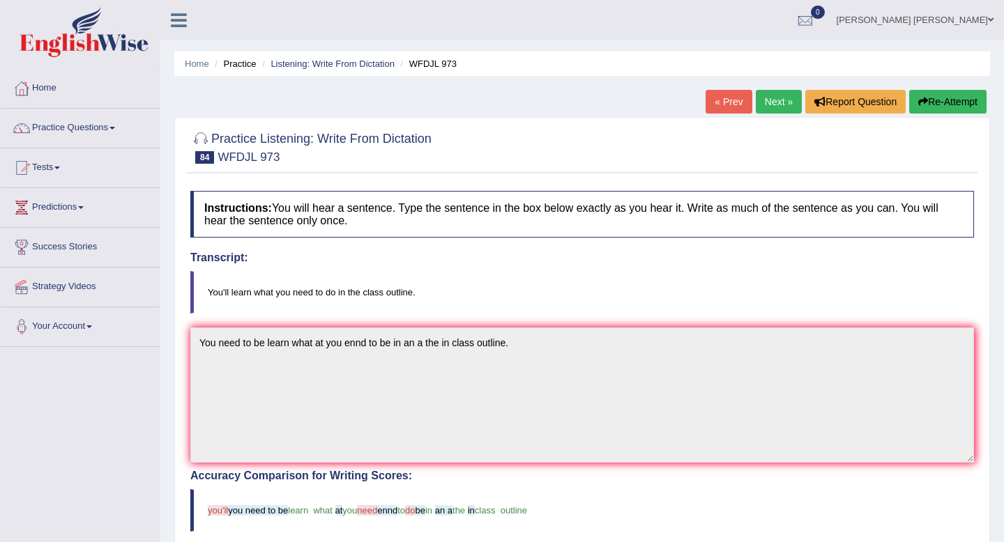
scroll to position [16, 0]
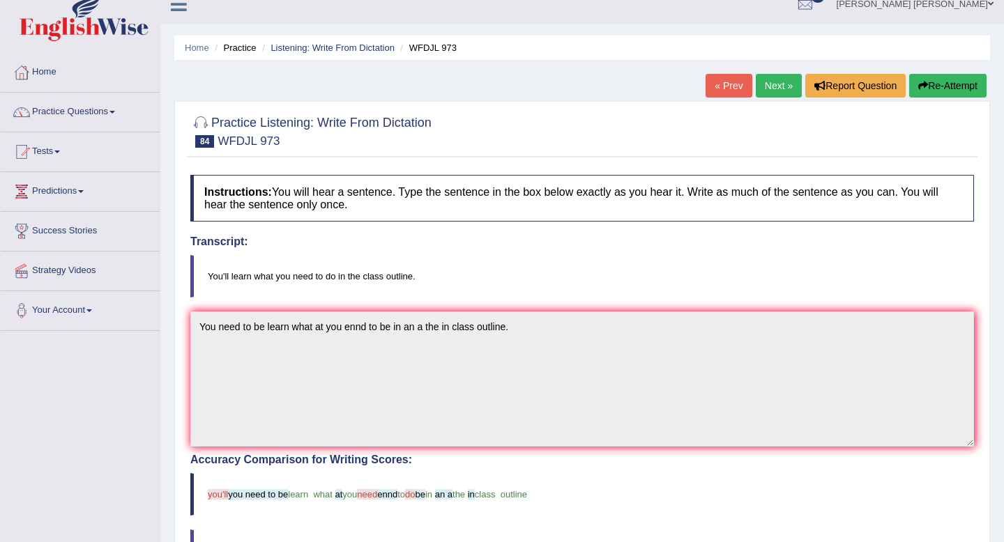
click at [772, 86] on link "Next »" at bounding box center [779, 86] width 46 height 24
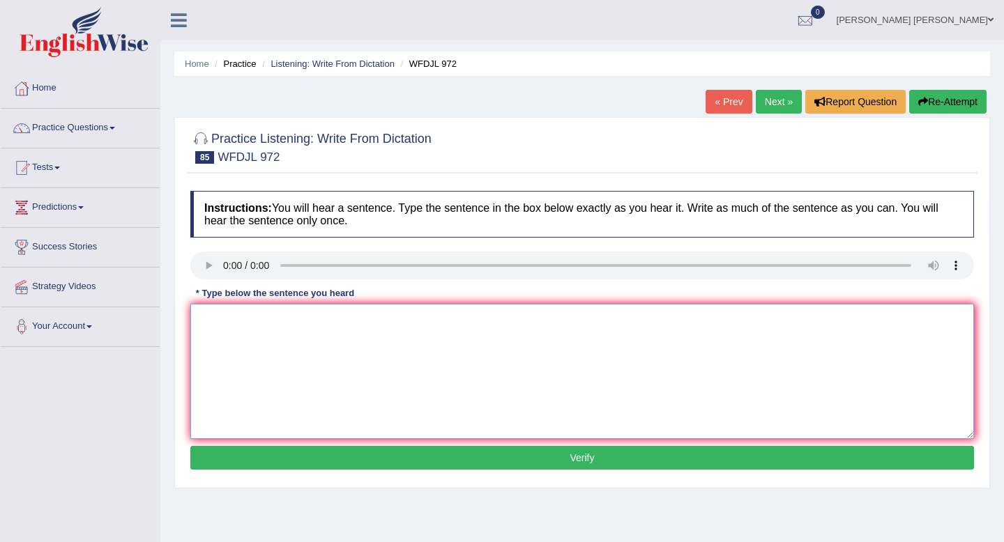
click at [259, 360] on textarea at bounding box center [582, 371] width 784 height 135
type textarea "ehat peol poep figure what they are doing"
click at [326, 450] on button "Verify" at bounding box center [582, 458] width 784 height 24
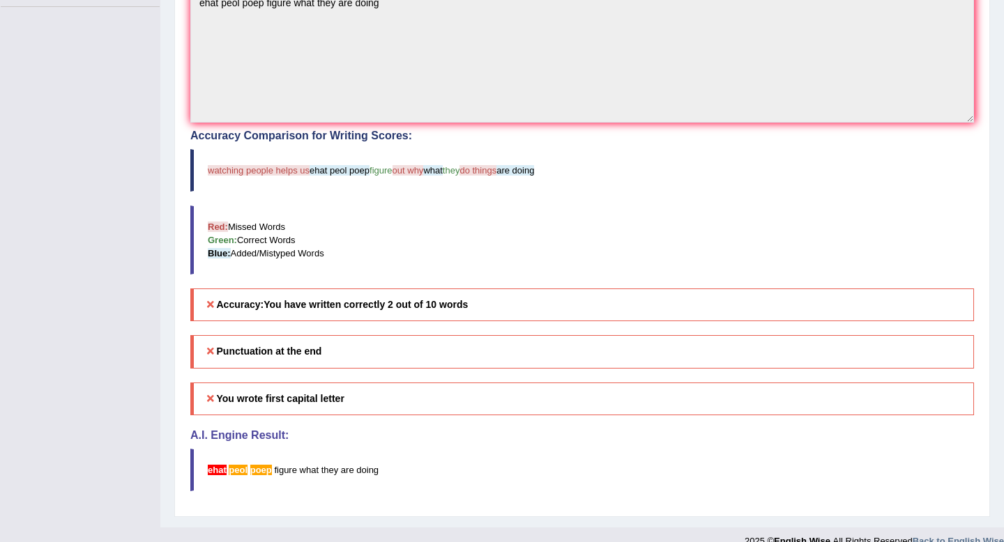
scroll to position [360, 0]
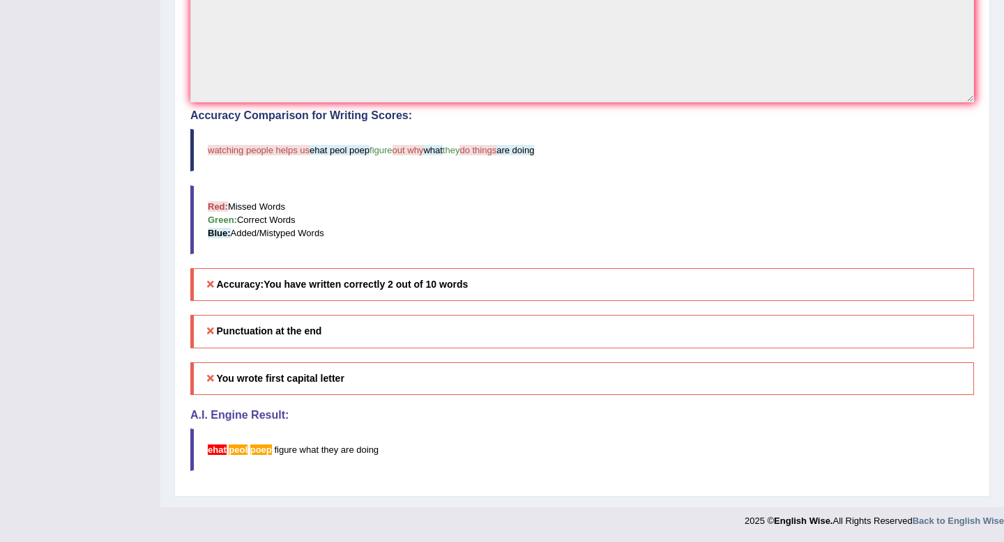
click at [563, 149] on blockquote "watching people helps us ehat peol poep figure out why what they do things are …" at bounding box center [582, 150] width 784 height 43
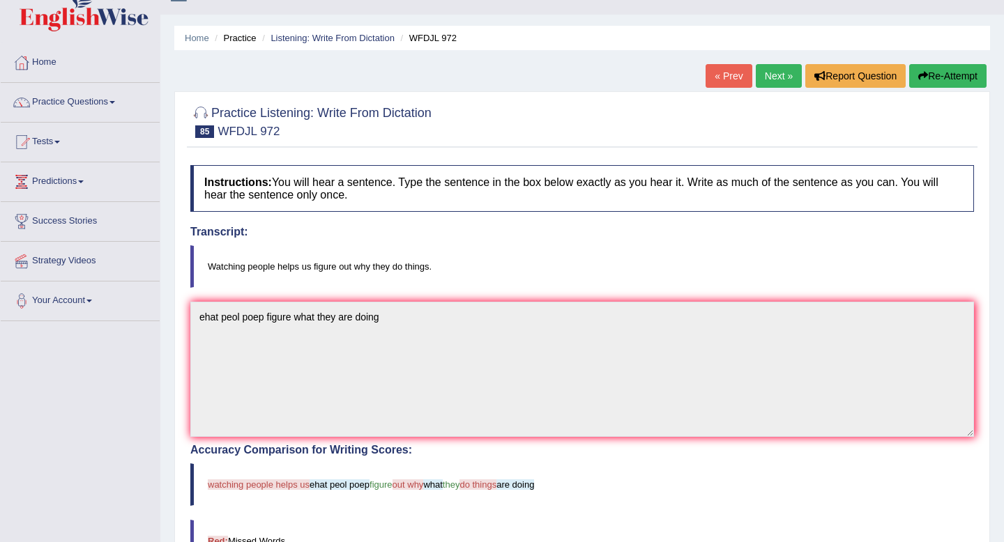
scroll to position [0, 0]
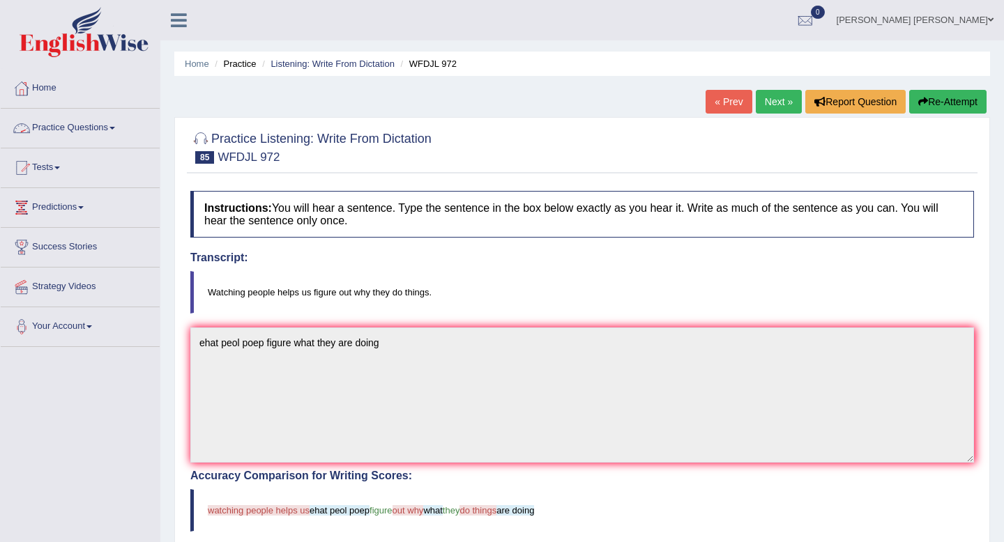
click at [78, 127] on link "Practice Questions" at bounding box center [80, 126] width 159 height 35
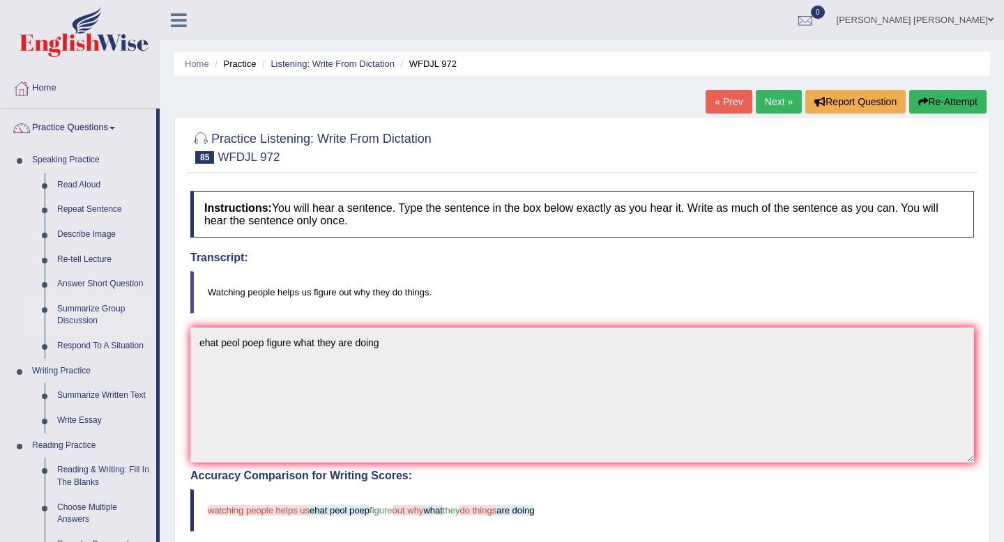
click at [86, 318] on link "Summarize Group Discussion" at bounding box center [103, 315] width 105 height 37
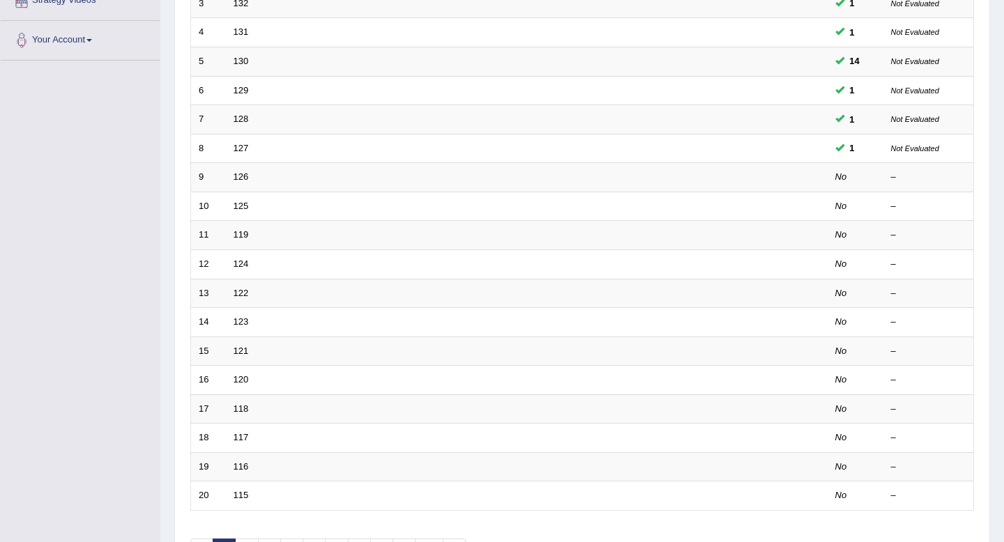
scroll to position [293, 0]
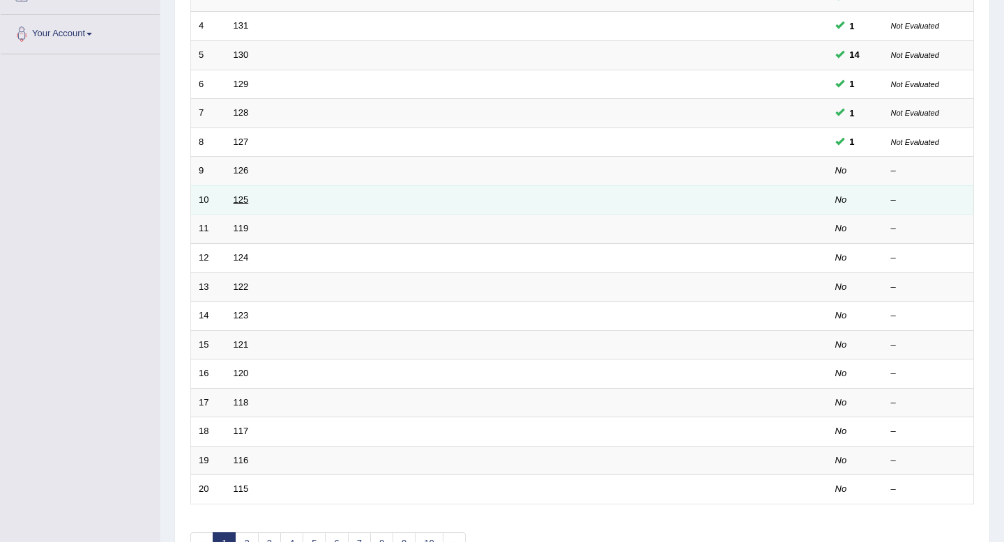
click at [243, 204] on link "125" at bounding box center [241, 200] width 15 height 10
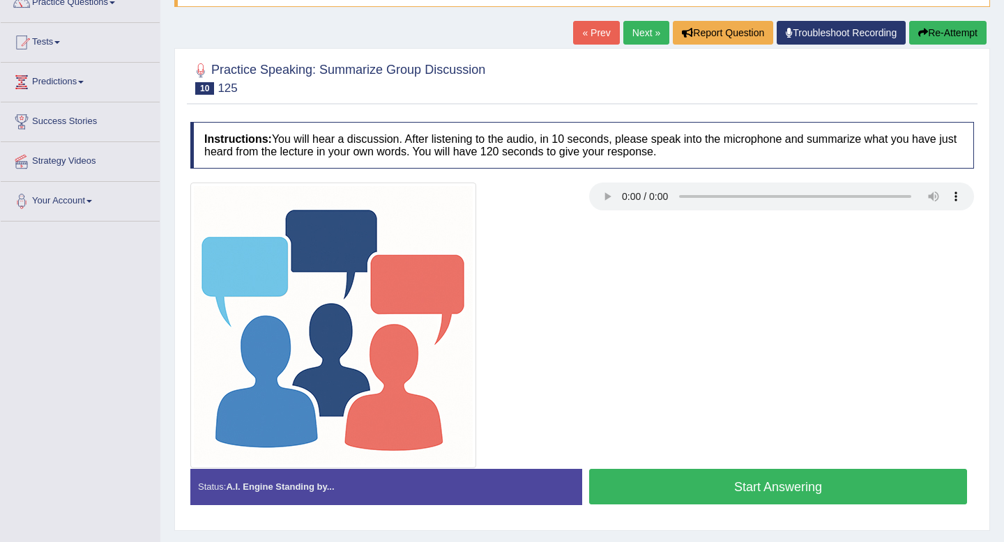
scroll to position [125, 0]
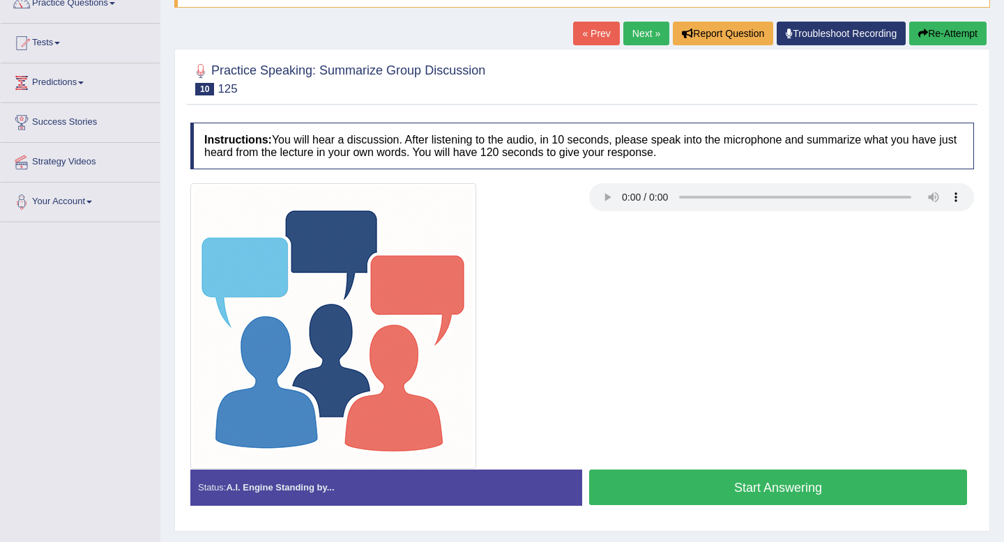
click at [737, 496] on button "Start Answering" at bounding box center [778, 488] width 378 height 36
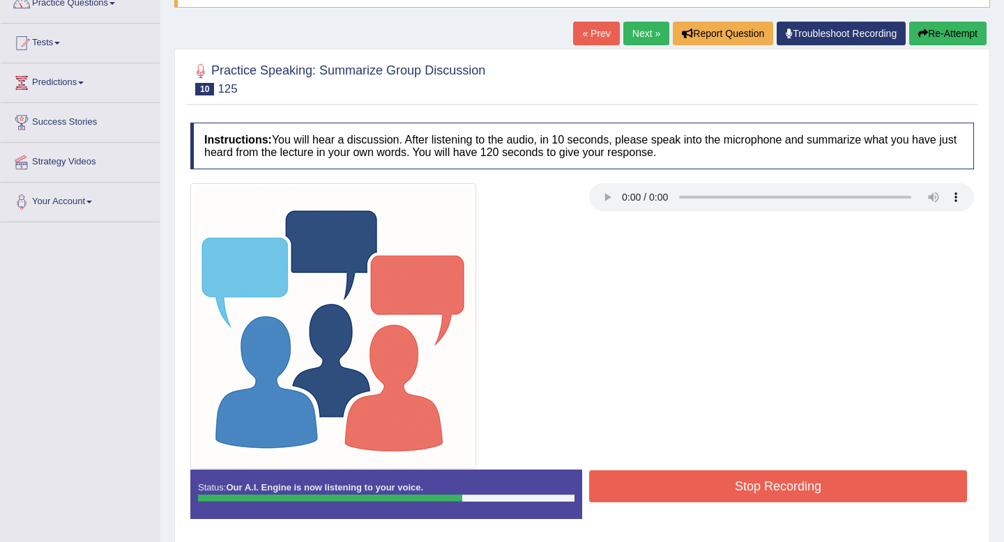
click at [896, 485] on button "Stop Recording" at bounding box center [778, 487] width 378 height 32
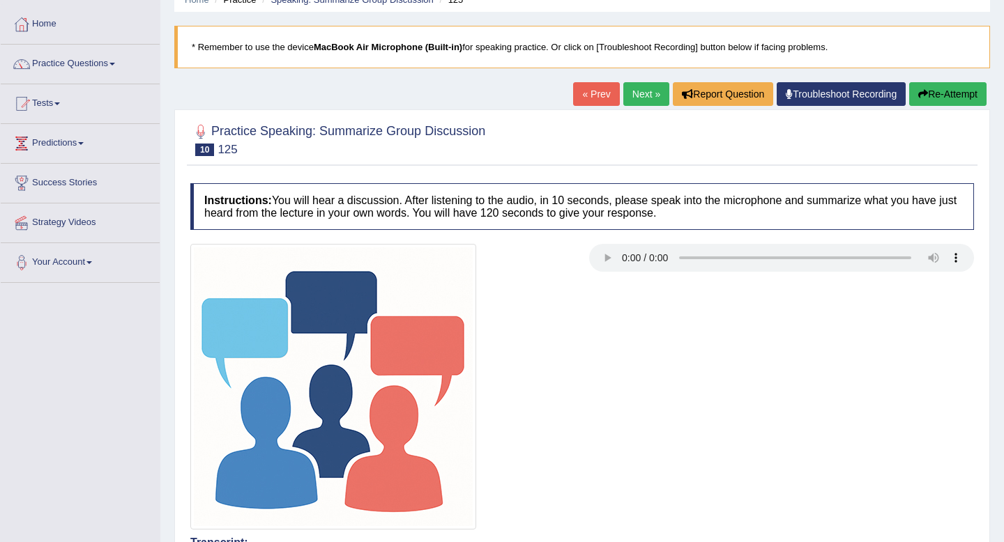
scroll to position [0, 0]
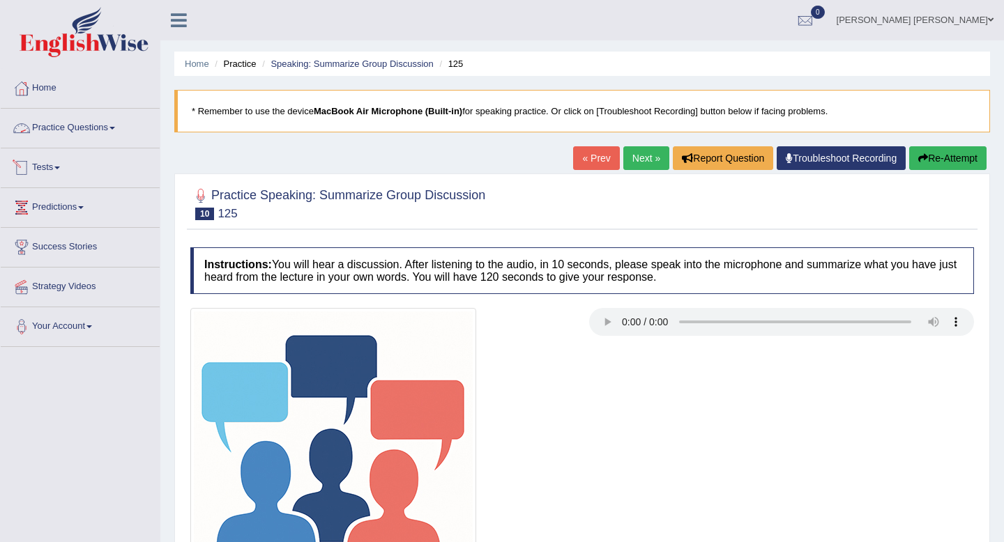
click at [92, 125] on link "Practice Questions" at bounding box center [80, 126] width 159 height 35
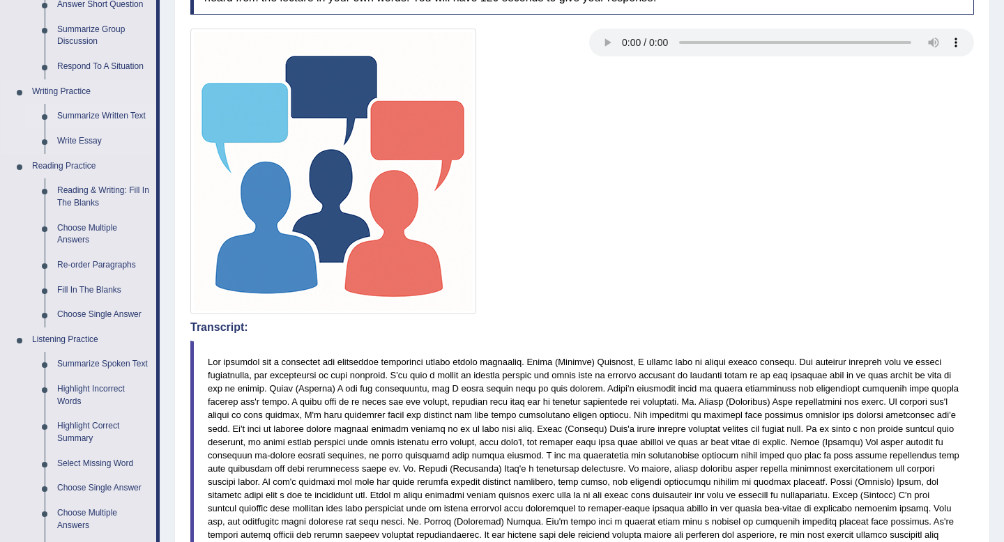
scroll to position [261, 0]
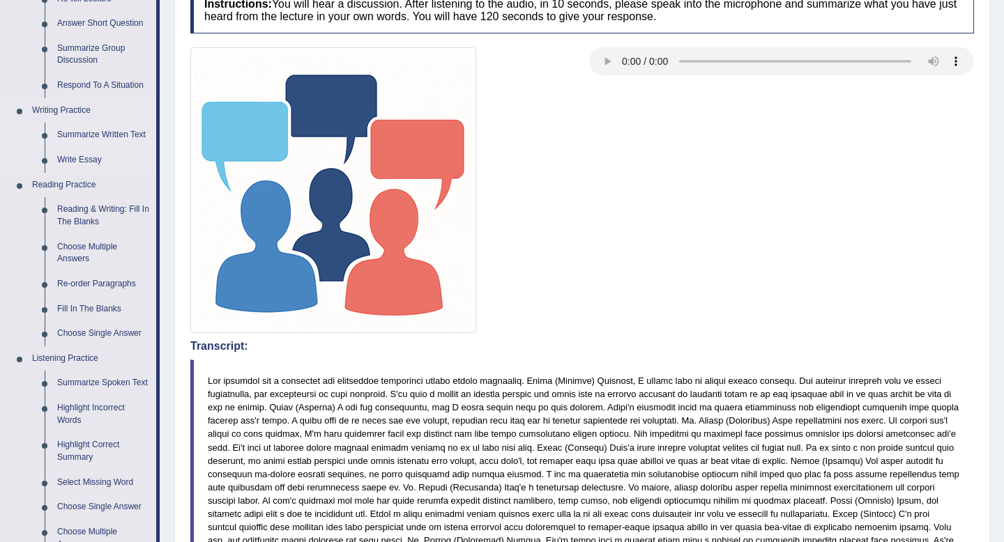
click at [84, 130] on link "Summarize Written Text" at bounding box center [103, 135] width 105 height 25
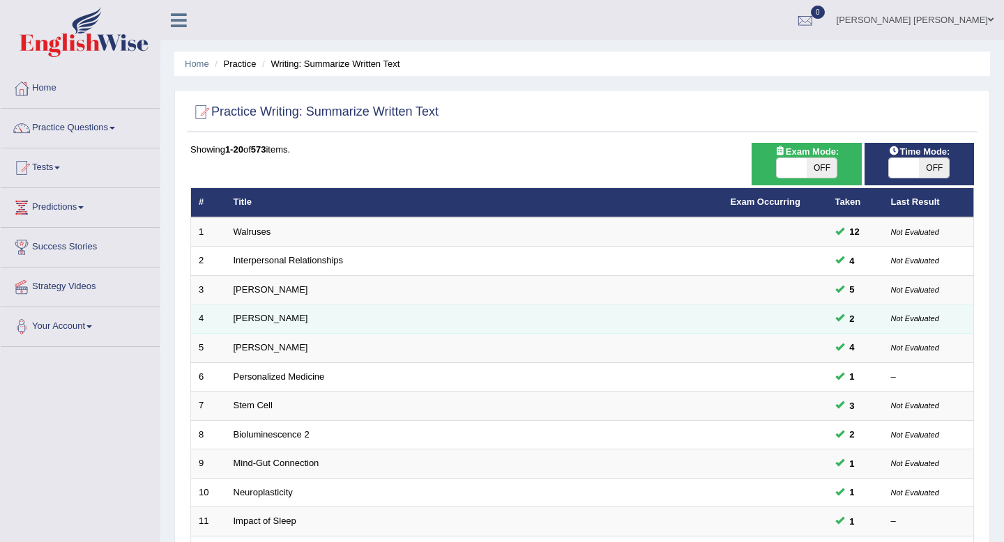
scroll to position [381, 0]
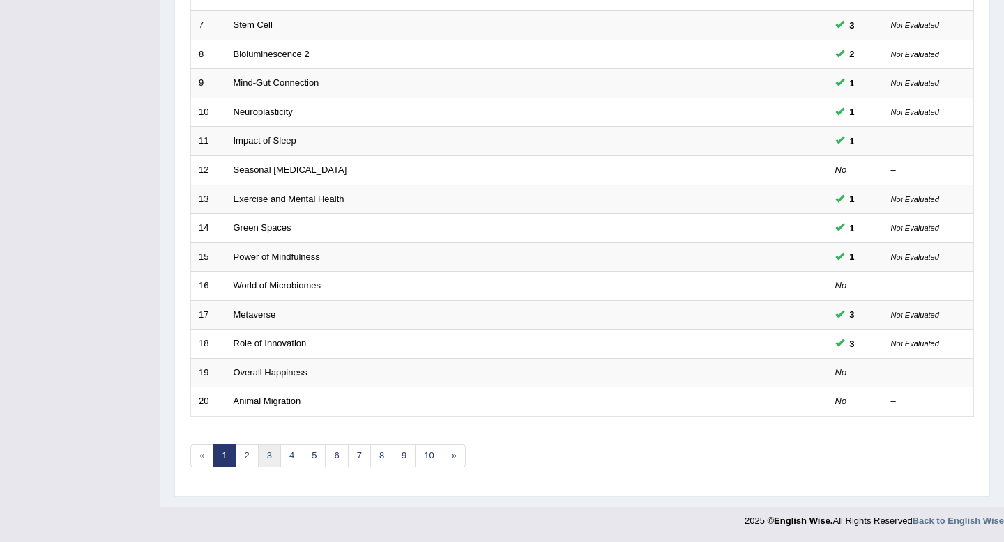
click at [269, 455] on link "3" at bounding box center [269, 456] width 23 height 23
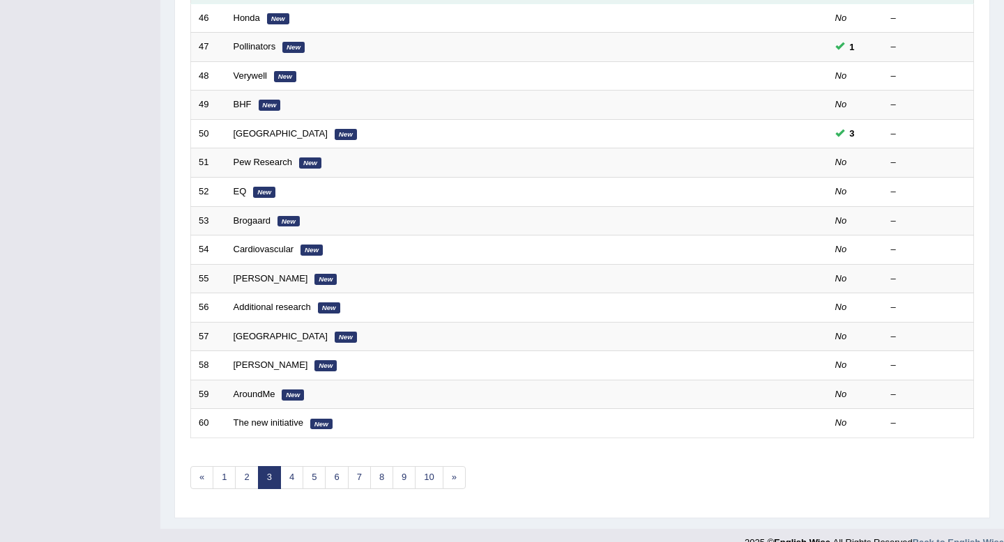
scroll to position [363, 0]
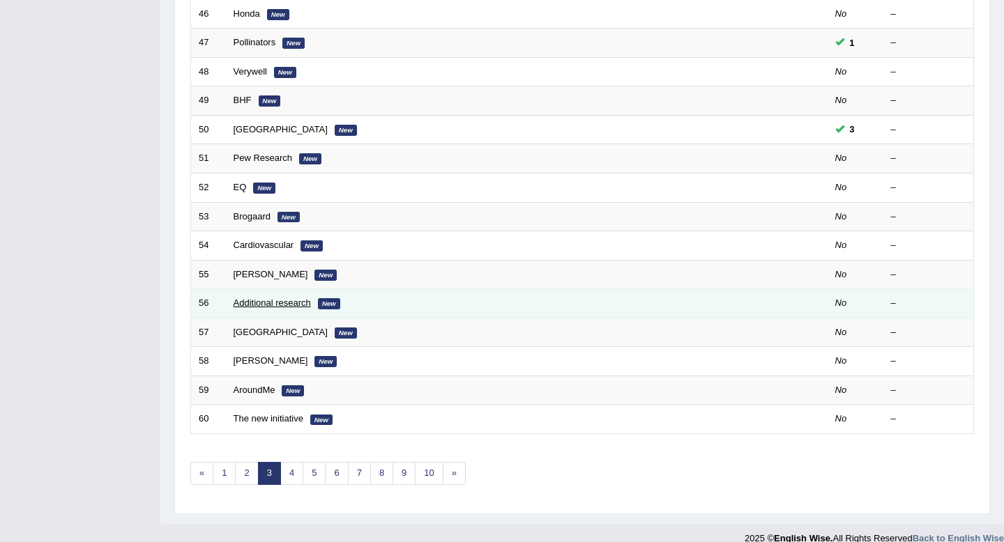
click at [269, 305] on link "Additional research" at bounding box center [272, 303] width 77 height 10
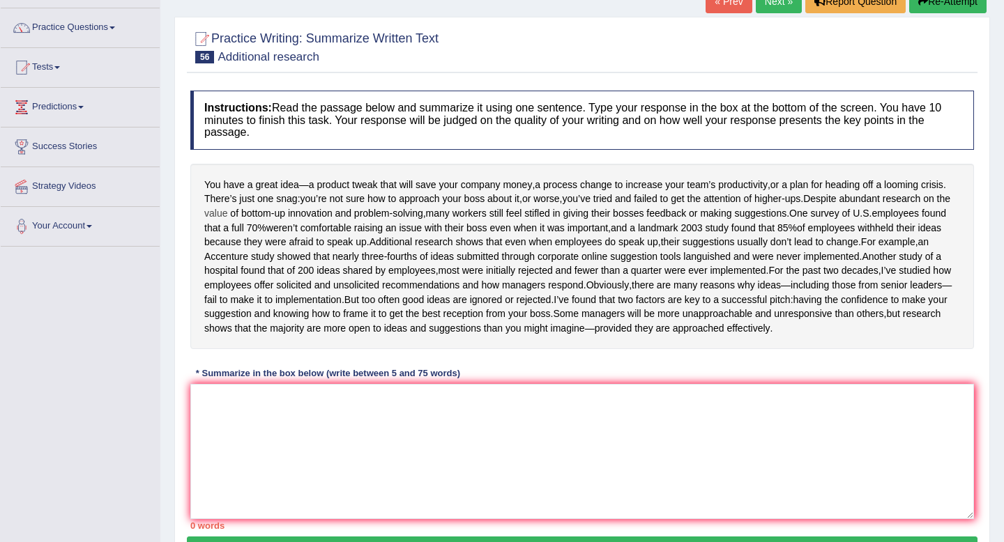
scroll to position [111, 0]
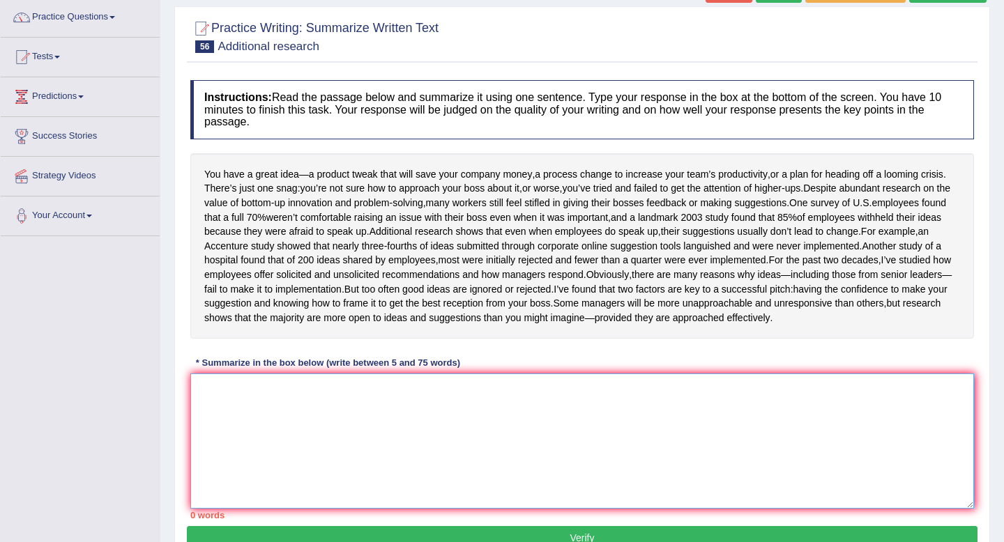
click at [335, 457] on textarea at bounding box center [582, 441] width 784 height 135
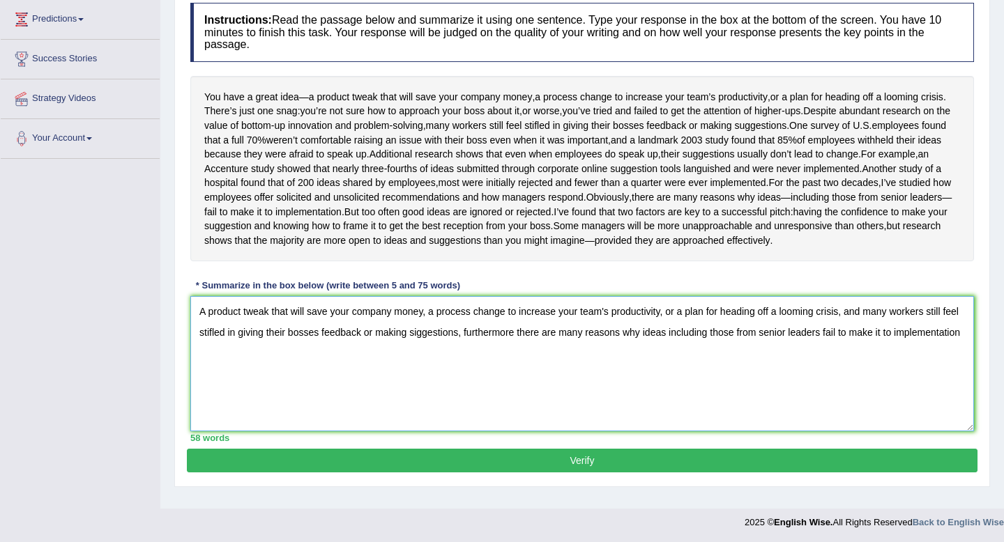
scroll to position [187, 0]
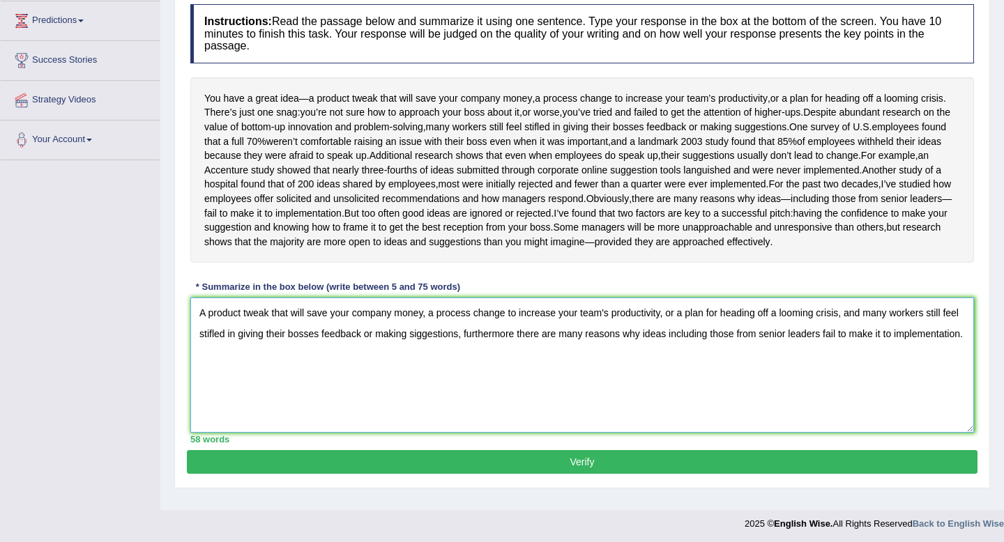
type textarea "A product tweak that will save your company money, a process change to increase…"
click at [466, 474] on button "Verify" at bounding box center [582, 462] width 791 height 24
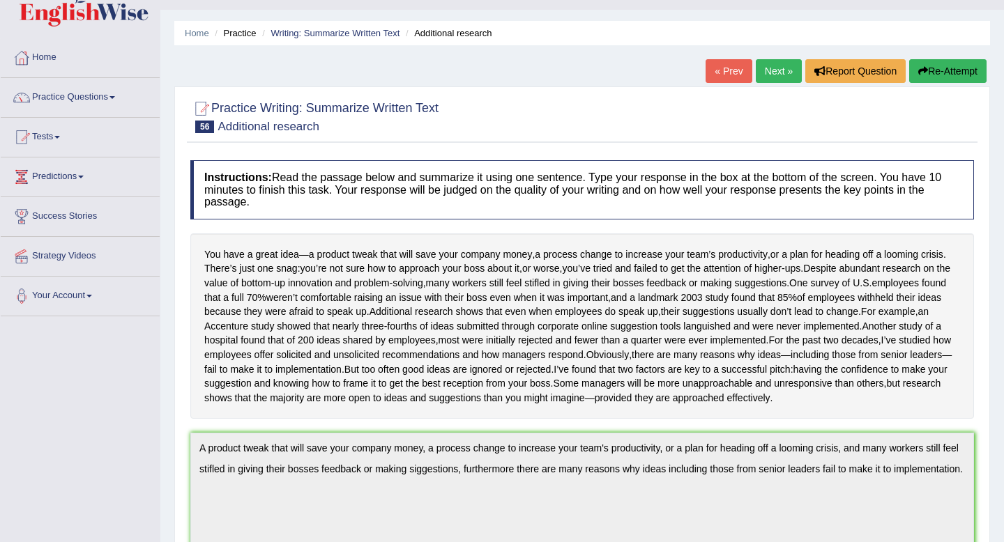
scroll to position [0, 0]
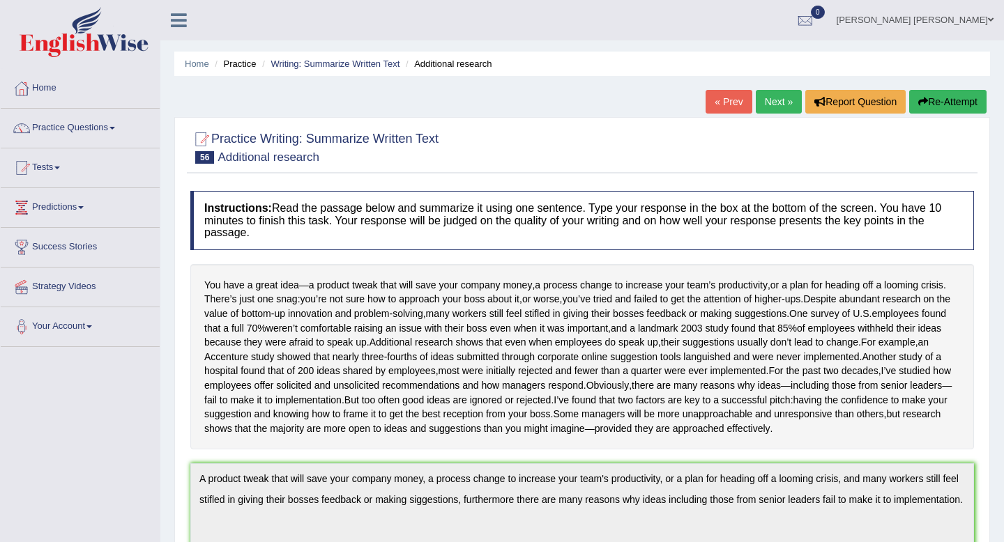
click at [957, 97] on button "Re-Attempt" at bounding box center [947, 102] width 77 height 24
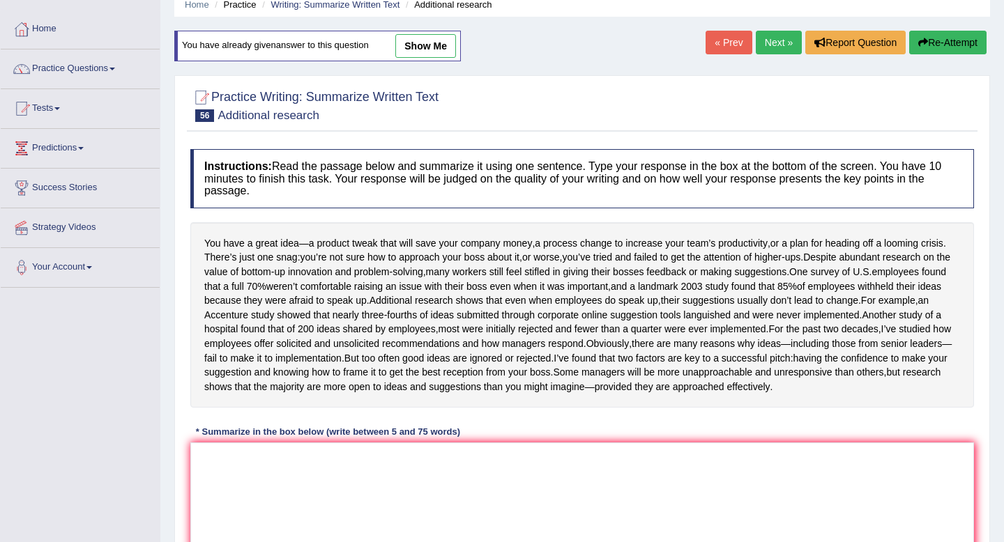
scroll to position [268, 0]
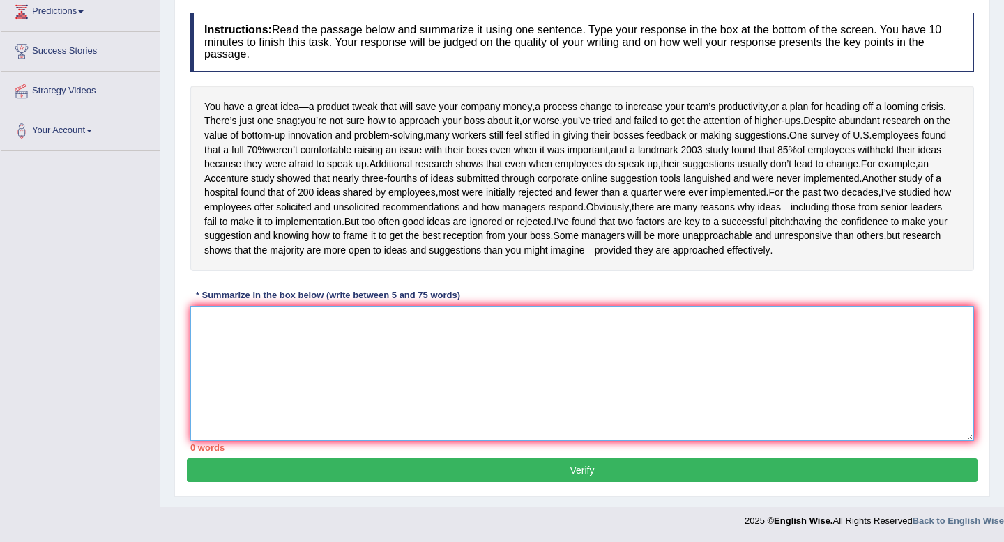
click at [314, 314] on textarea at bounding box center [582, 373] width 784 height 135
paste textarea "A product tweak that will save your company money, a process change to increase…"
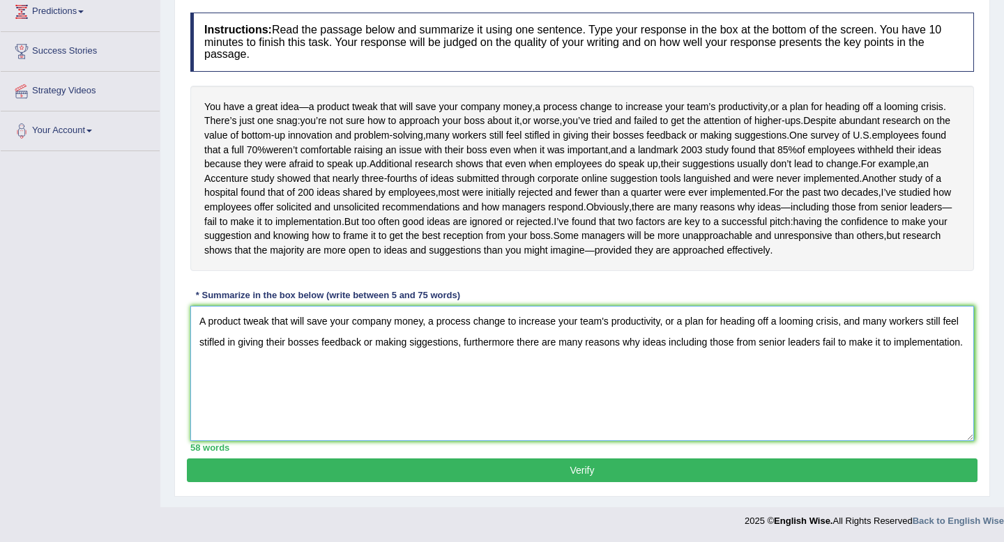
click at [439, 346] on textarea "A product tweak that will save your company money, a process change to increase…" at bounding box center [582, 373] width 784 height 135
click at [287, 365] on textarea "A product tweak that will save your company money, a process change to increase…" at bounding box center [582, 373] width 784 height 135
click at [288, 365] on textarea "A product tweak that will save your company money, a process change to increase…" at bounding box center [582, 373] width 784 height 135
click at [330, 365] on textarea "A product tweak that will save your company money, a process change to increase…" at bounding box center [582, 373] width 784 height 135
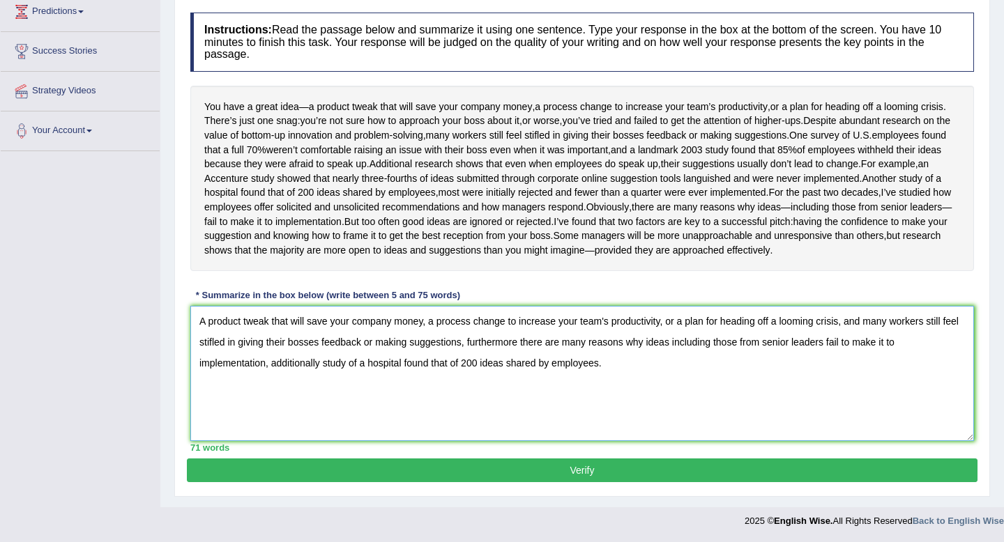
type textarea "A product tweak that will save your company money, a process change to increase…"
click at [411, 475] on button "Verify" at bounding box center [582, 471] width 791 height 24
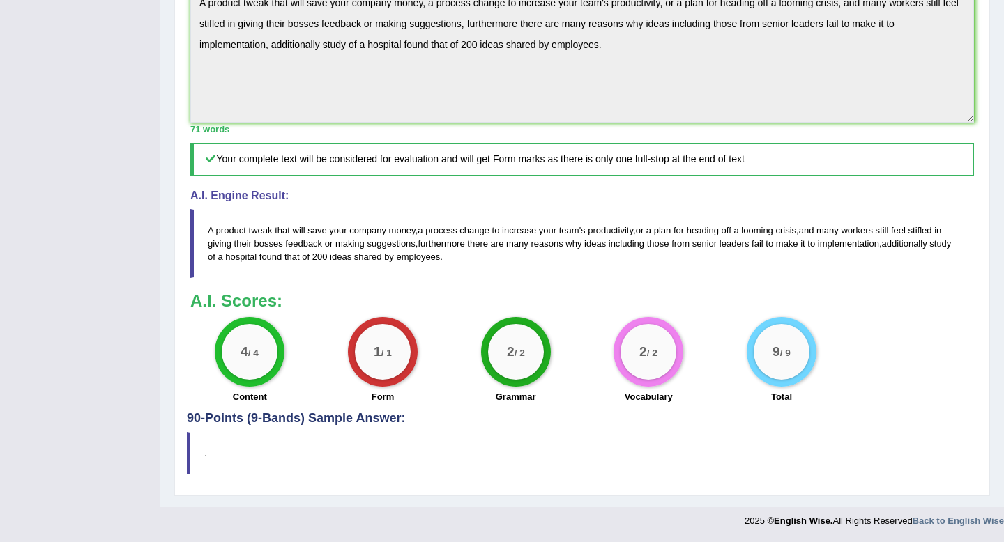
scroll to position [0, 0]
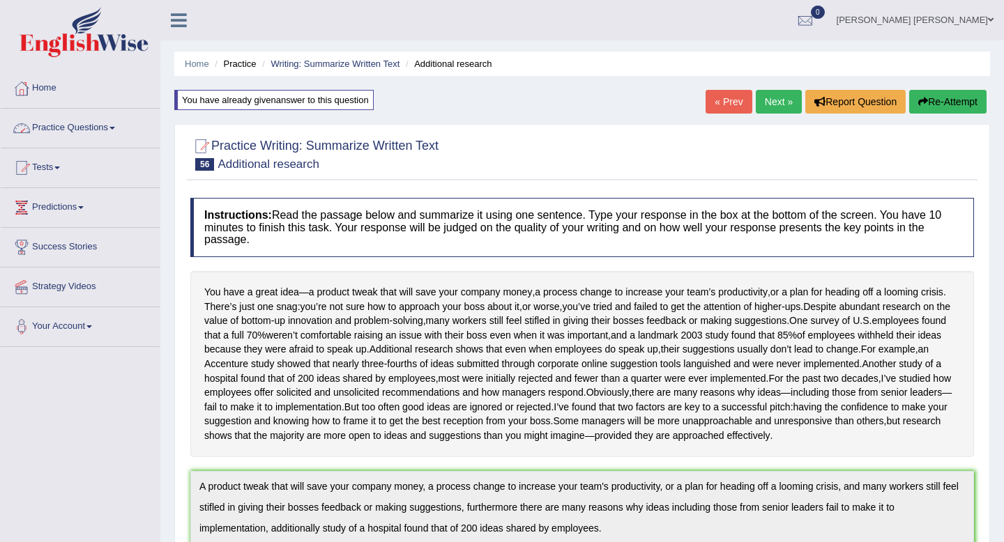
click at [88, 128] on link "Practice Questions" at bounding box center [80, 126] width 159 height 35
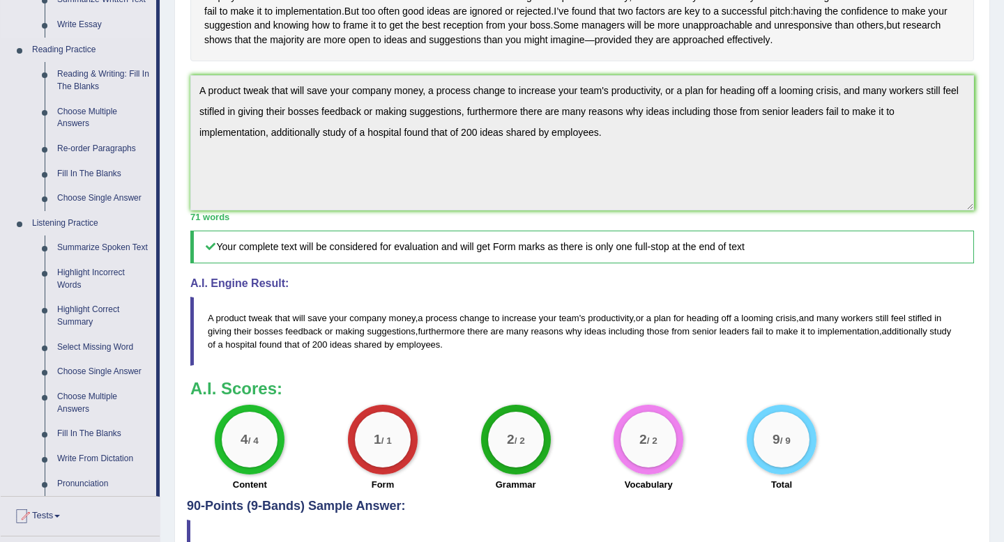
scroll to position [398, 0]
